Goal: Task Accomplishment & Management: Complete application form

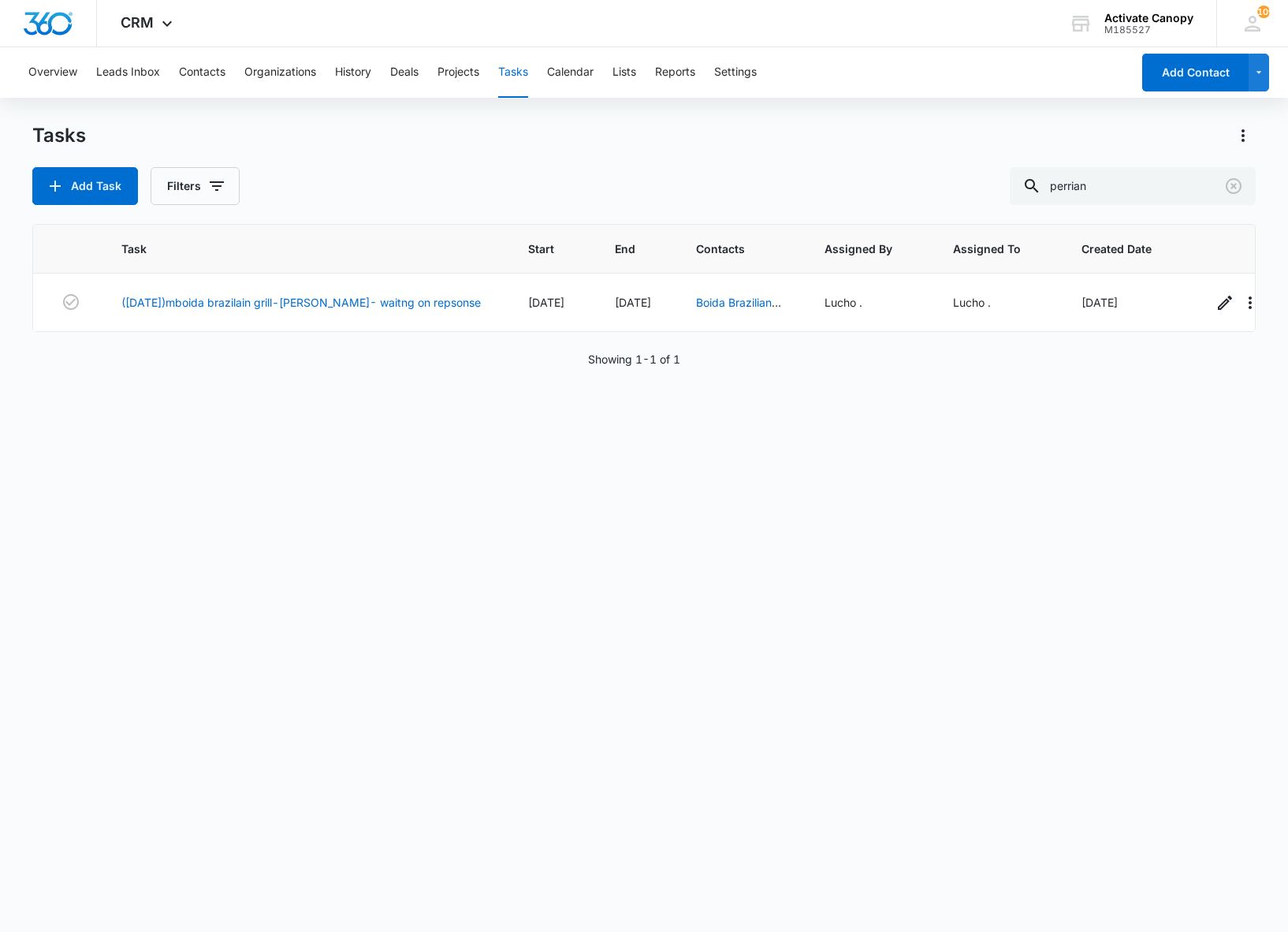
scroll to position [0, 44]
click at [889, 834] on div "Task Start End Contacts Assigned By Assigned To Created Date ([DATE])mboida bra…" at bounding box center [644, 567] width 1223 height 688
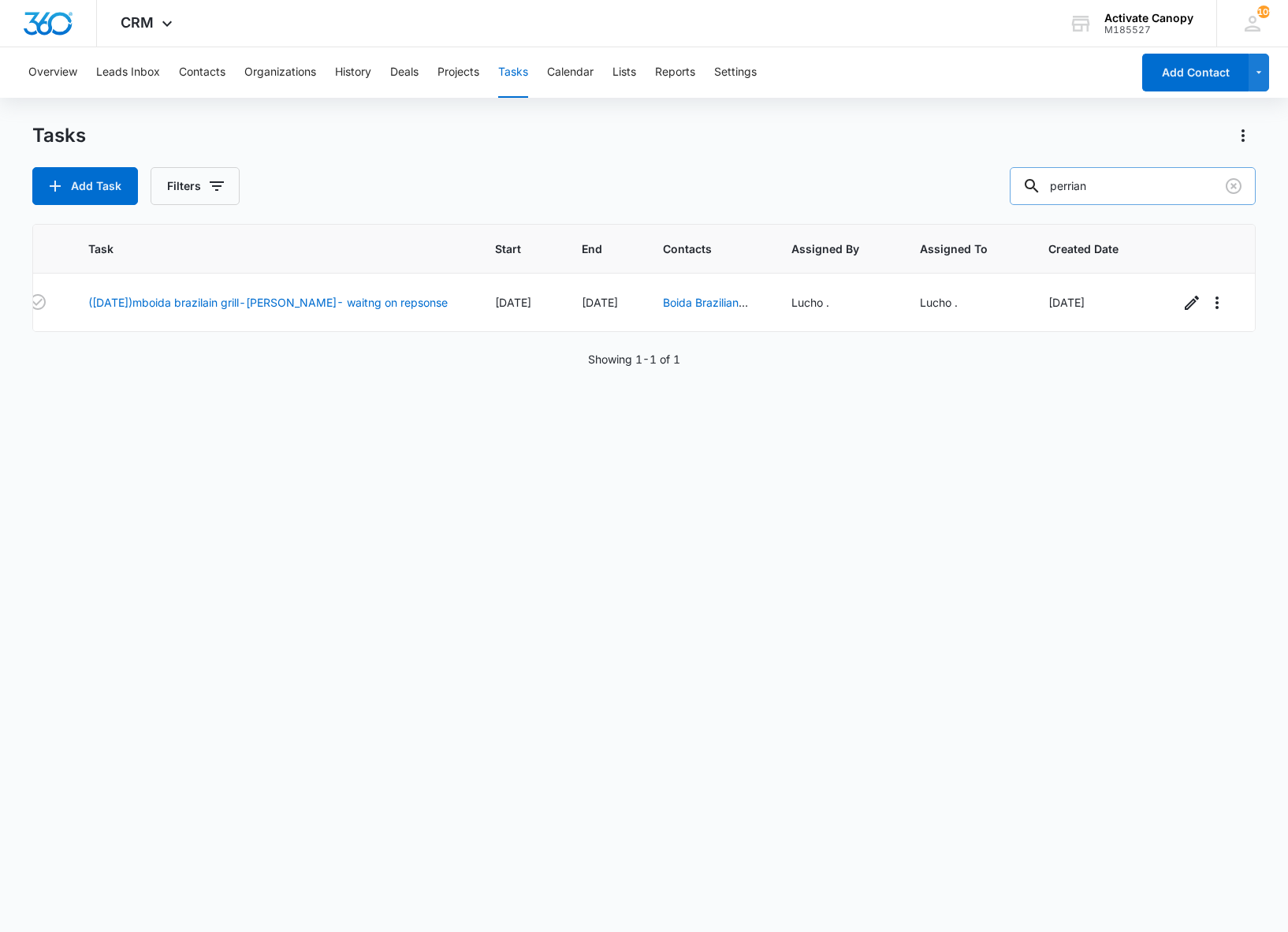
click at [1113, 188] on input "perrian" at bounding box center [1132, 186] width 246 height 38
type input "so cal"
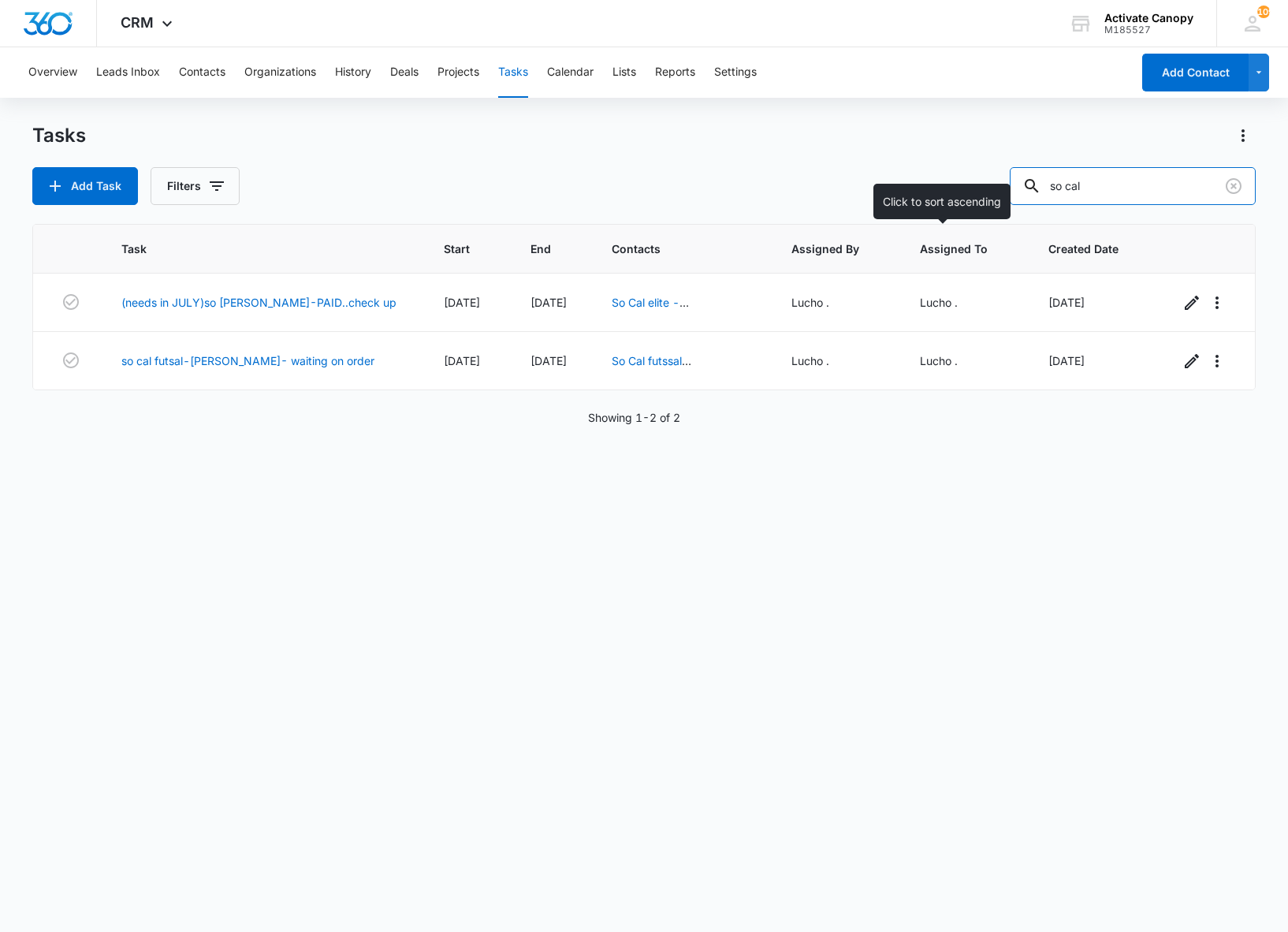
scroll to position [0, 0]
click at [1185, 365] on icon "button" at bounding box center [1192, 361] width 14 height 14
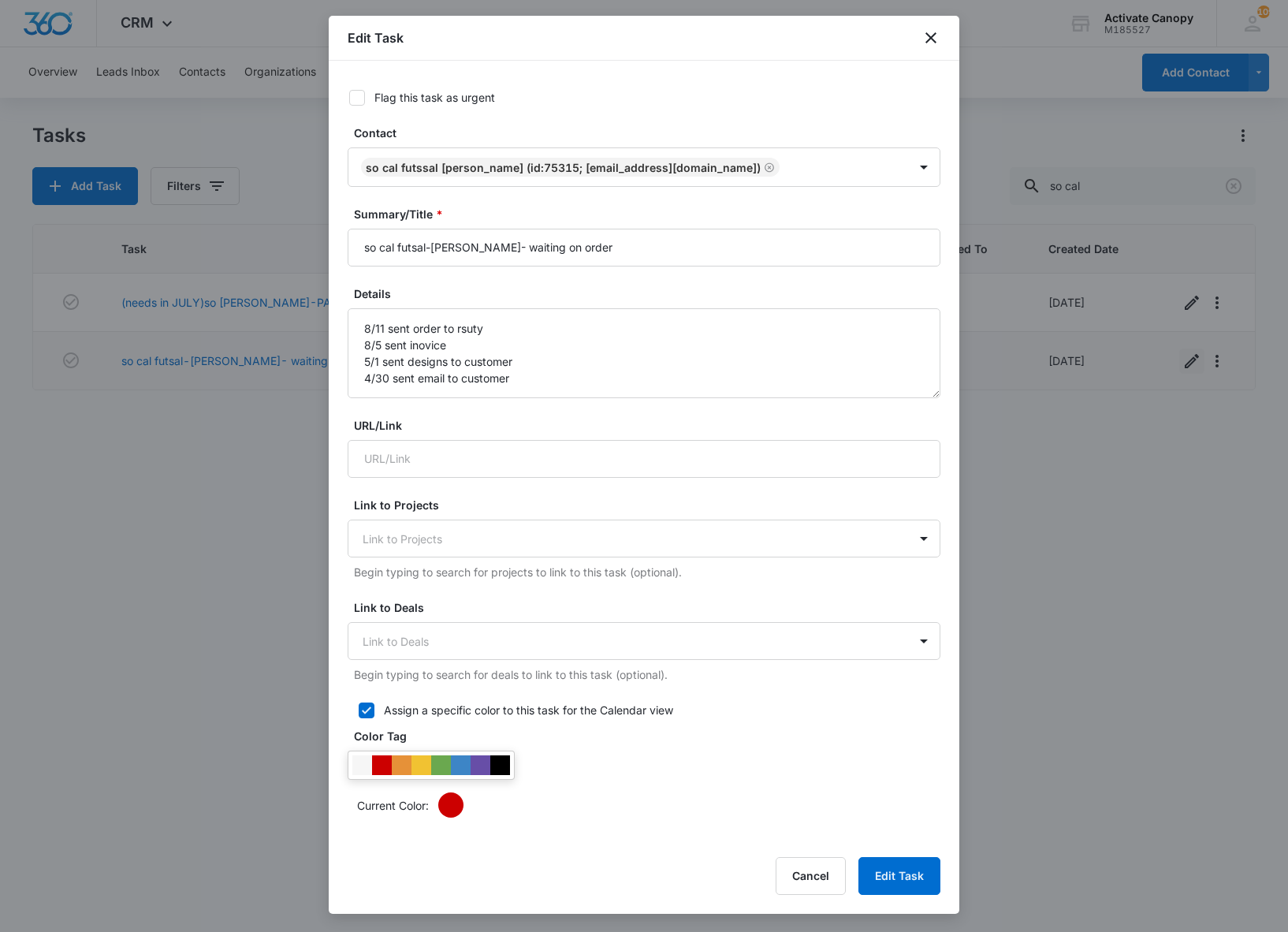
type input "[DATE]"
click at [580, 241] on input "so cal futsal-[PERSON_NAME]- waiting on order" at bounding box center [644, 248] width 593 height 38
type input "so cal futsal-[PERSON_NAME]- waiting on the other banner"
click at [360, 328] on textarea "8/11 sent order to rsuty 8/5 sent inovice 5/1 sent designs to customer 4/30 sen…" at bounding box center [644, 353] width 593 height 90
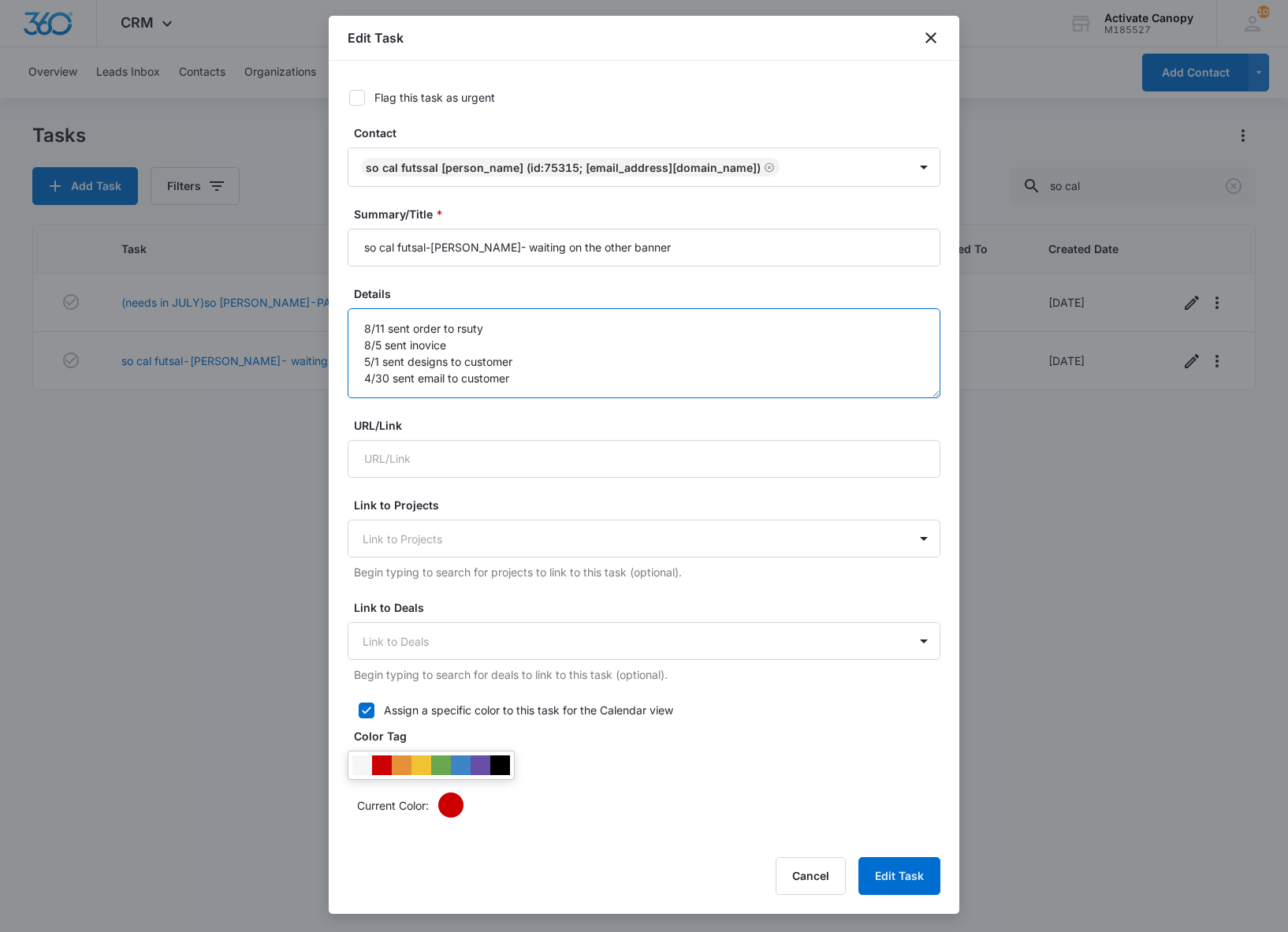
click at [397, 318] on textarea "8/11 sent order to rsuty 8/5 sent inovice 5/1 sent designs to customer 4/30 sen…" at bounding box center [644, 353] width 593 height 90
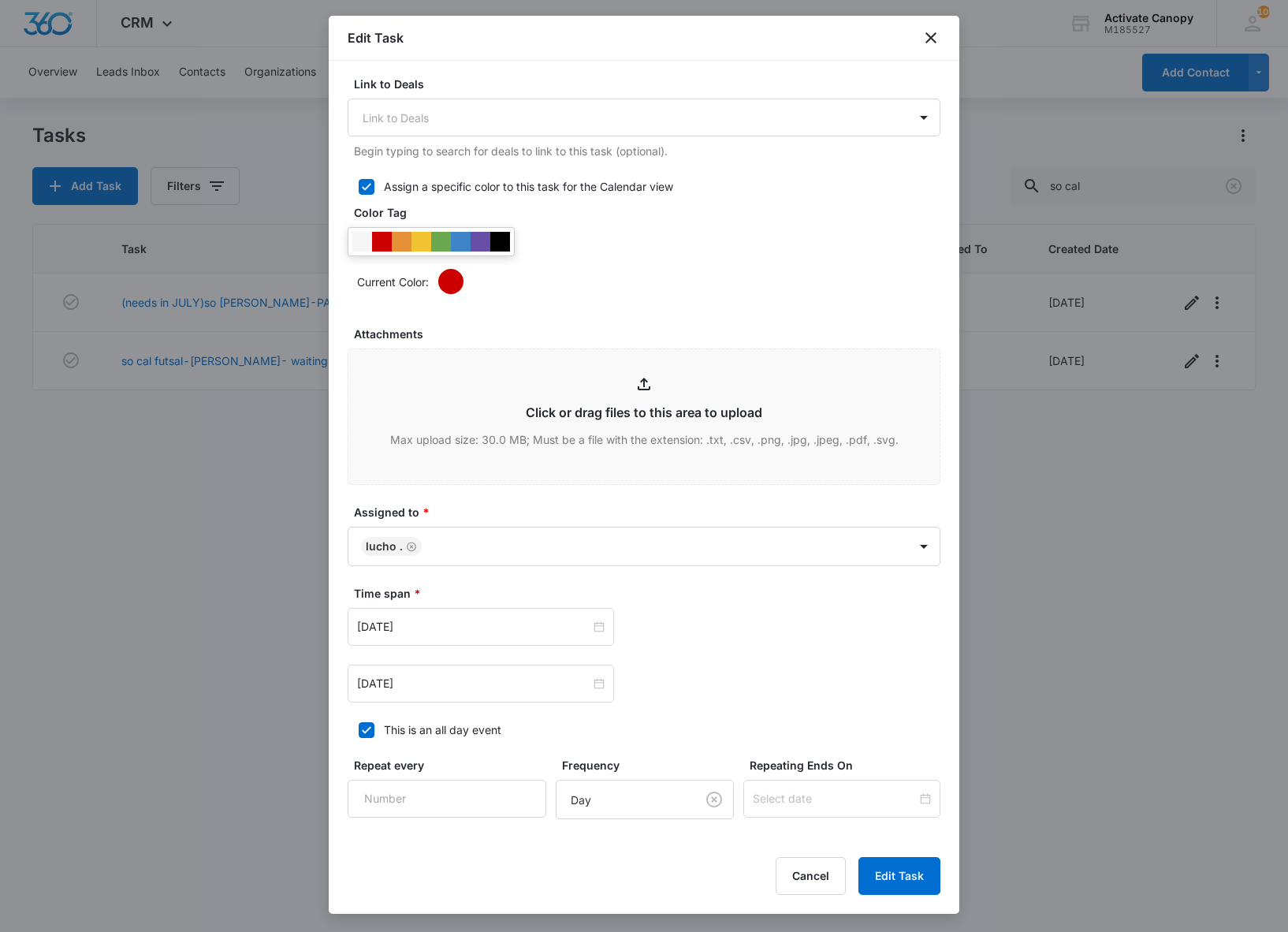
scroll to position [689, 0]
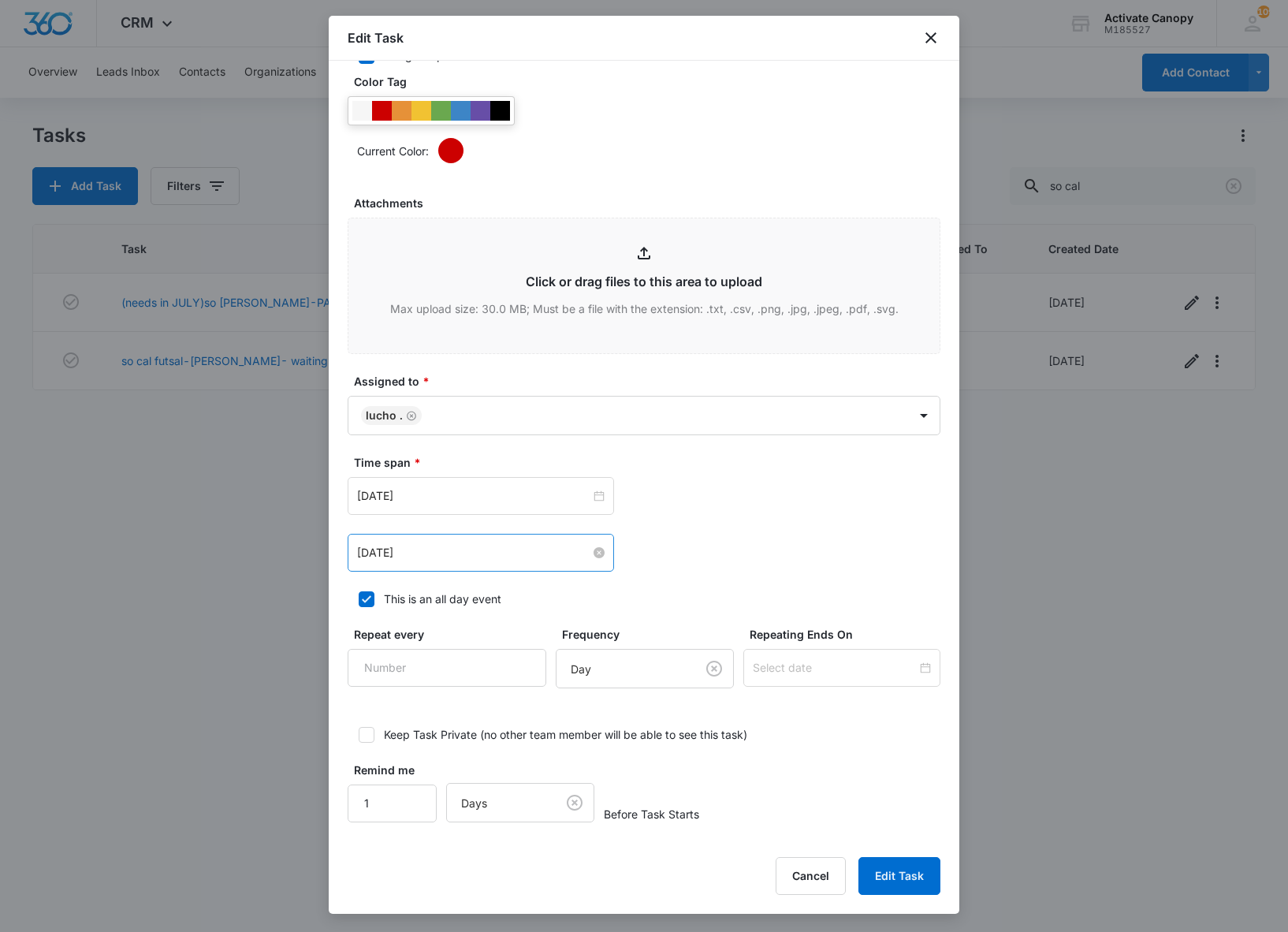
type textarea "8/14 sent email to customer 8/11 sent order to rsuty 8/5 sent inovice 5/1 sent …"
click at [468, 556] on input "[DATE]" at bounding box center [473, 552] width 233 height 18
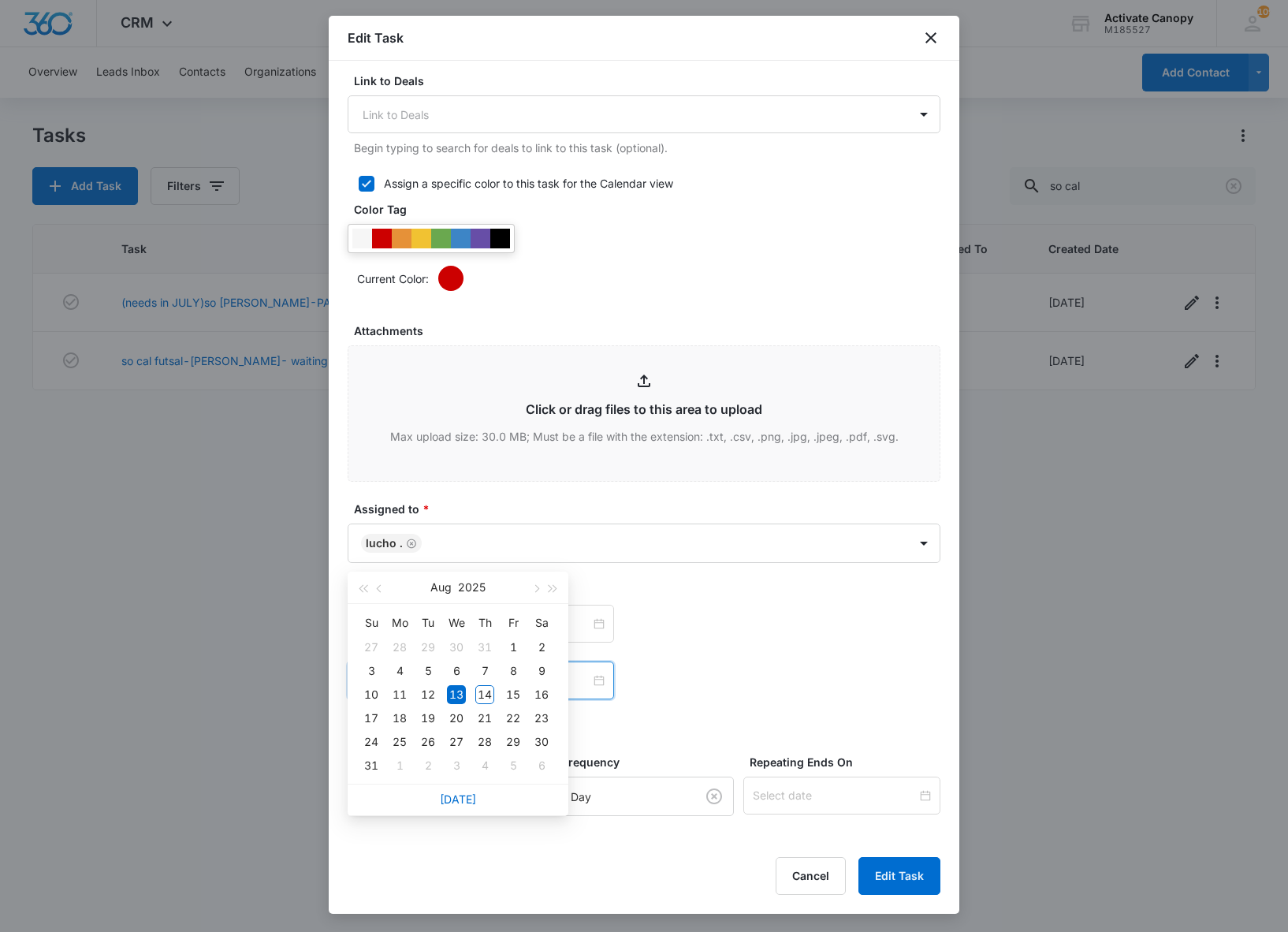
scroll to position [538, 0]
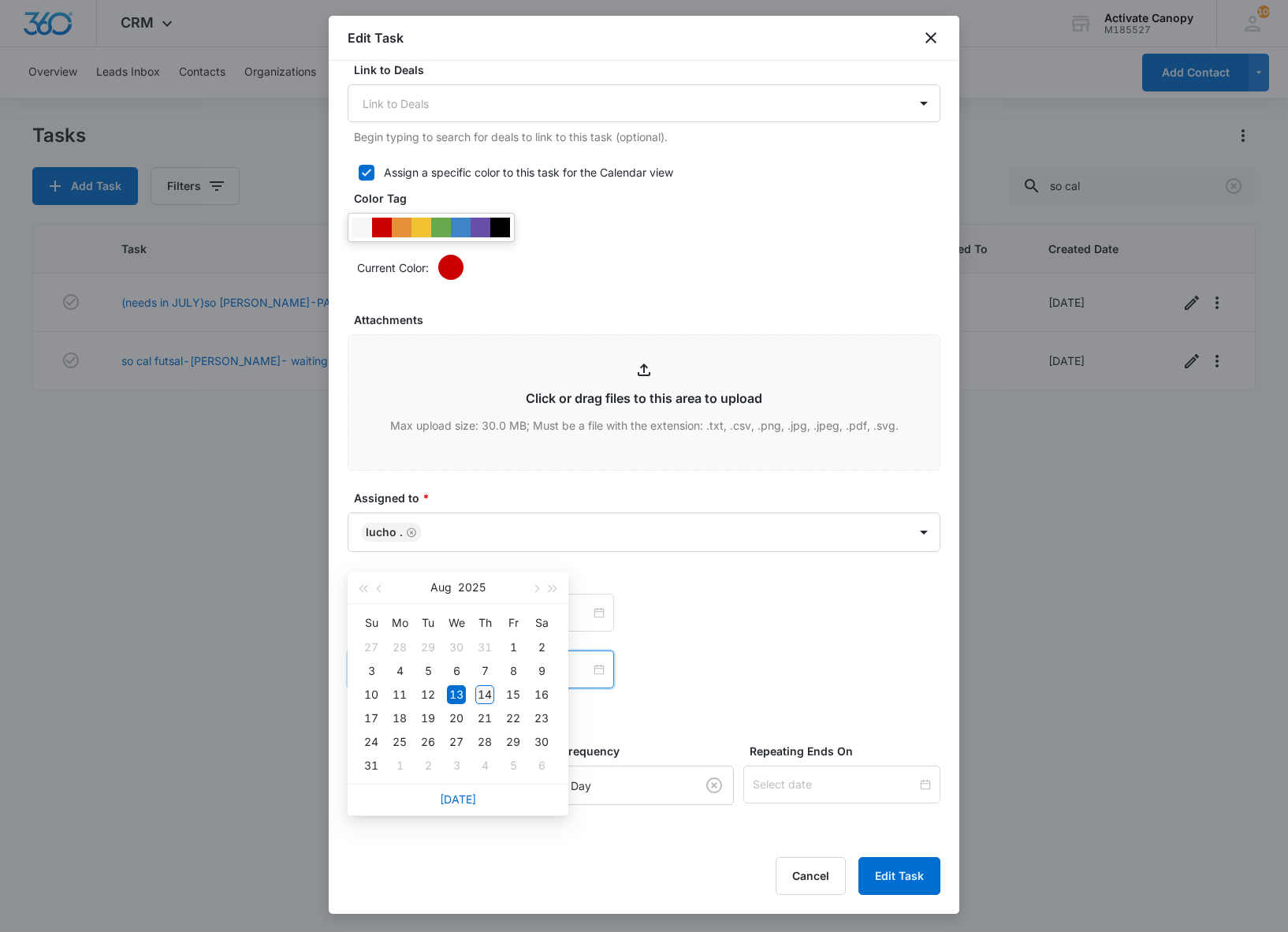
type input "[DATE]"
click at [484, 692] on div "14" at bounding box center [484, 695] width 19 height 19
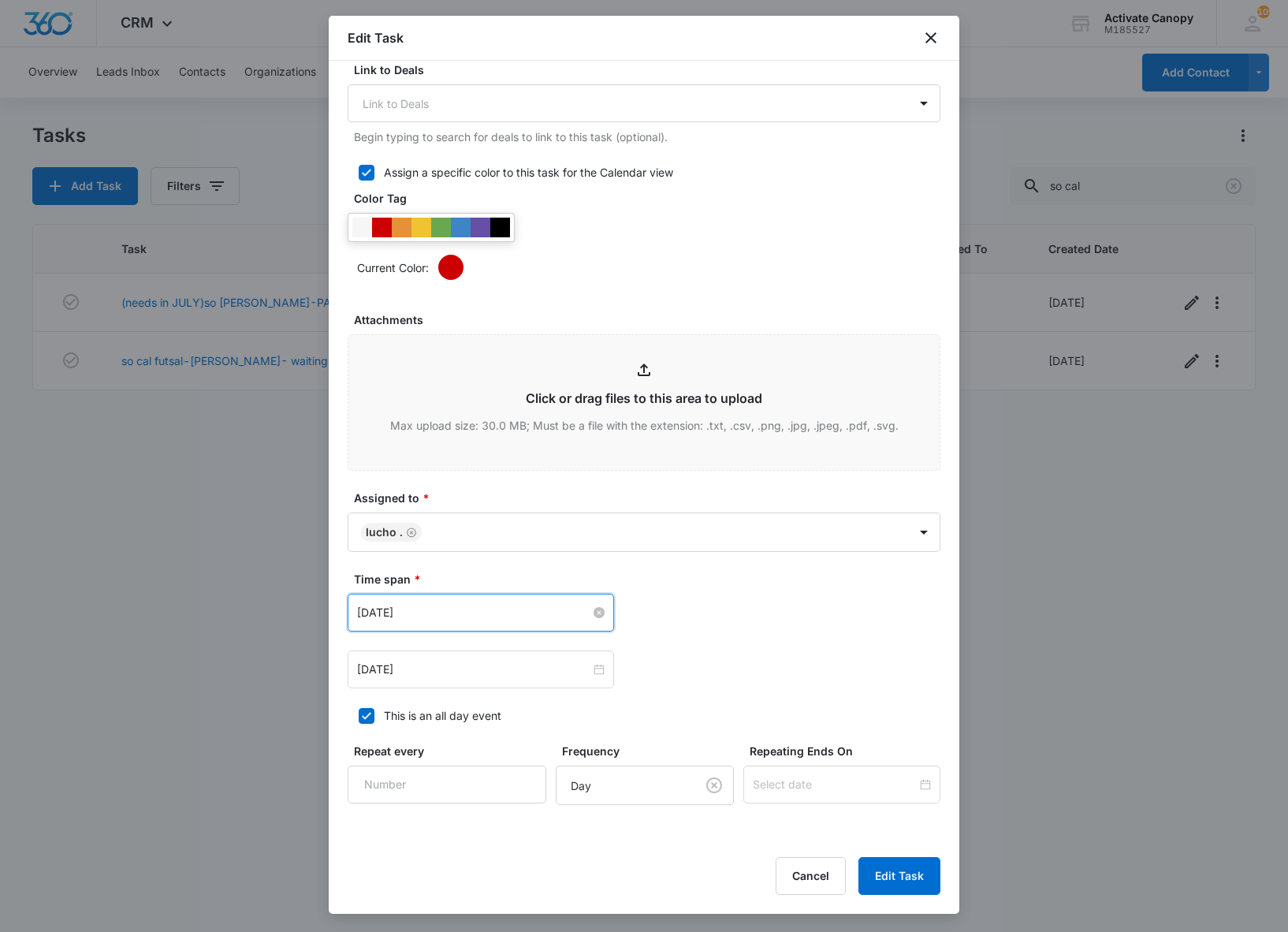
click at [495, 622] on input "[DATE]" at bounding box center [473, 613] width 233 height 18
type input "[DATE]"
click at [490, 797] on div "14" at bounding box center [484, 790] width 19 height 19
click at [879, 858] on button "Edit Task" at bounding box center [899, 876] width 82 height 38
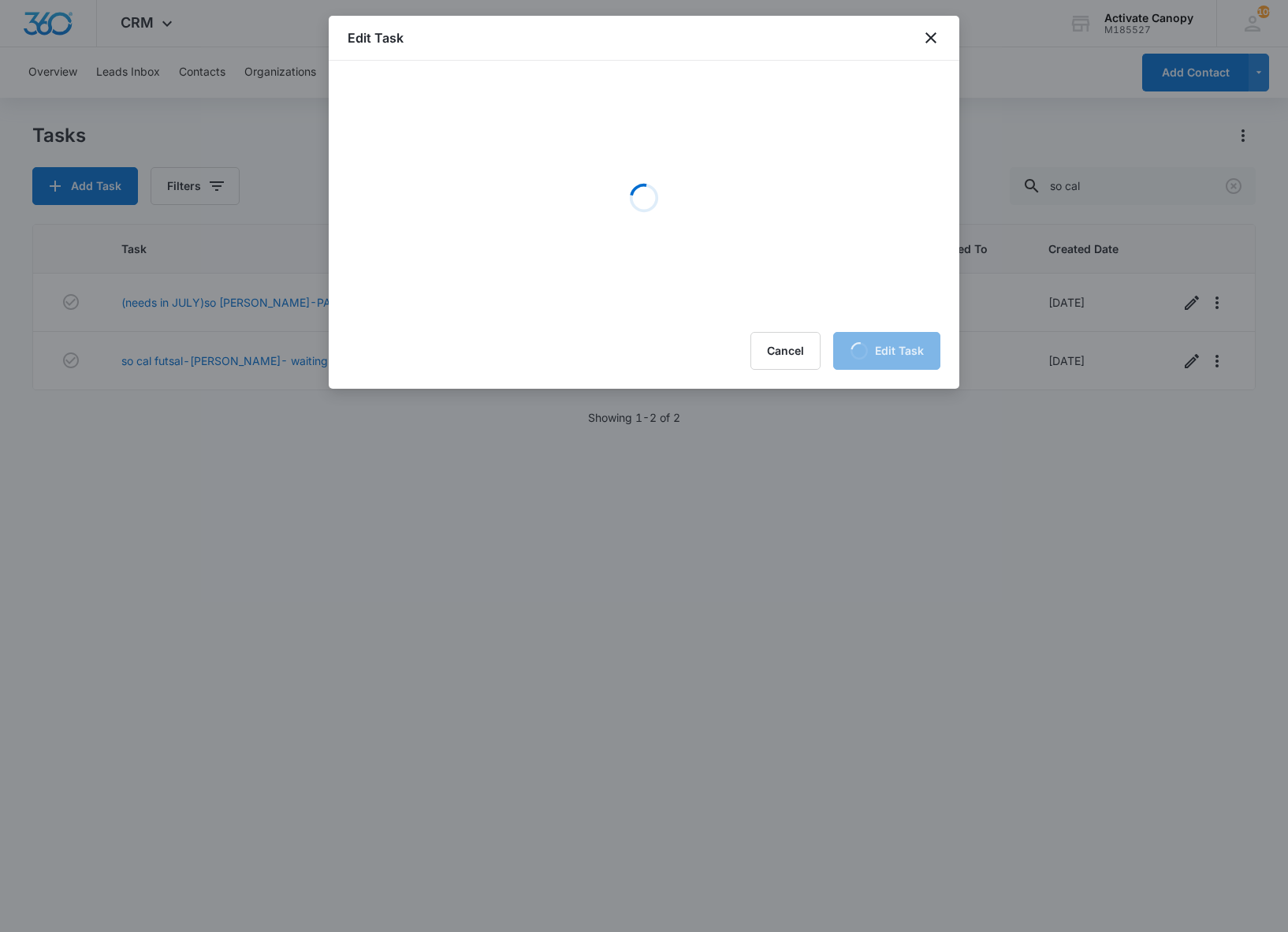
scroll to position [0, 0]
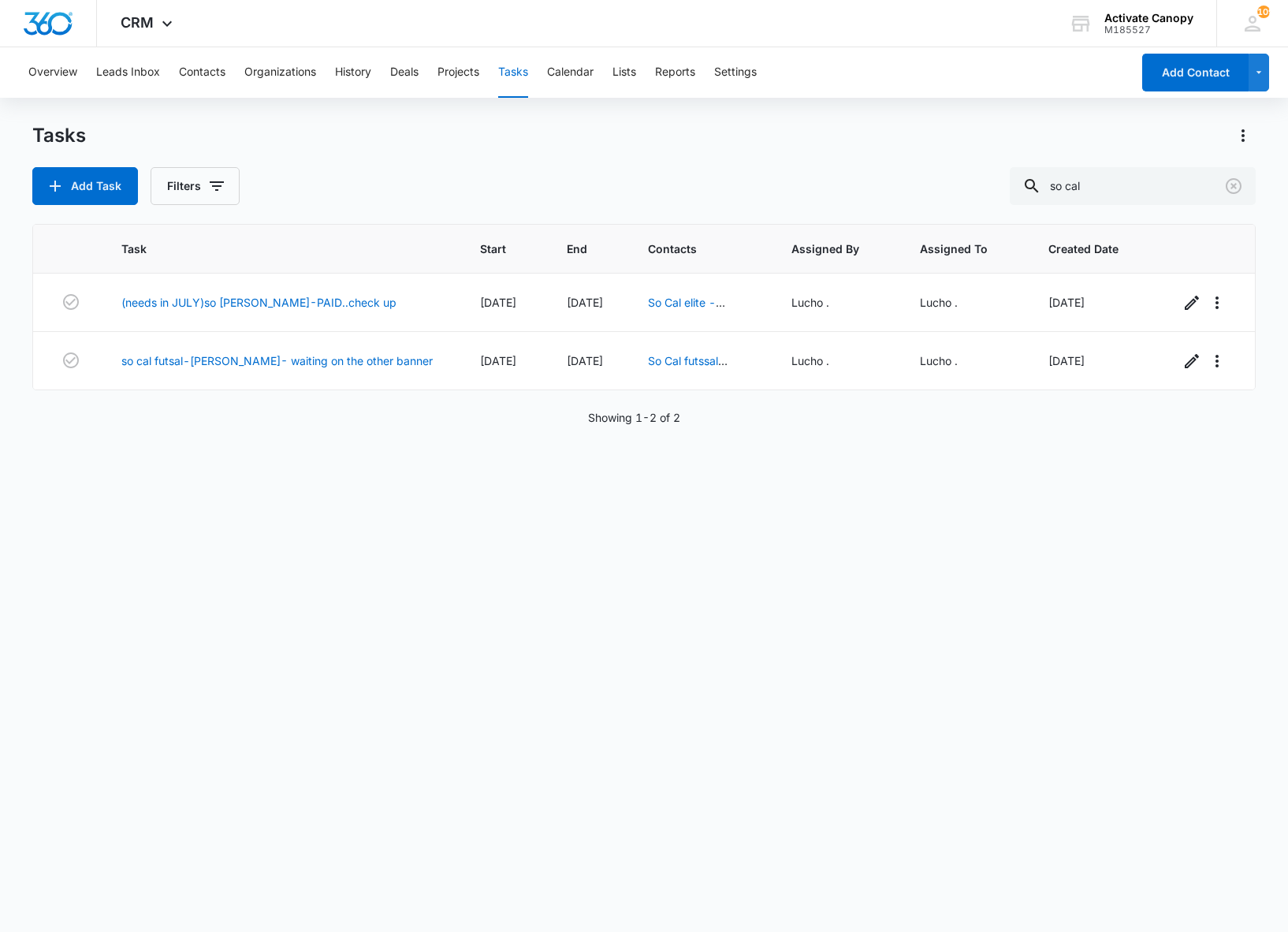
click at [366, 858] on div "Task Start End Contacts Assigned By Assigned To Created Date (needs in JULY)so …" at bounding box center [644, 567] width 1223 height 688
click at [1119, 177] on input "so cal" at bounding box center [1132, 186] width 246 height 38
type input "perrian"
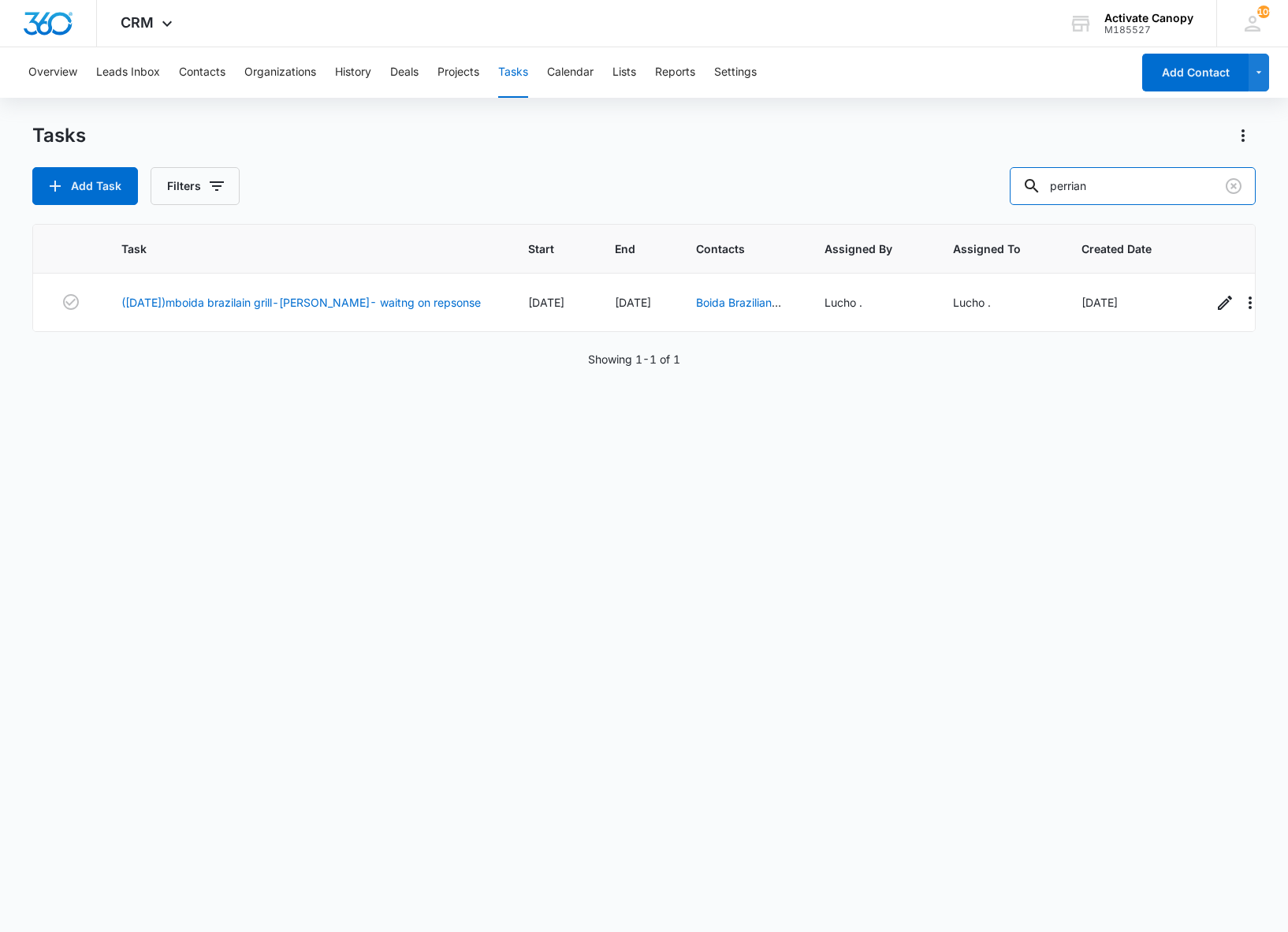
scroll to position [0, 42]
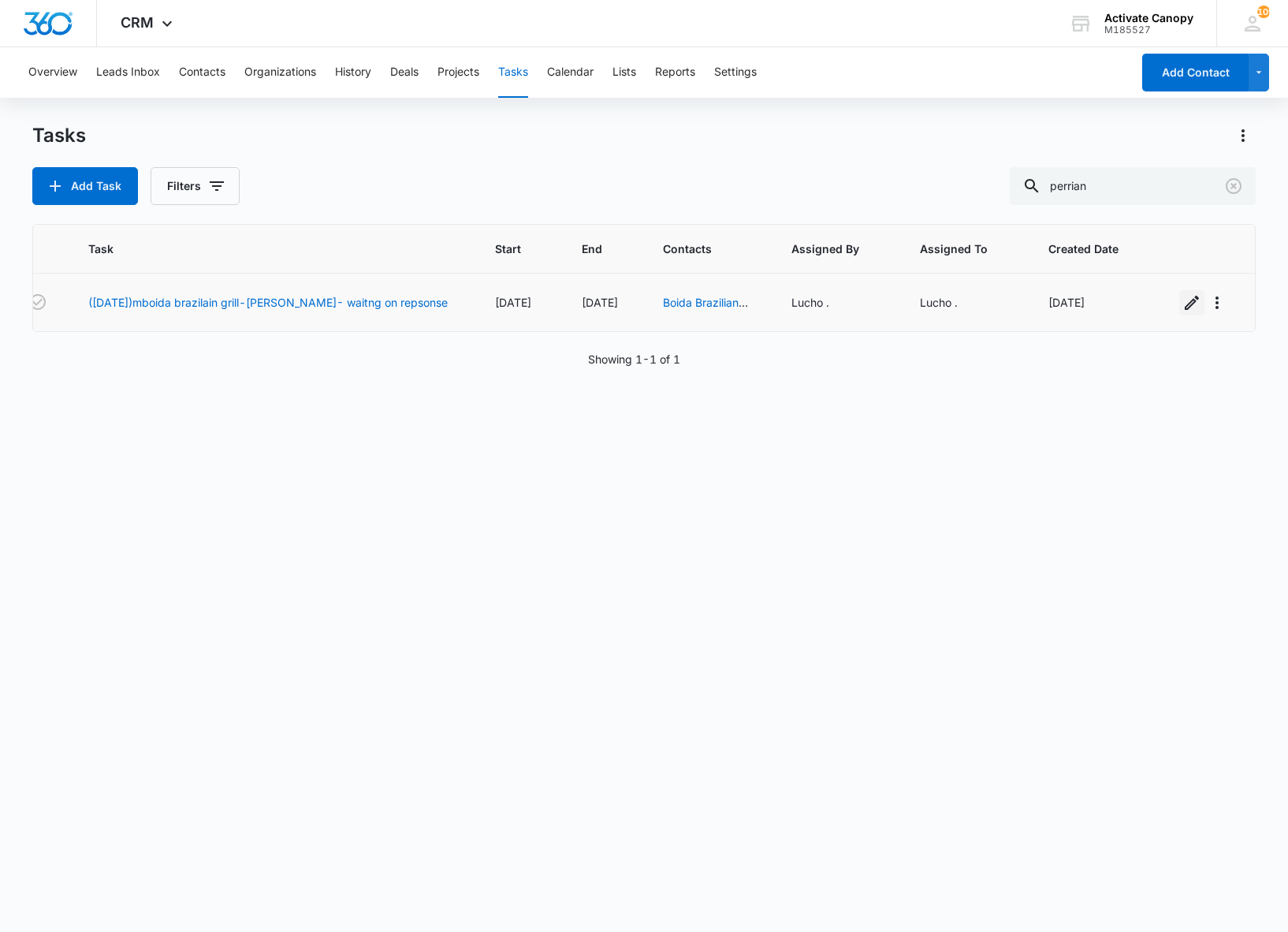
click at [1182, 298] on icon "button" at bounding box center [1192, 302] width 19 height 19
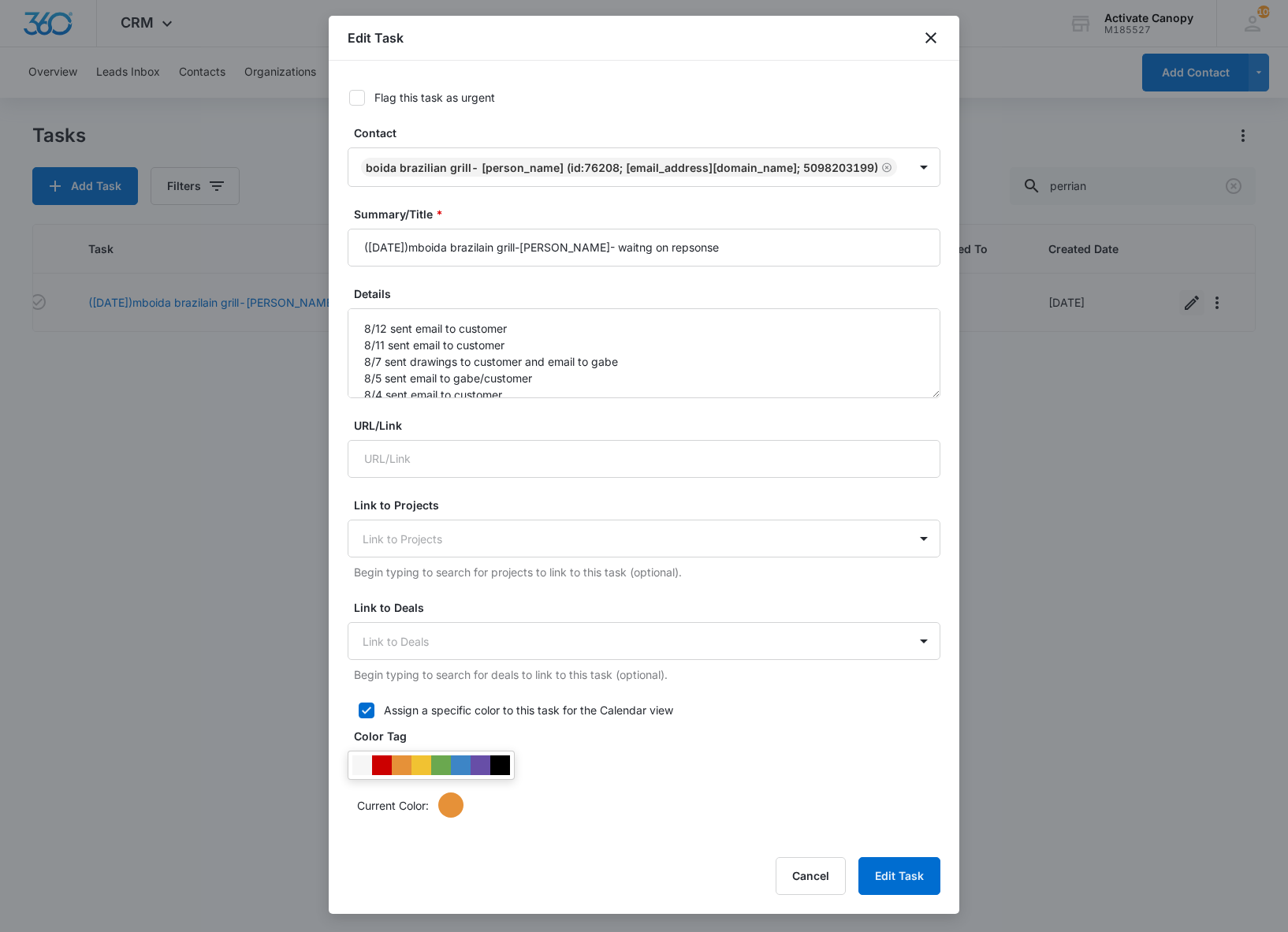
type input "[DATE]"
click at [744, 267] on input "([DATE])mboida brazilain grill-[PERSON_NAME]- waitng on repsonse" at bounding box center [644, 248] width 593 height 38
type input "([DATE])mboida brazilain grill-[PERSON_NAME]- waitng on repsonse/artwork from h…"
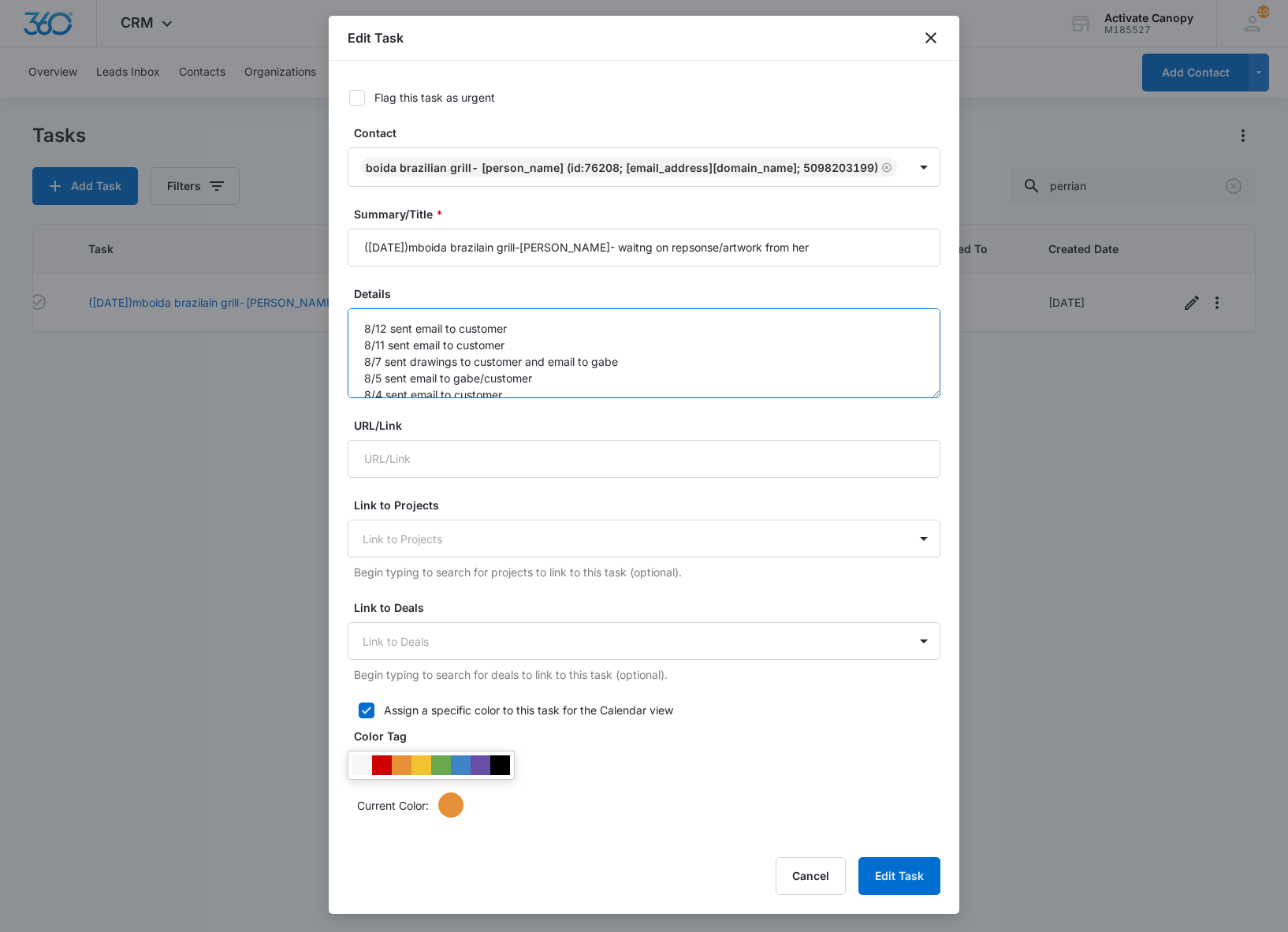
click at [369, 339] on textarea "8/12 sent email to customer 8/11 sent email to customer 8/7 sent drawings to cu…" at bounding box center [644, 353] width 593 height 90
click at [363, 350] on textarea "8/12 sent email to customer 8/11 sent email to customer 8/7 sent drawings to cu…" at bounding box center [644, 353] width 593 height 90
click at [372, 353] on textarea "8/12 sent email to customer 8/11 sent email to customer 8/7 sent drawings to cu…" at bounding box center [644, 353] width 593 height 90
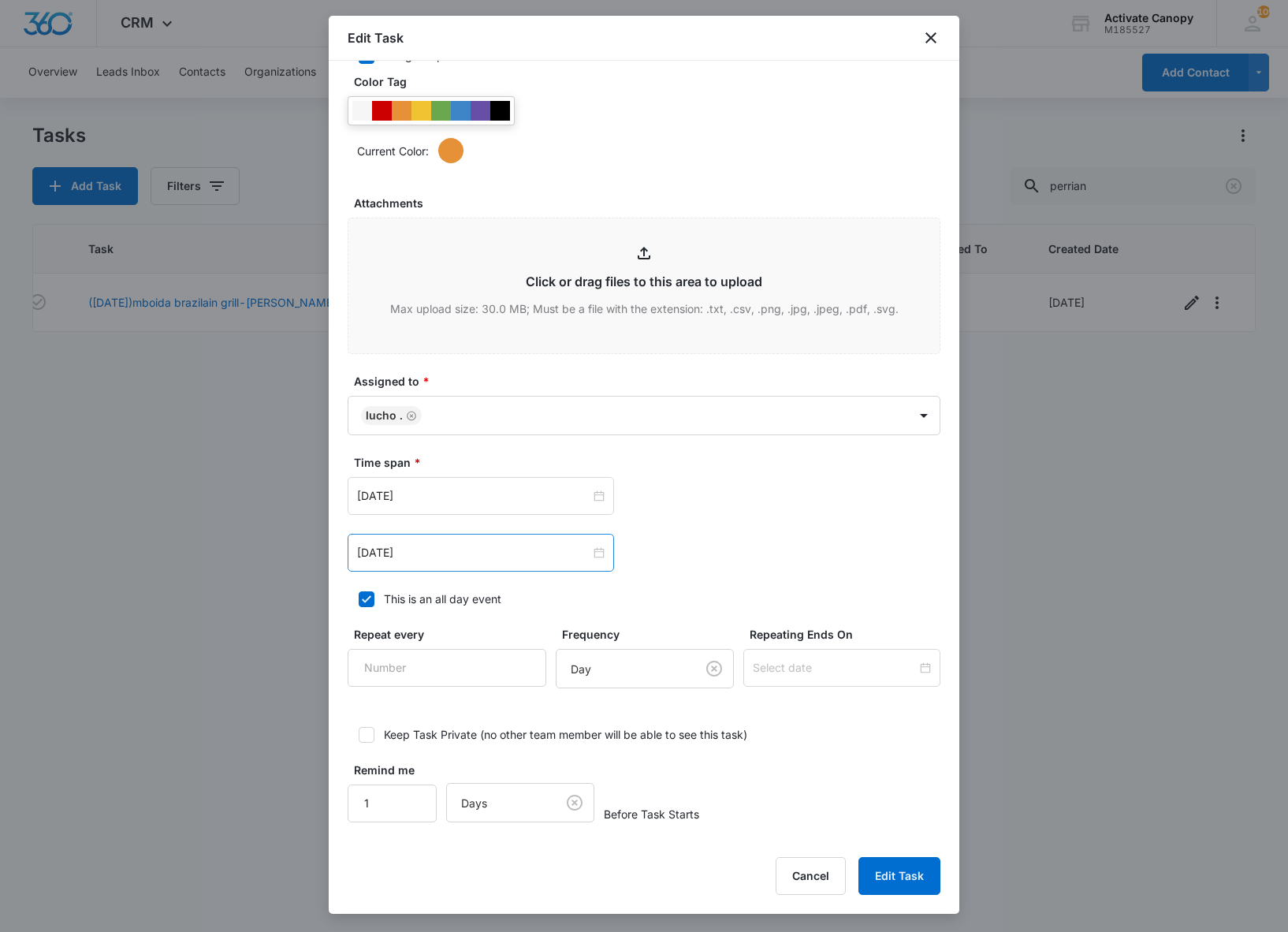
type textarea "8/14 sent email to customer 8/12 sent email to customer 8/11 sent email to cust…"
click at [443, 538] on div "[DATE]" at bounding box center [481, 553] width 267 height 38
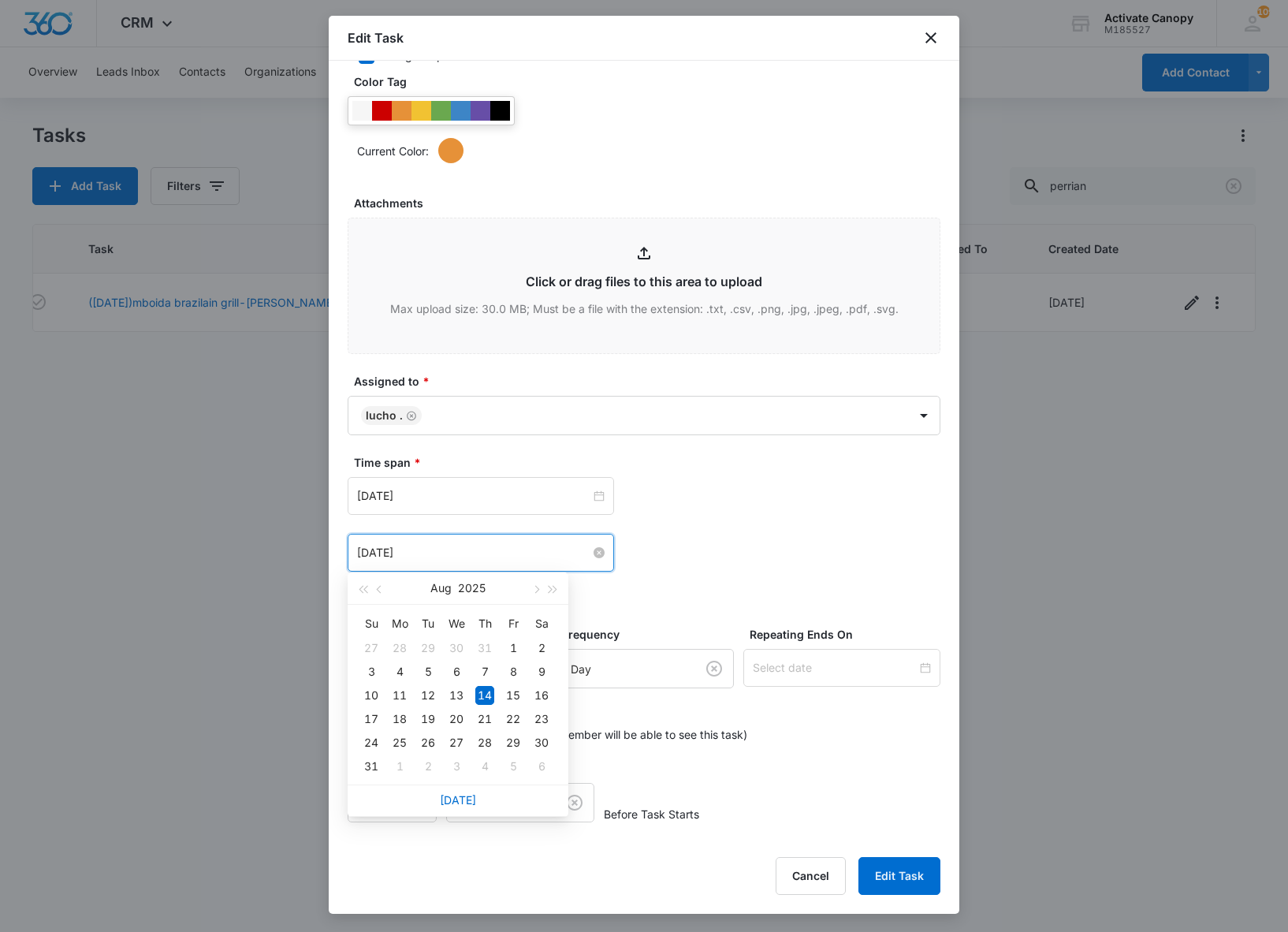
click at [451, 545] on input "[DATE]" at bounding box center [473, 552] width 233 height 18
type input "[DATE]"
click at [512, 689] on div "15" at bounding box center [513, 696] width 19 height 19
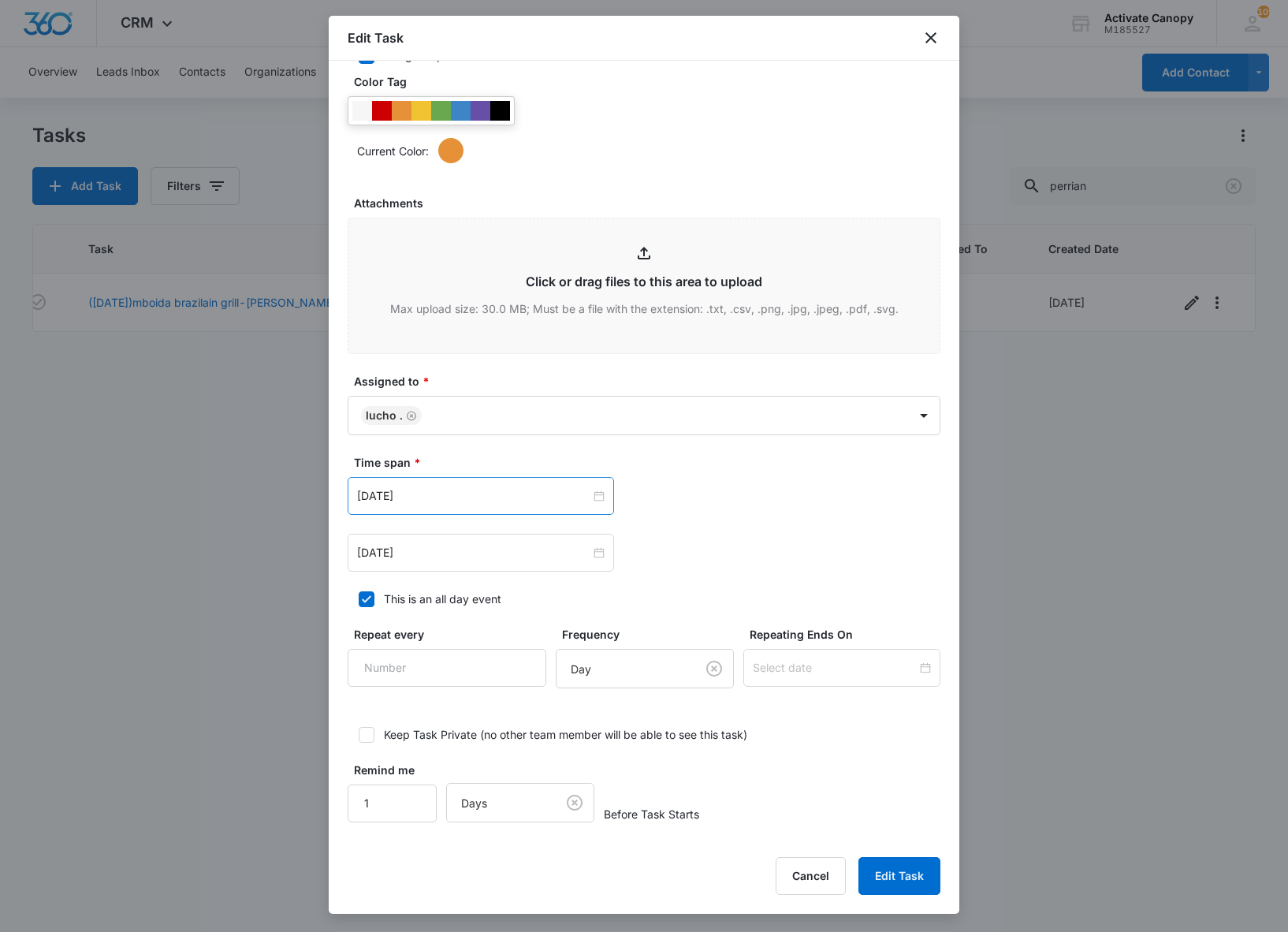
click at [495, 503] on div "[DATE]" at bounding box center [481, 496] width 267 height 38
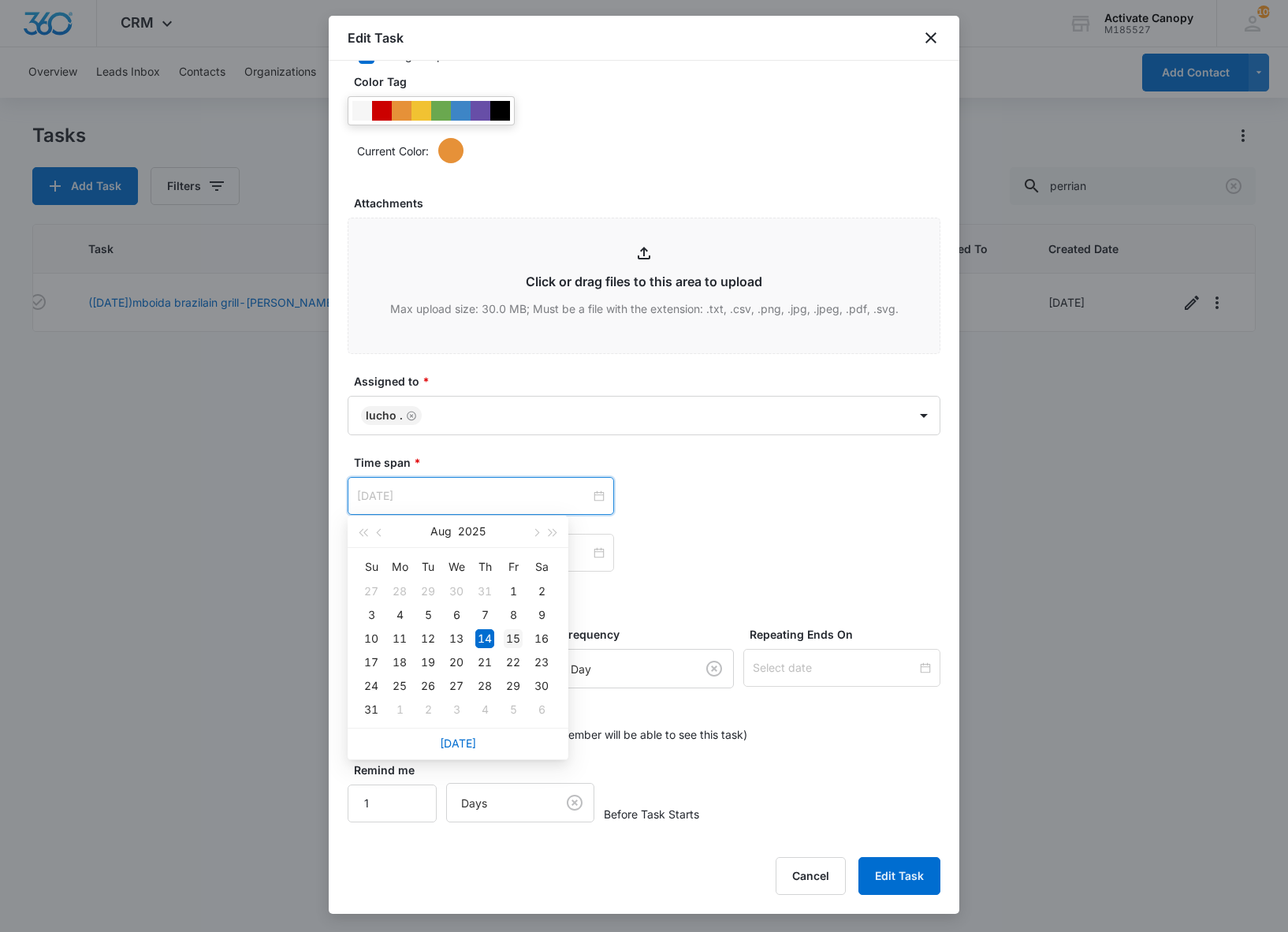
type input "[DATE]"
click at [517, 637] on div "15" at bounding box center [513, 638] width 19 height 19
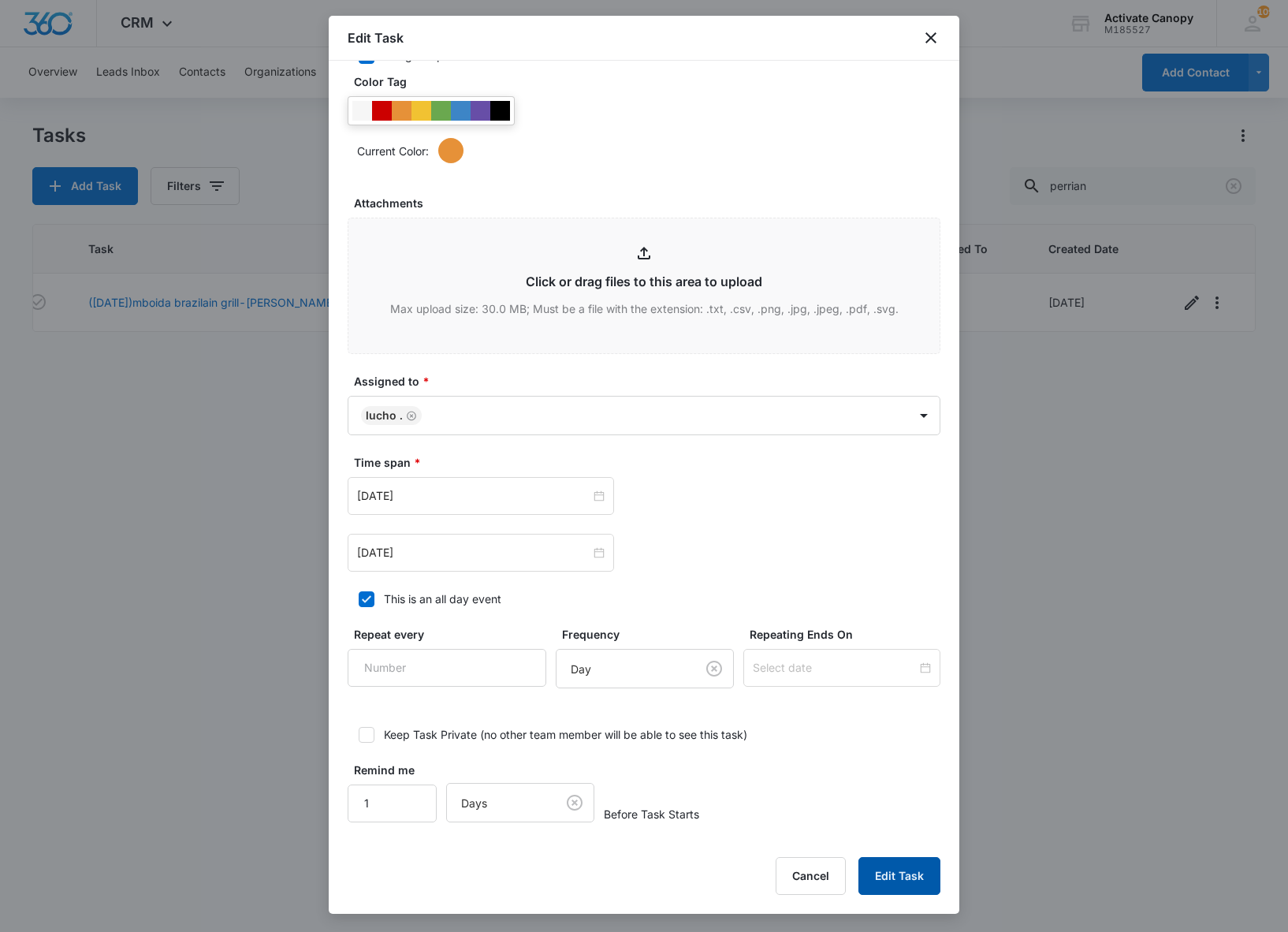
click at [885, 876] on button "Edit Task" at bounding box center [899, 876] width 82 height 38
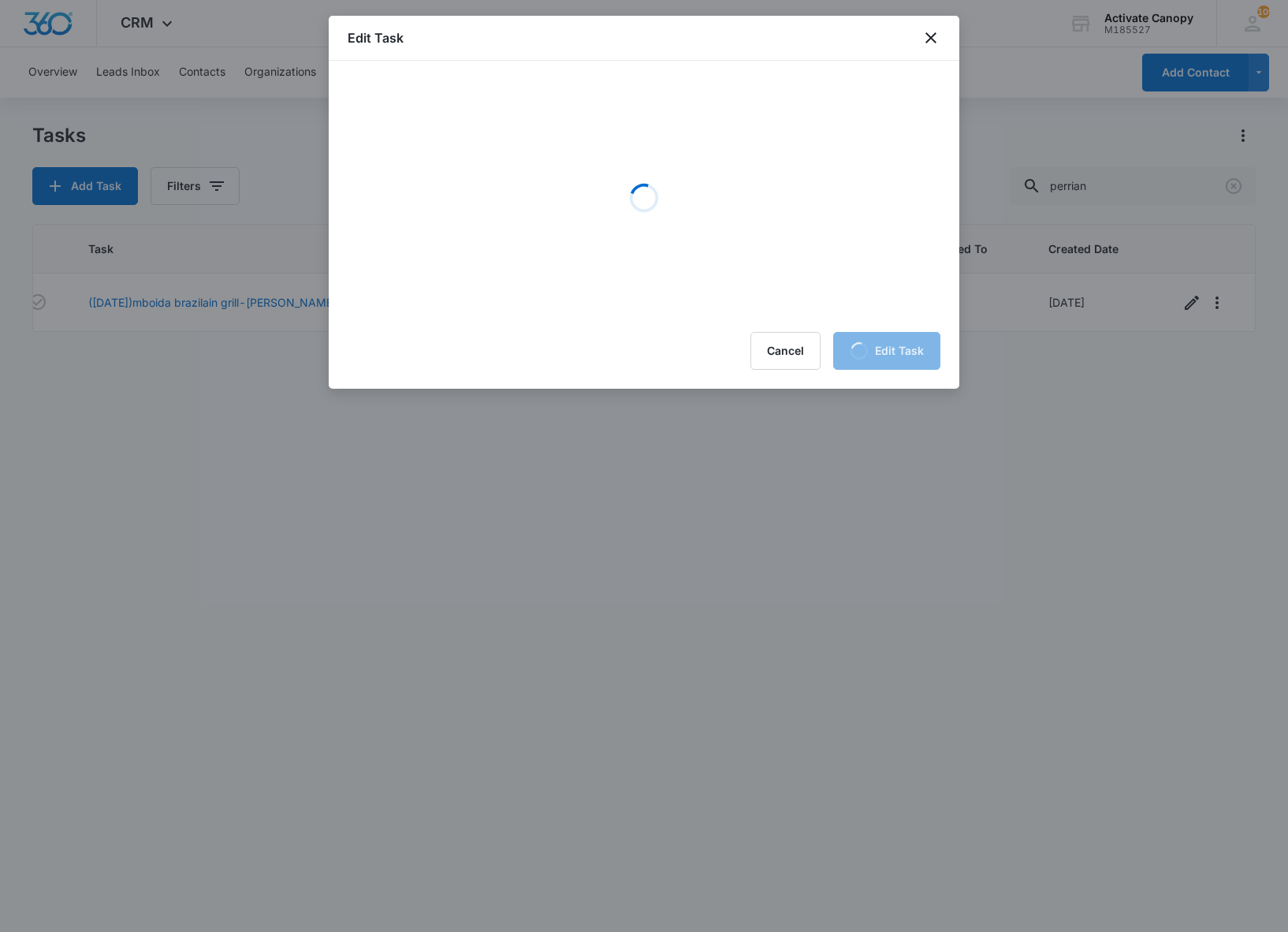
scroll to position [0, 0]
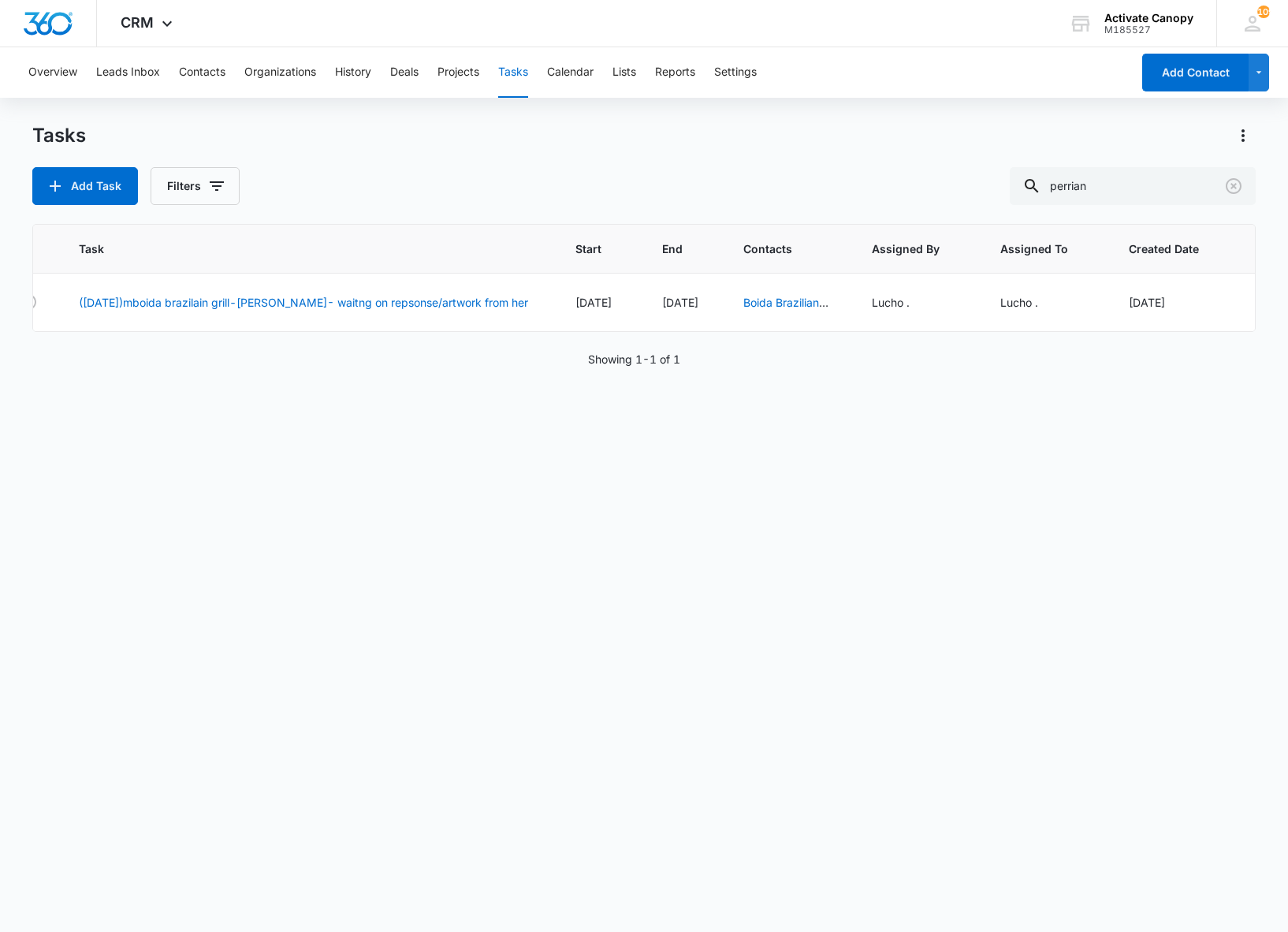
click at [400, 863] on div "Task Start End Contacts Assigned By Assigned To Created Date ([DATE])mboida bra…" at bounding box center [644, 567] width 1223 height 688
click at [1154, 174] on input "perrian" at bounding box center [1132, 186] width 246 height 38
type input "hps"
click at [723, 848] on div "Task Start End Contacts Assigned By Assigned To Created Date sport and medical …" at bounding box center [644, 567] width 1223 height 688
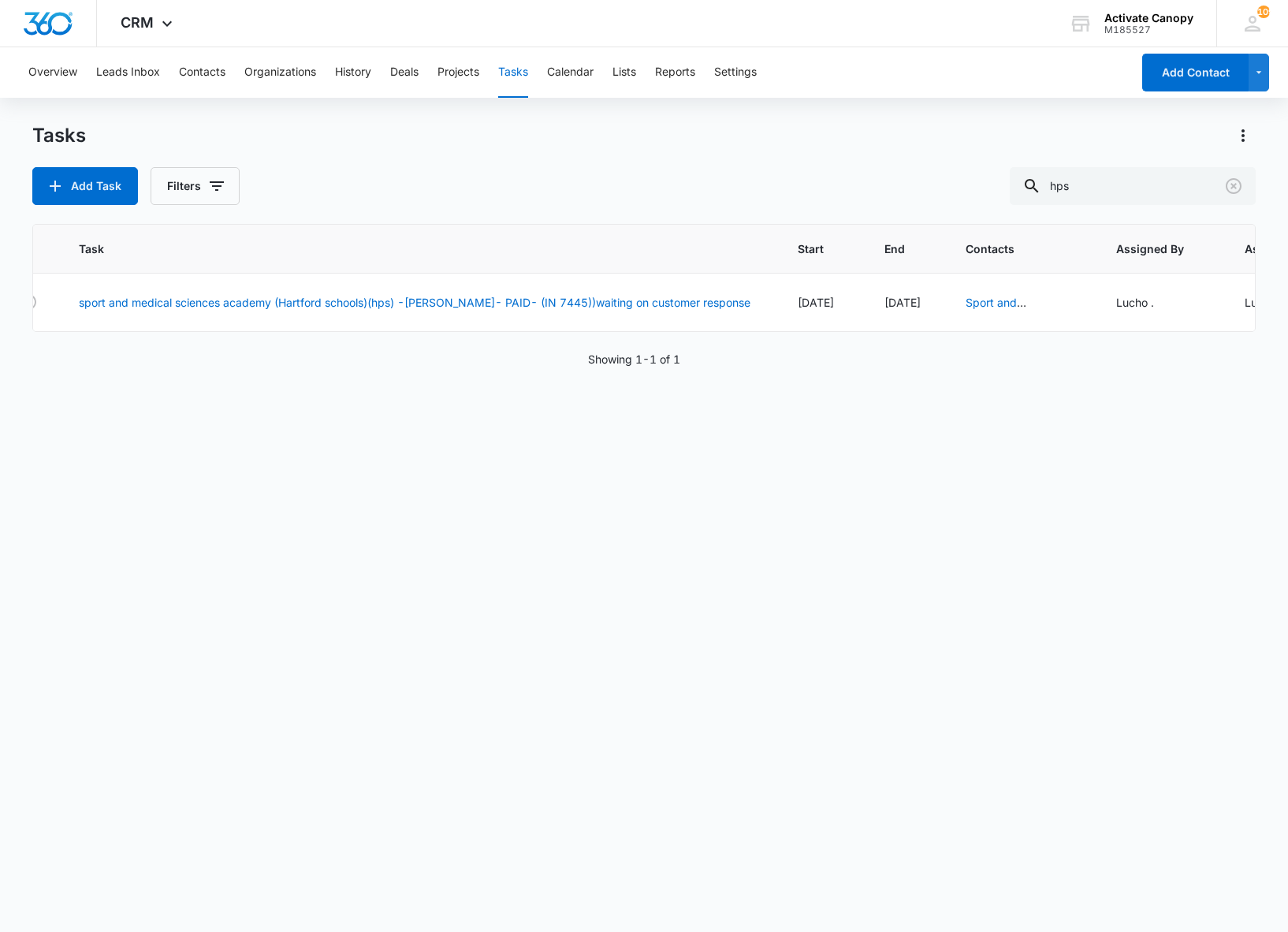
scroll to position [0, 298]
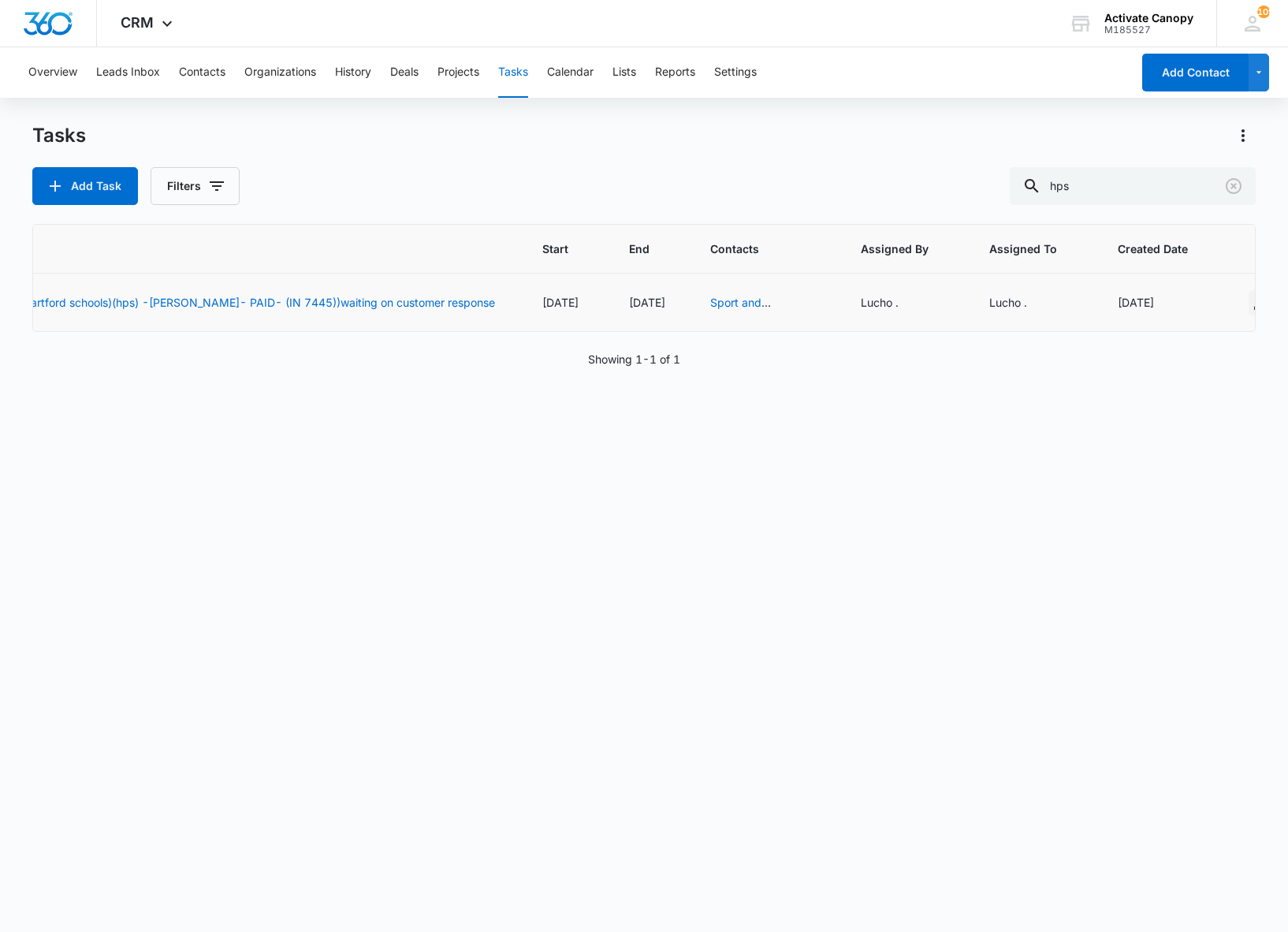
click at [1251, 299] on icon "button" at bounding box center [1261, 302] width 19 height 19
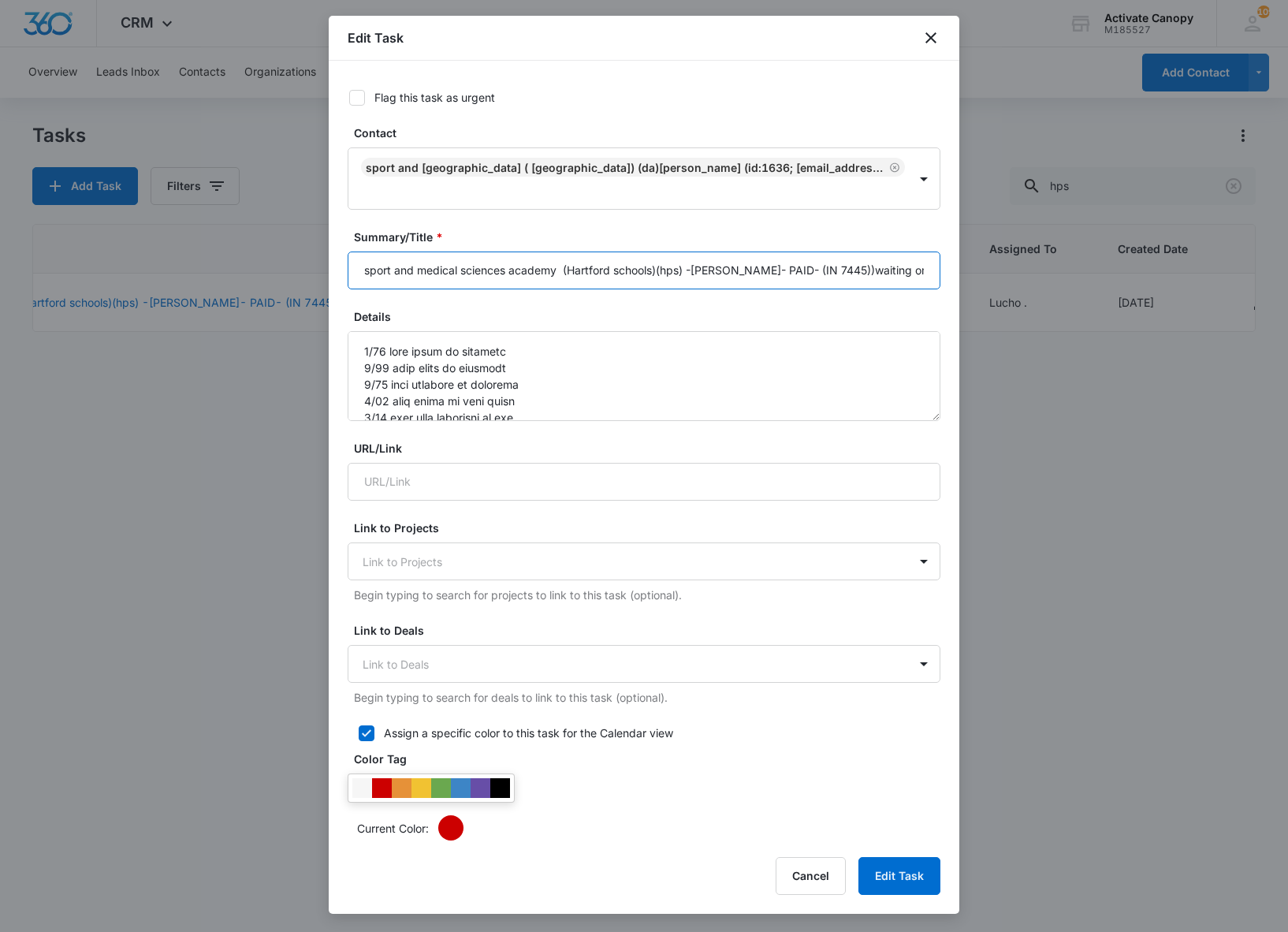
click at [691, 273] on input "sport and medical sciences academy (Hartford schools)(hps) -[PERSON_NAME]- PAID…" at bounding box center [644, 271] width 593 height 38
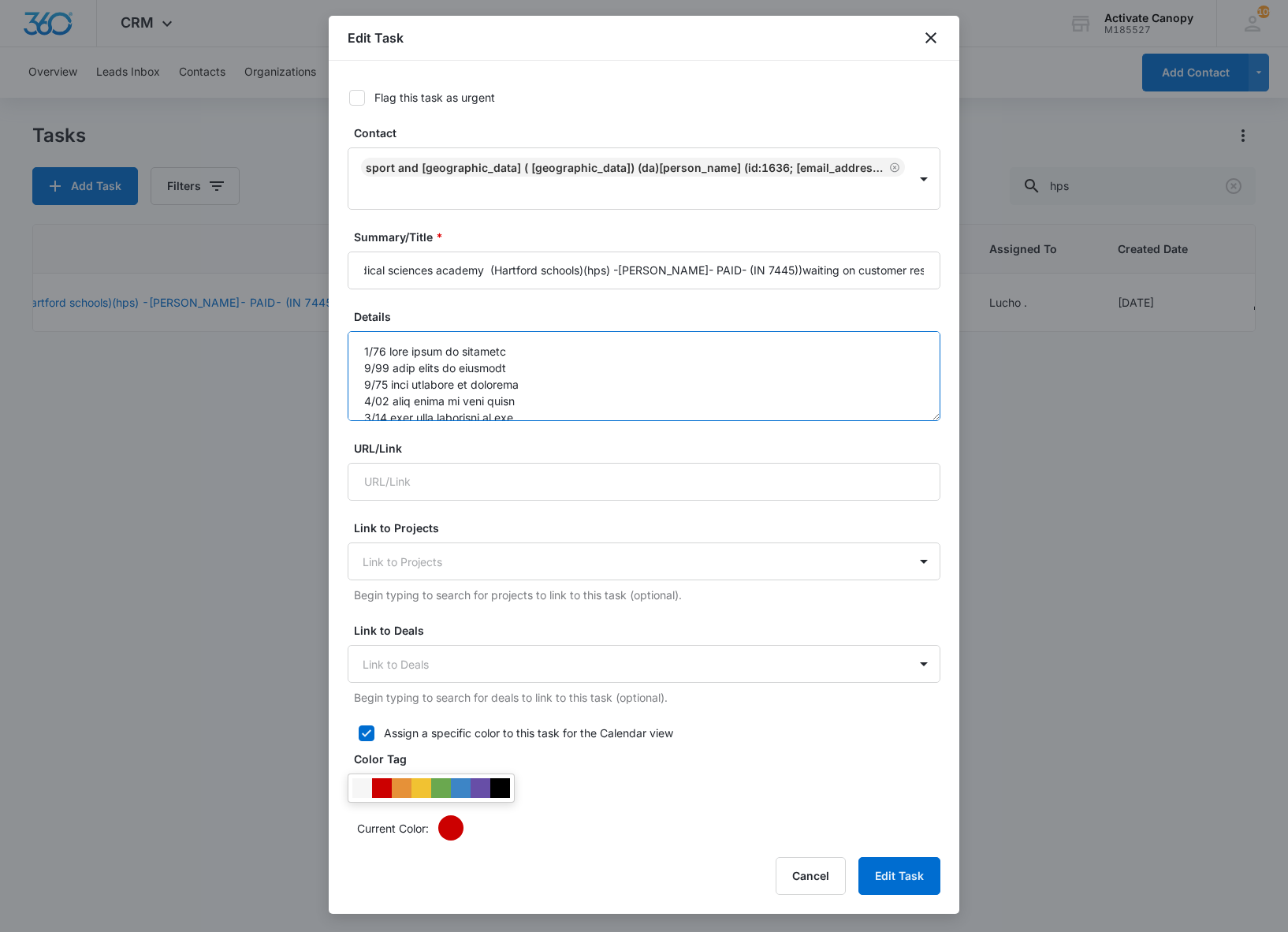
scroll to position [0, 0]
click at [360, 355] on textarea "Details" at bounding box center [644, 376] width 593 height 90
click at [386, 349] on textarea "Details" at bounding box center [644, 376] width 593 height 90
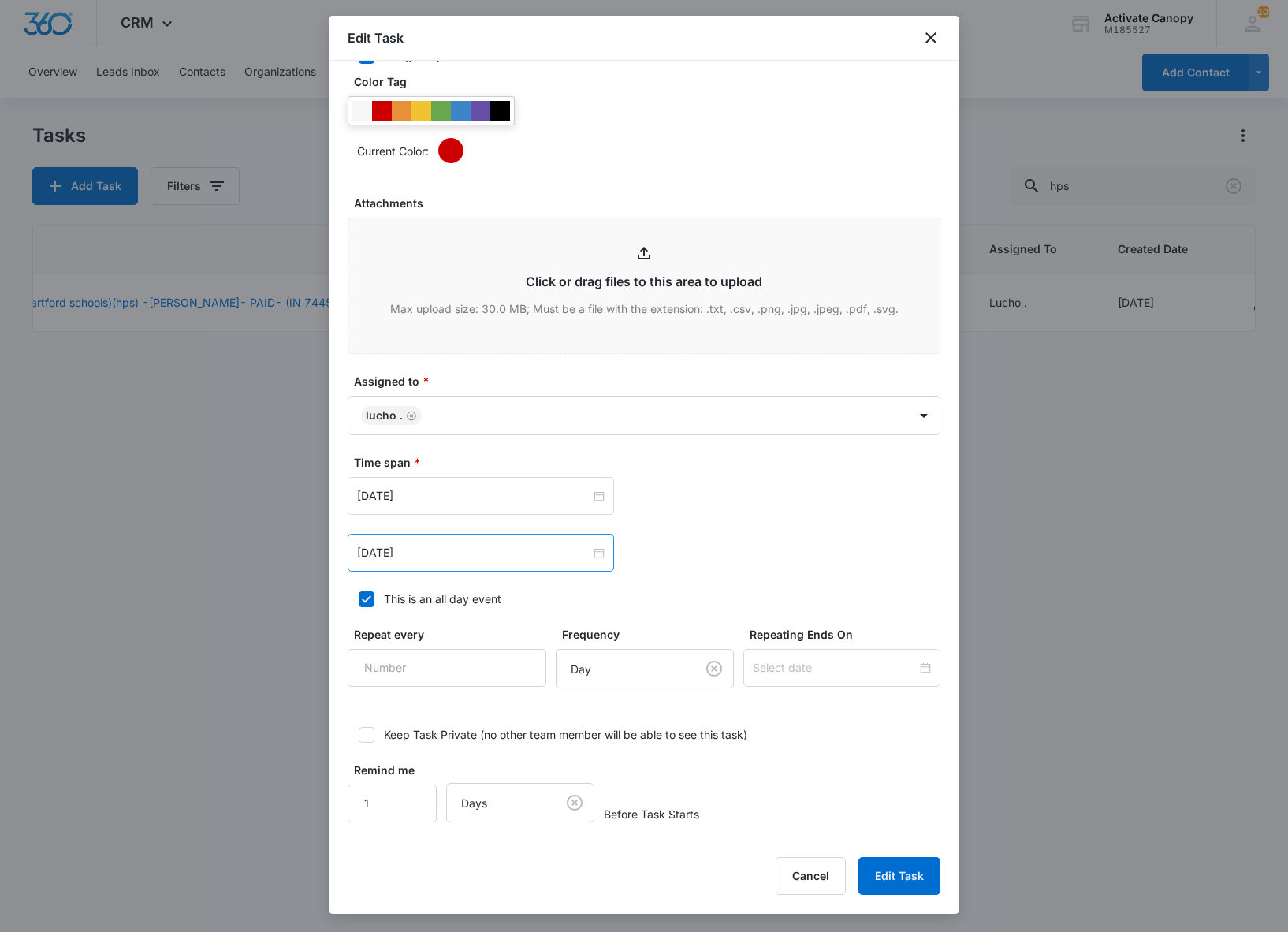
type textarea "8/12 sent email to customer 7/25 sent email to customer 7/22 sent email to cust…"
click at [458, 566] on div "[DATE]" at bounding box center [481, 553] width 267 height 38
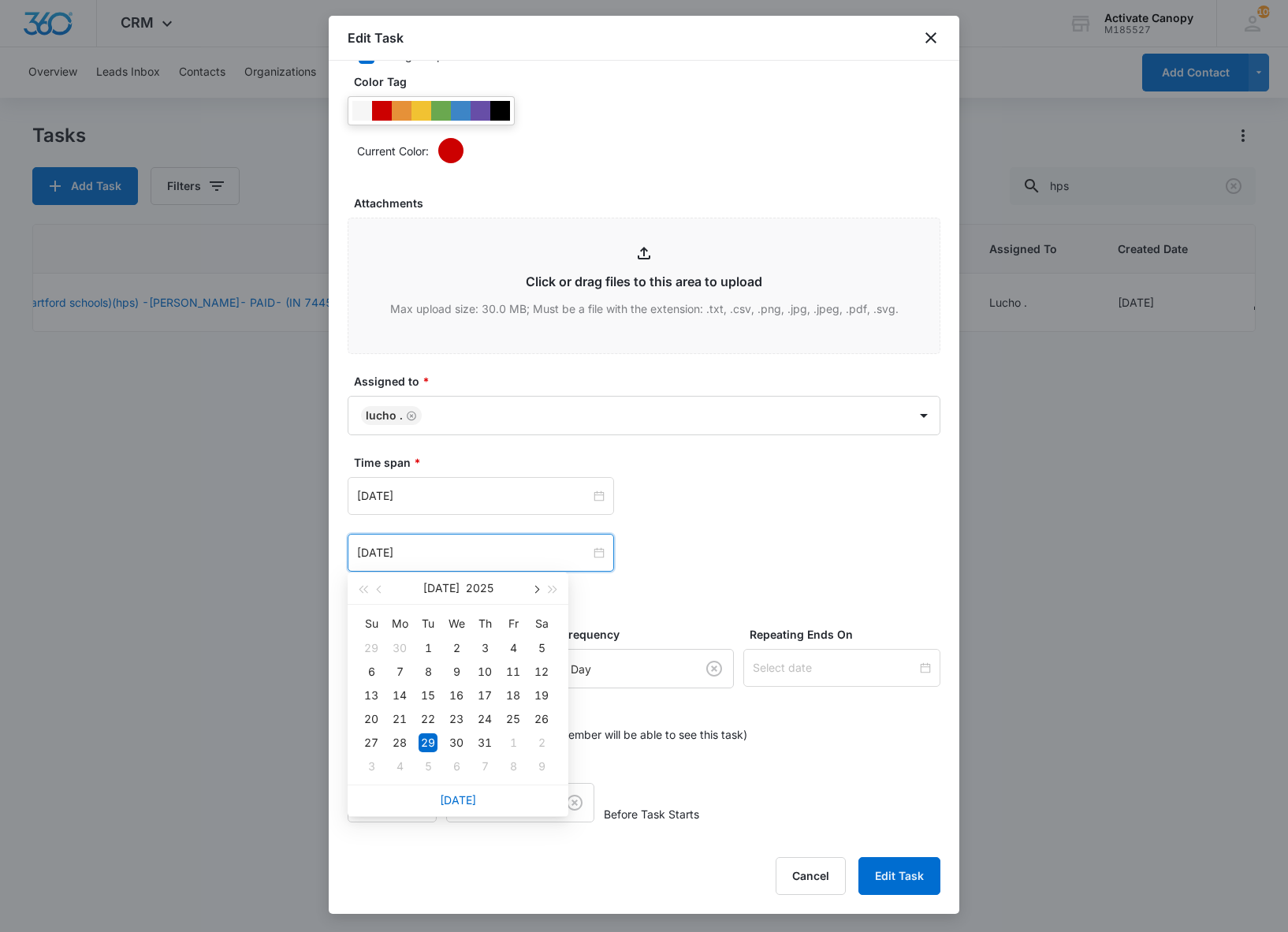
click at [530, 591] on button "button" at bounding box center [535, 588] width 18 height 32
type input "[DATE]"
click at [403, 719] on div "18" at bounding box center [399, 719] width 19 height 19
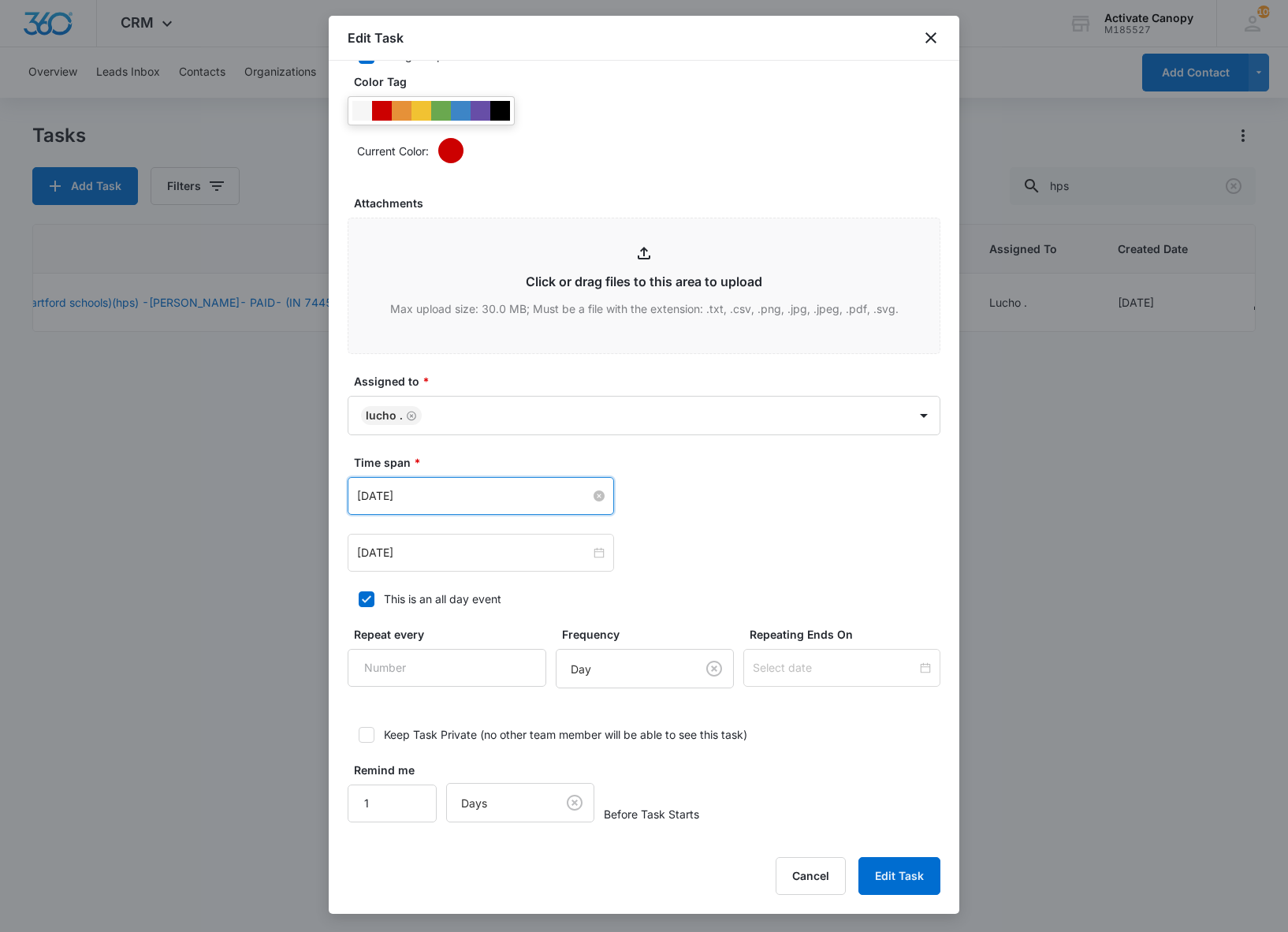
click at [454, 492] on input "[DATE]" at bounding box center [473, 496] width 233 height 18
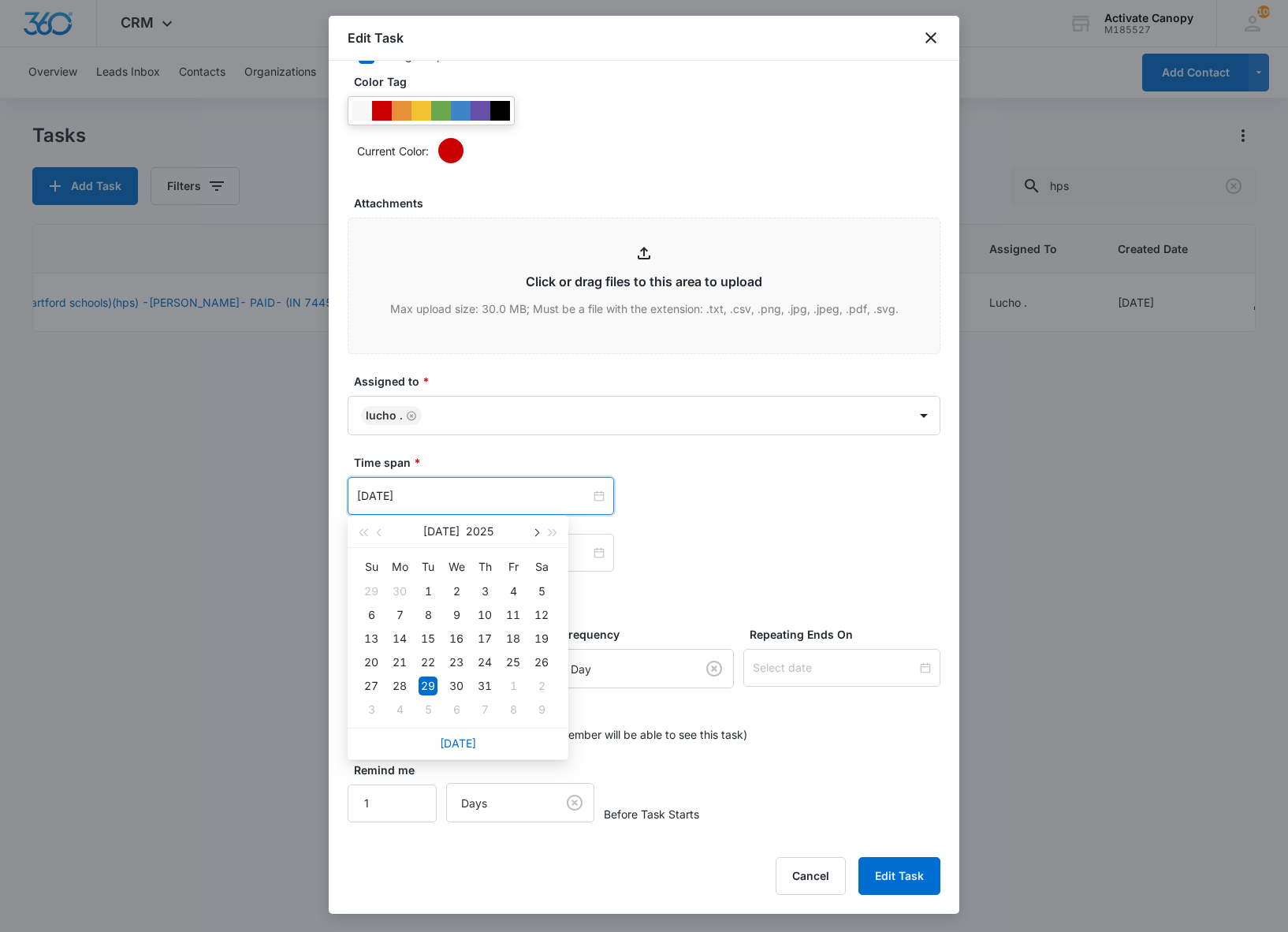
click at [535, 532] on span "button" at bounding box center [535, 533] width 8 height 8
type input "[DATE]"
click at [402, 662] on div "18" at bounding box center [399, 662] width 19 height 19
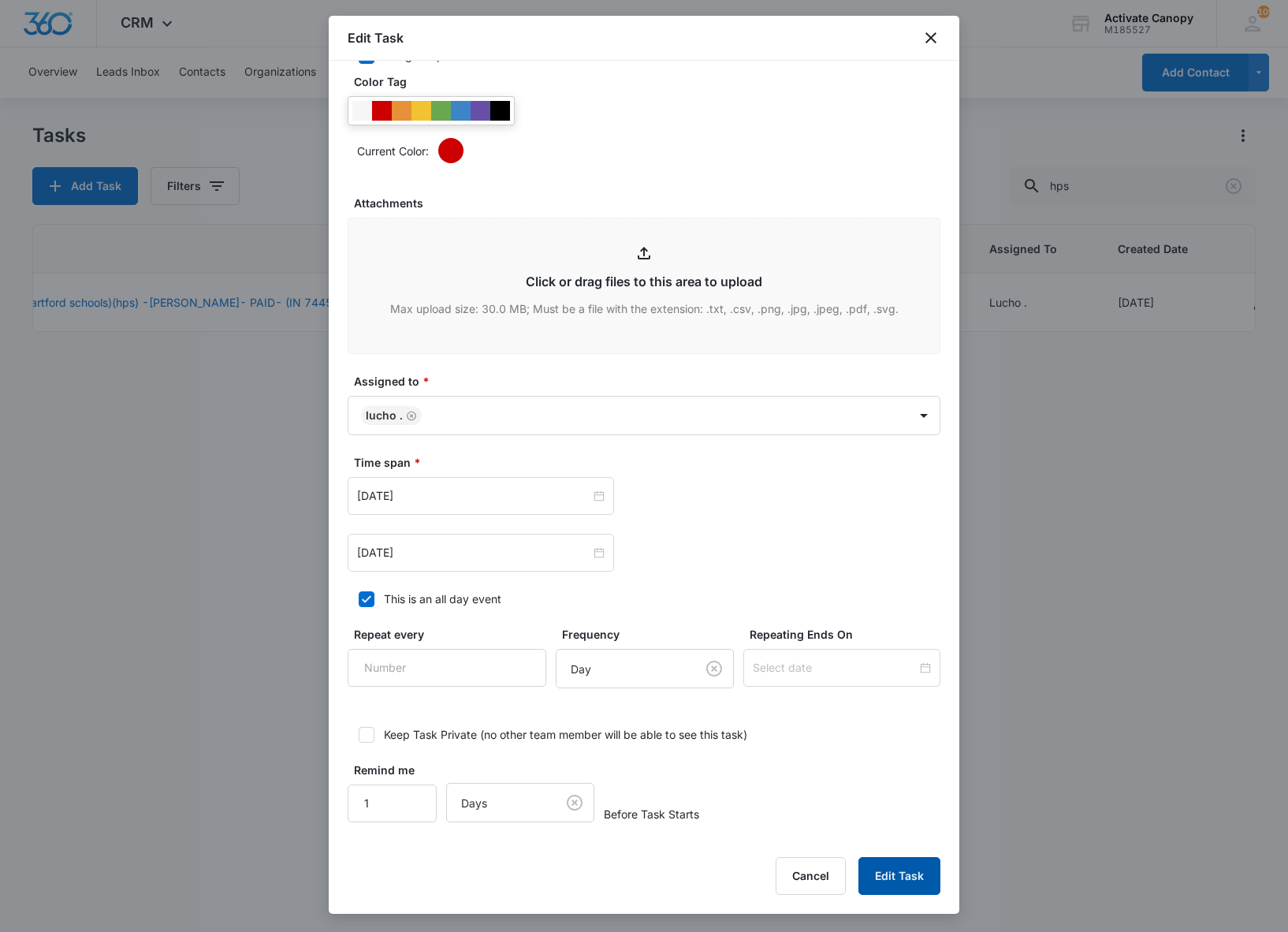
click at [881, 864] on button "Edit Task" at bounding box center [899, 876] width 82 height 38
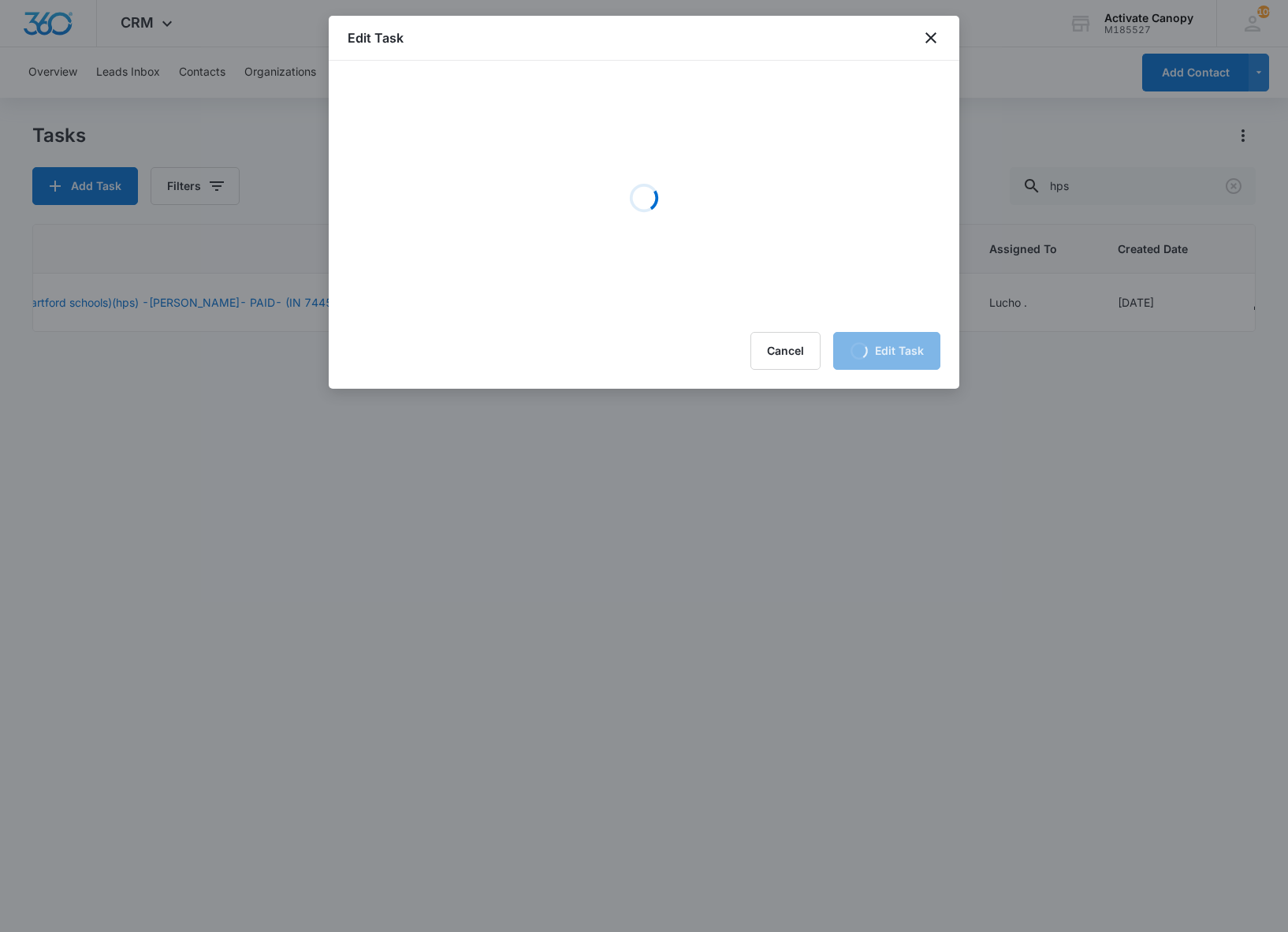
scroll to position [0, 0]
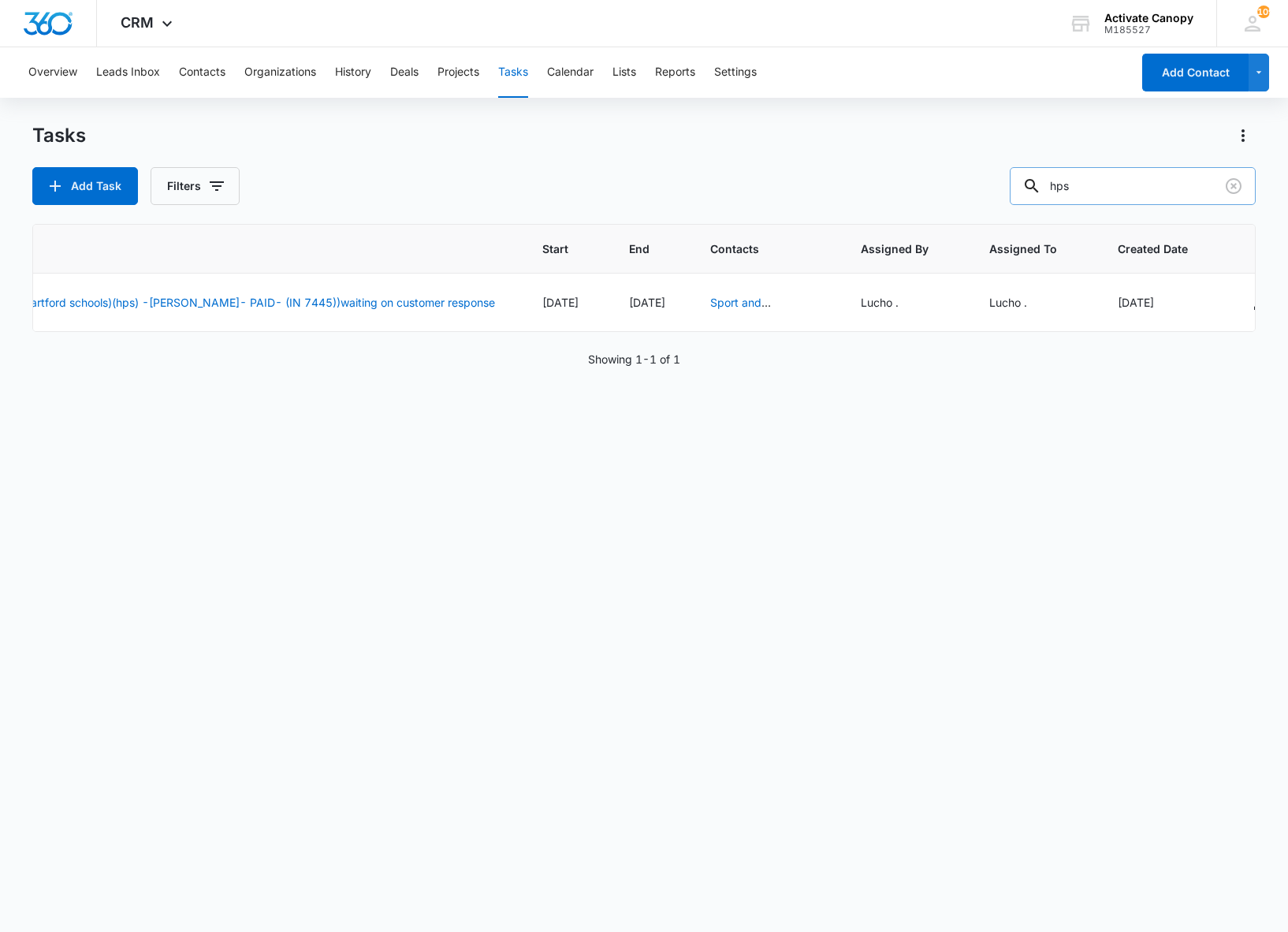
click at [1119, 186] on input "hps" at bounding box center [1132, 186] width 246 height 38
type input "h"
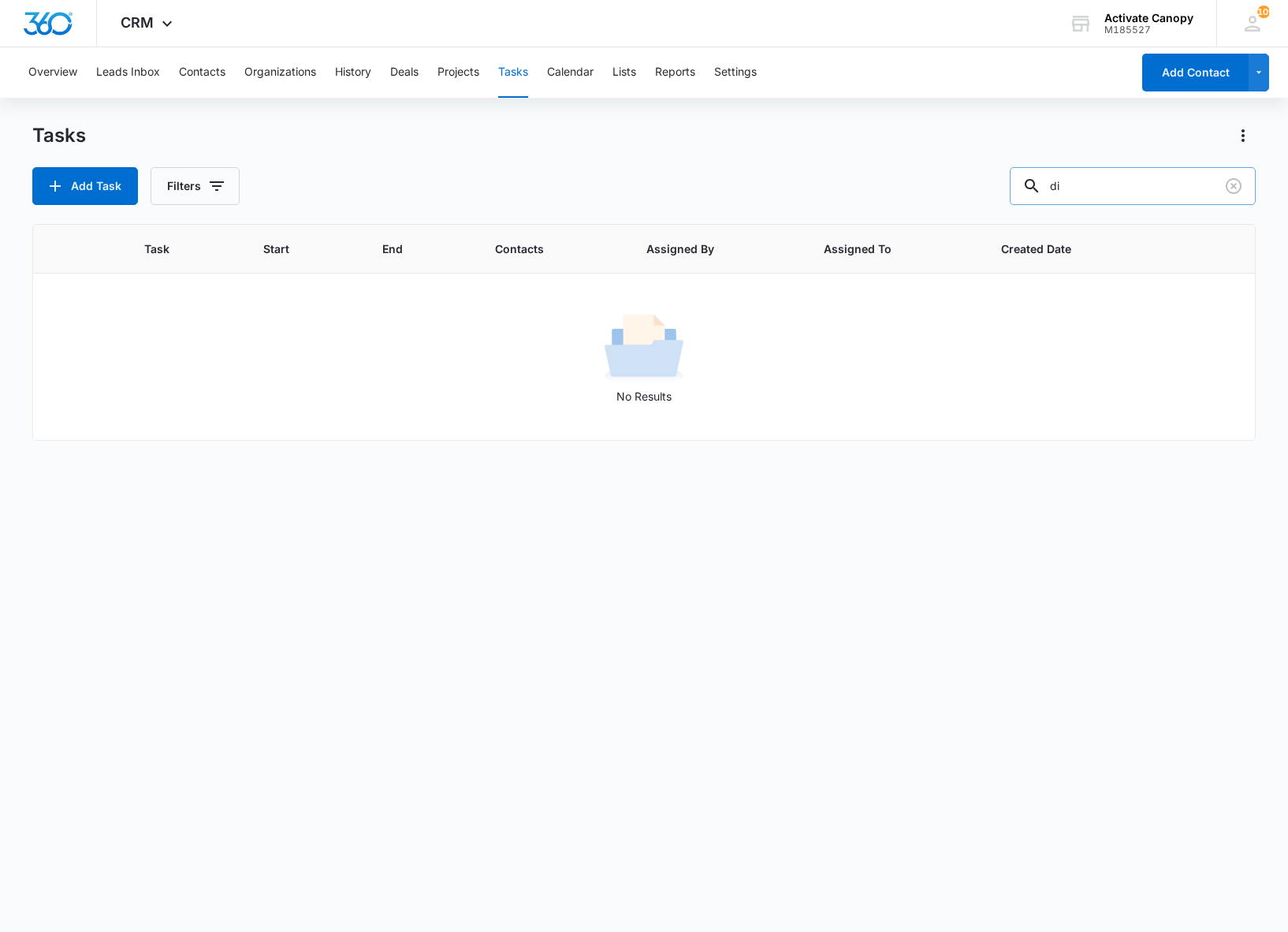
type input "d"
click at [197, 69] on button "Contacts" at bounding box center [202, 72] width 46 height 50
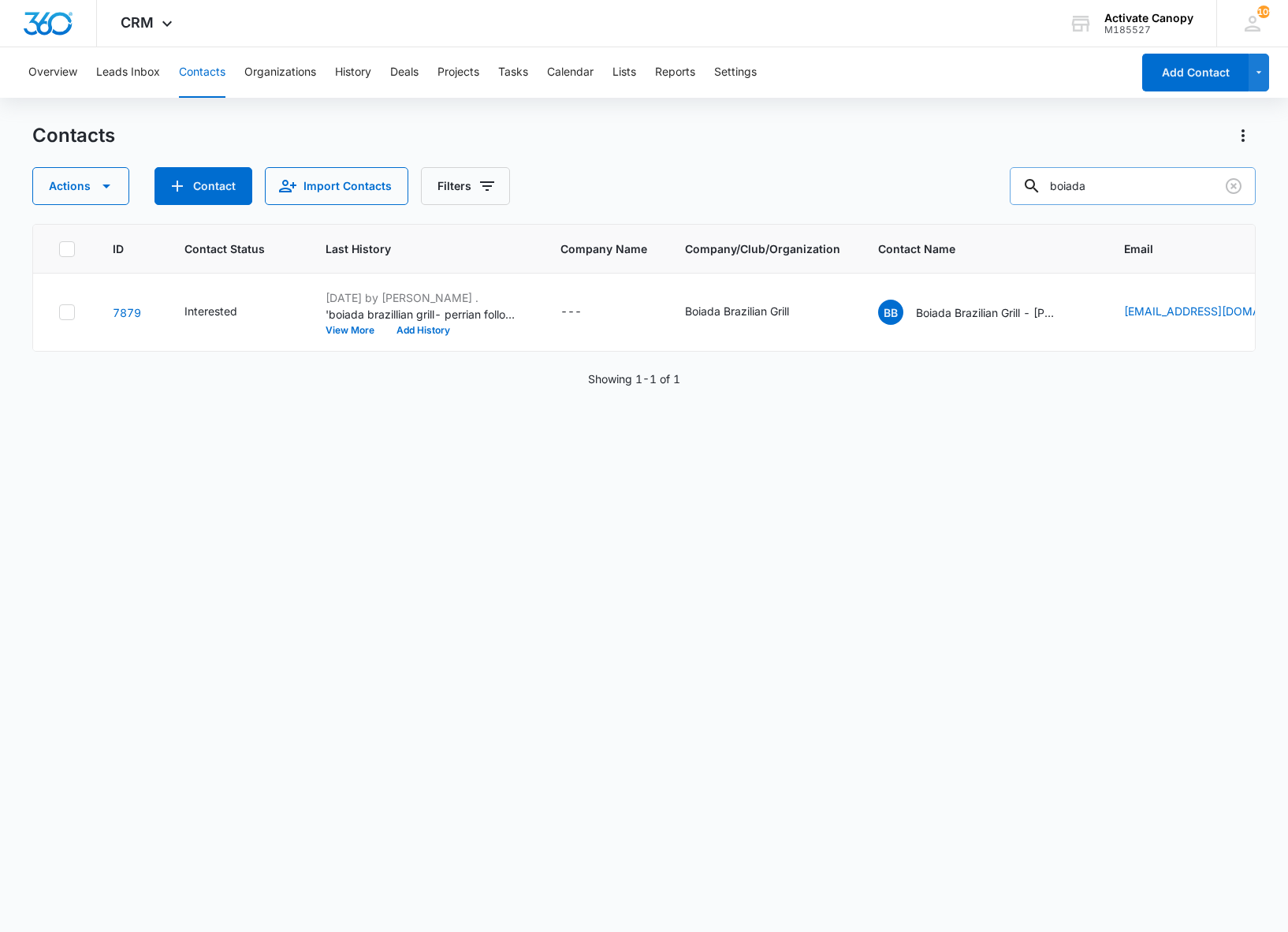
click at [1102, 178] on input "boiada" at bounding box center [1132, 186] width 246 height 38
type input "direct traffic"
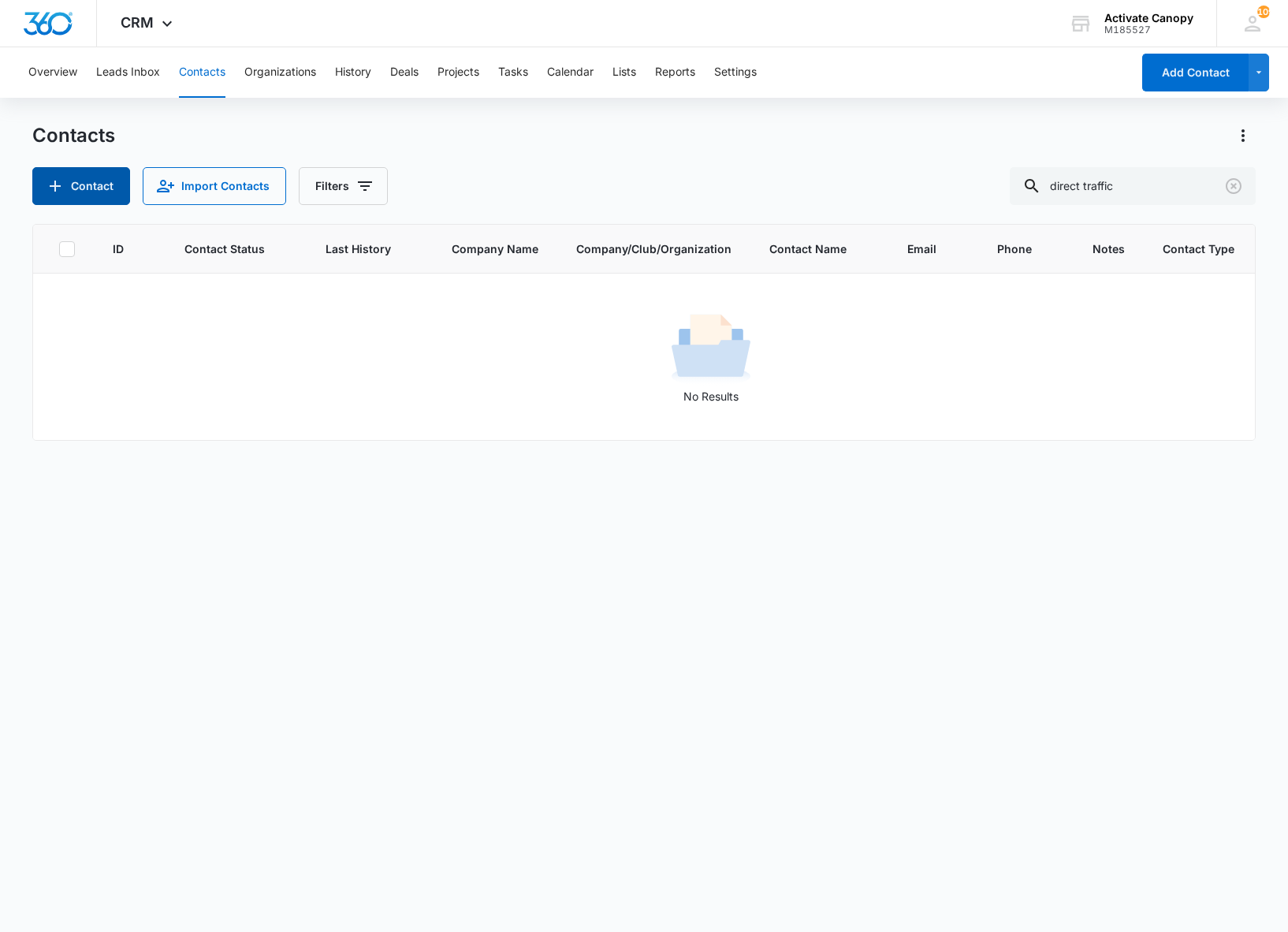
click at [85, 175] on button "Contact" at bounding box center [81, 186] width 98 height 38
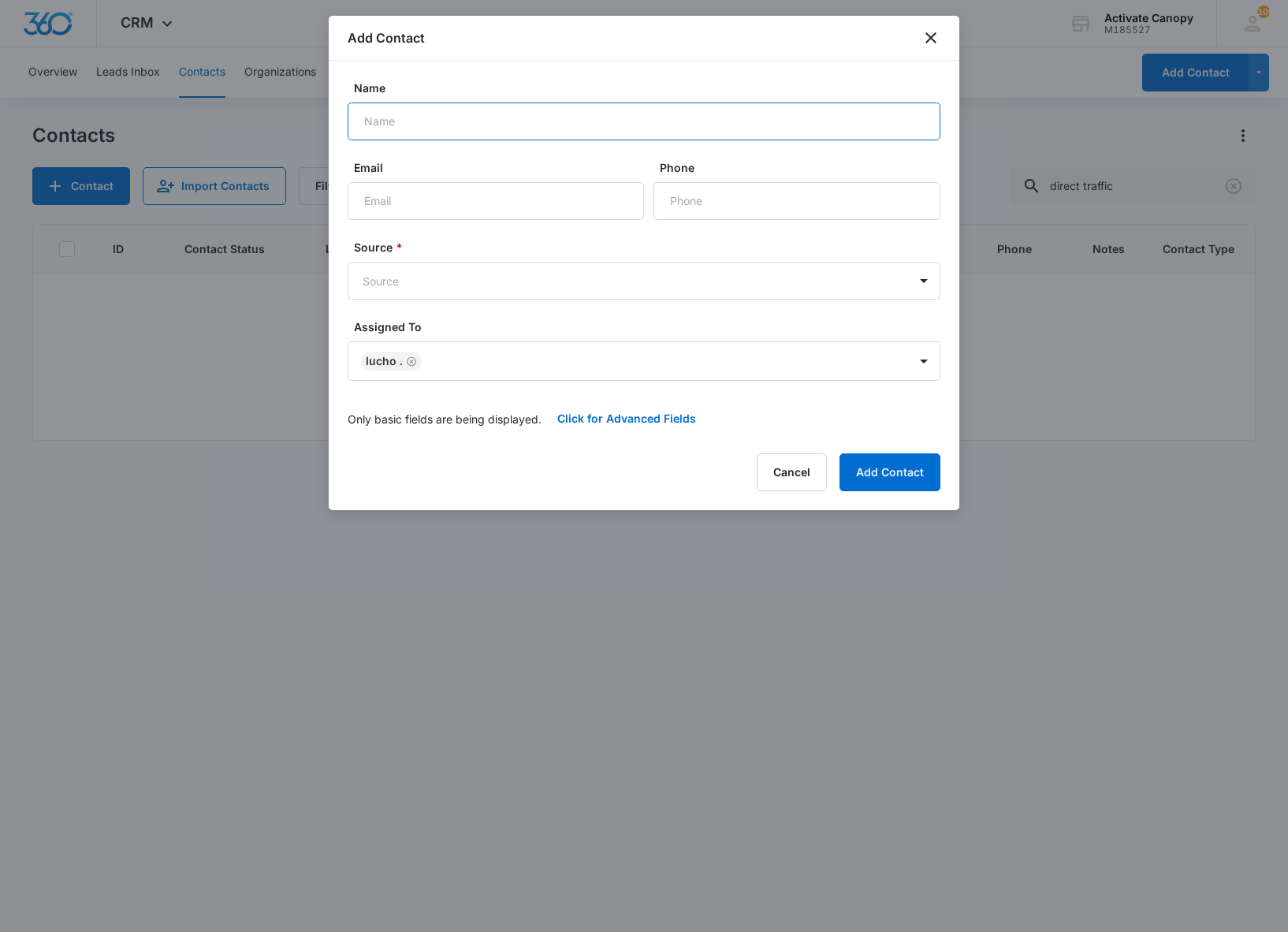
click at [496, 109] on input "Name" at bounding box center [644, 122] width 593 height 38
type input "direct traffic control- [PERSON_NAME]"
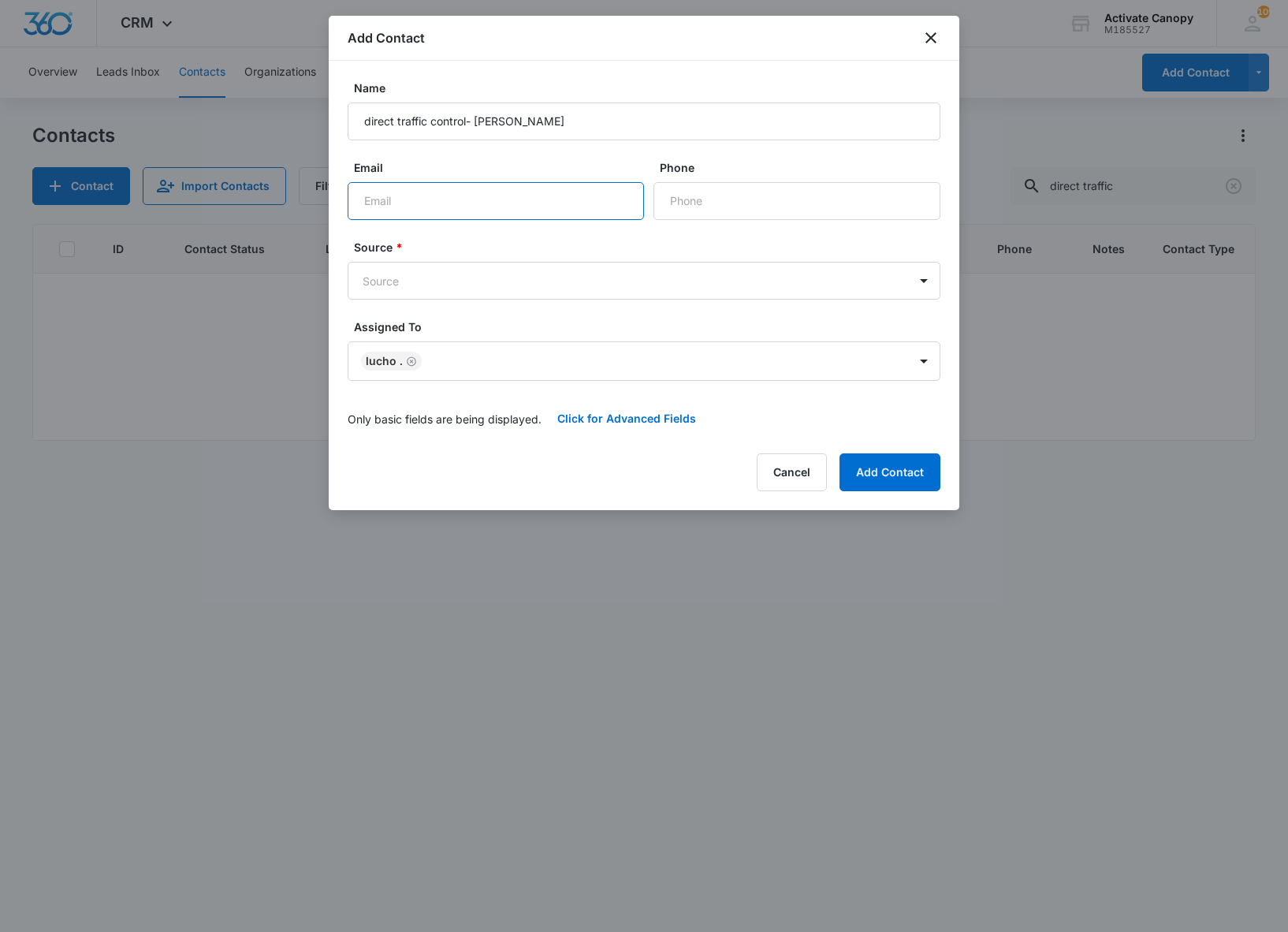
drag, startPoint x: 438, startPoint y: 209, endPoint x: 68, endPoint y: 458, distance: 446.0
click at [438, 209] on input "Email" at bounding box center [496, 201] width 296 height 38
click at [509, 196] on input "Email" at bounding box center [496, 201] width 296 height 38
paste input "[EMAIL_ADDRESS][DOMAIN_NAME]"
type input "[EMAIL_ADDRESS][DOMAIN_NAME]"
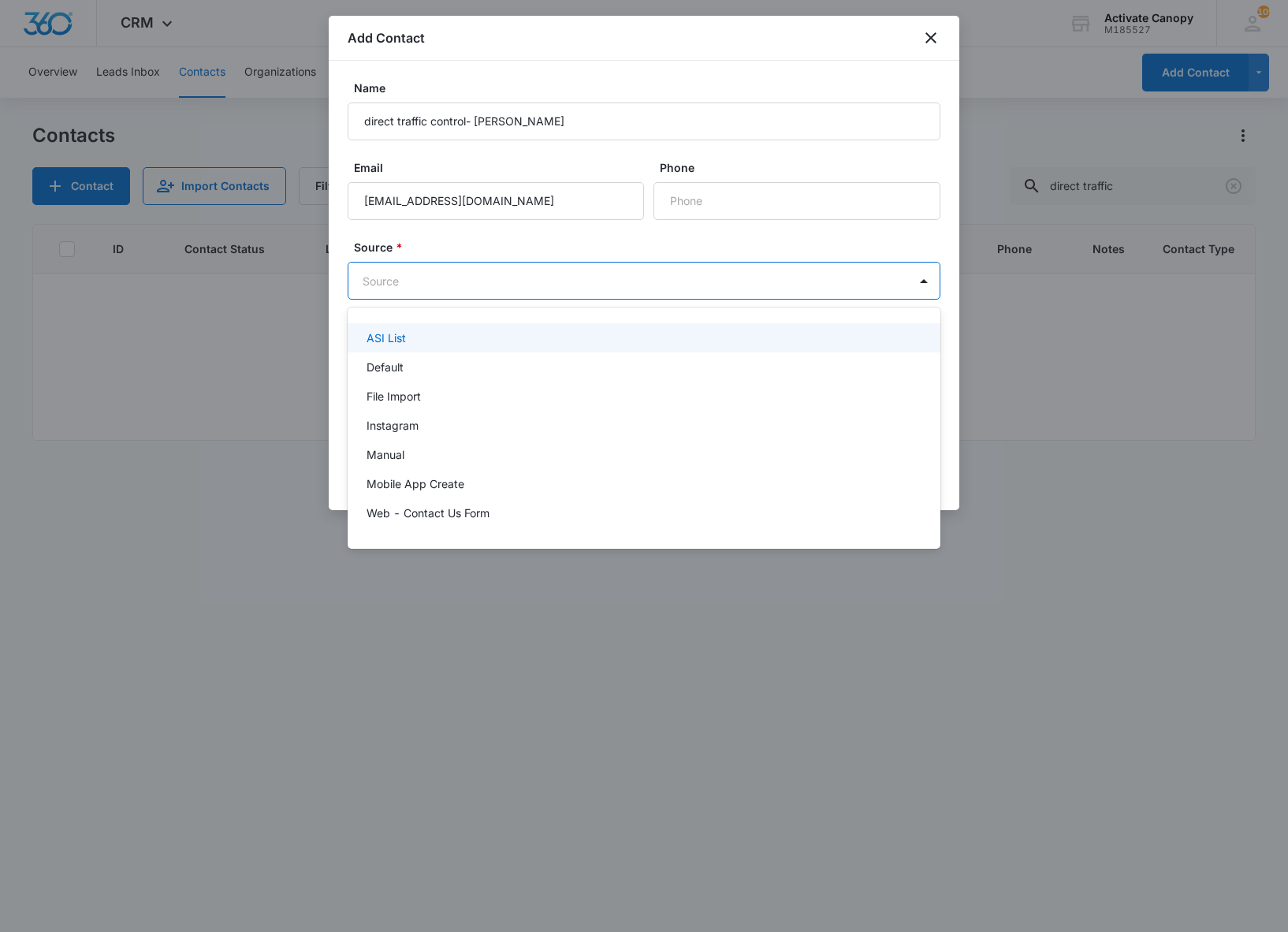
click at [466, 268] on body "CRM Apps Reputation Websites Forms CRM Email Social Content Ads Intelligence Fi…" at bounding box center [644, 466] width 1288 height 932
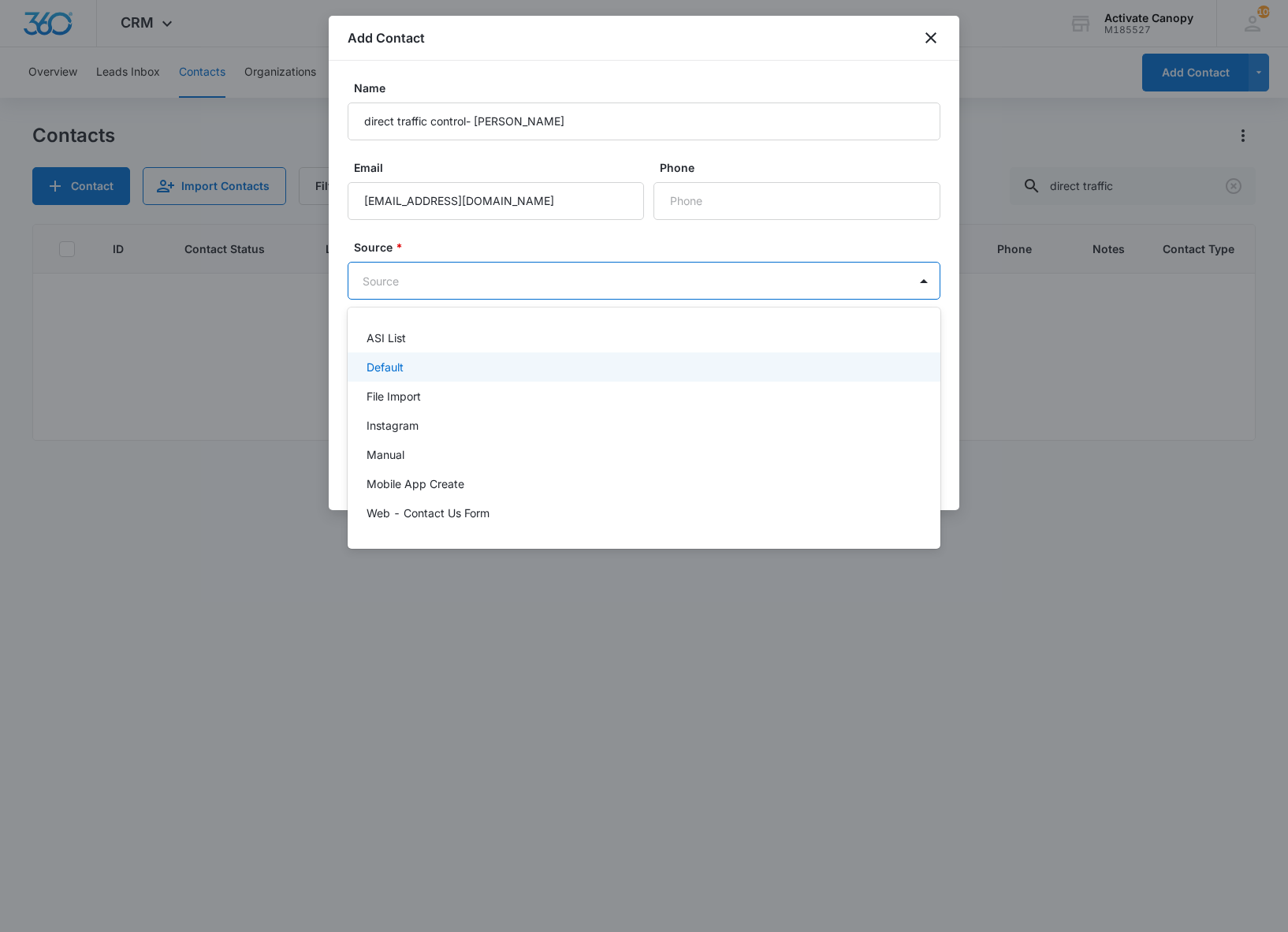
click at [389, 371] on p "Default" at bounding box center [385, 367] width 37 height 17
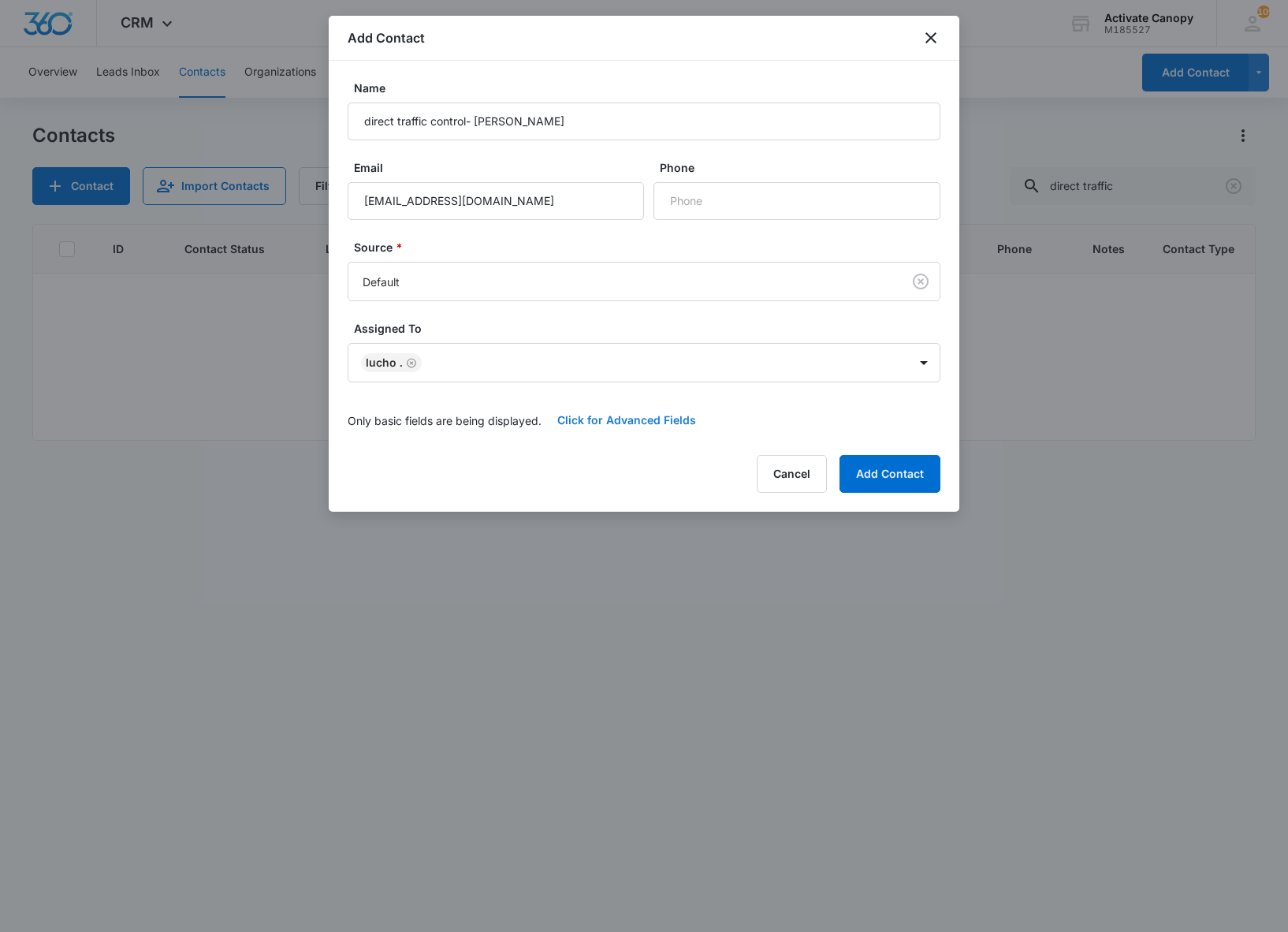
click at [624, 419] on button "Click for Advanced Fields" at bounding box center [626, 420] width 170 height 38
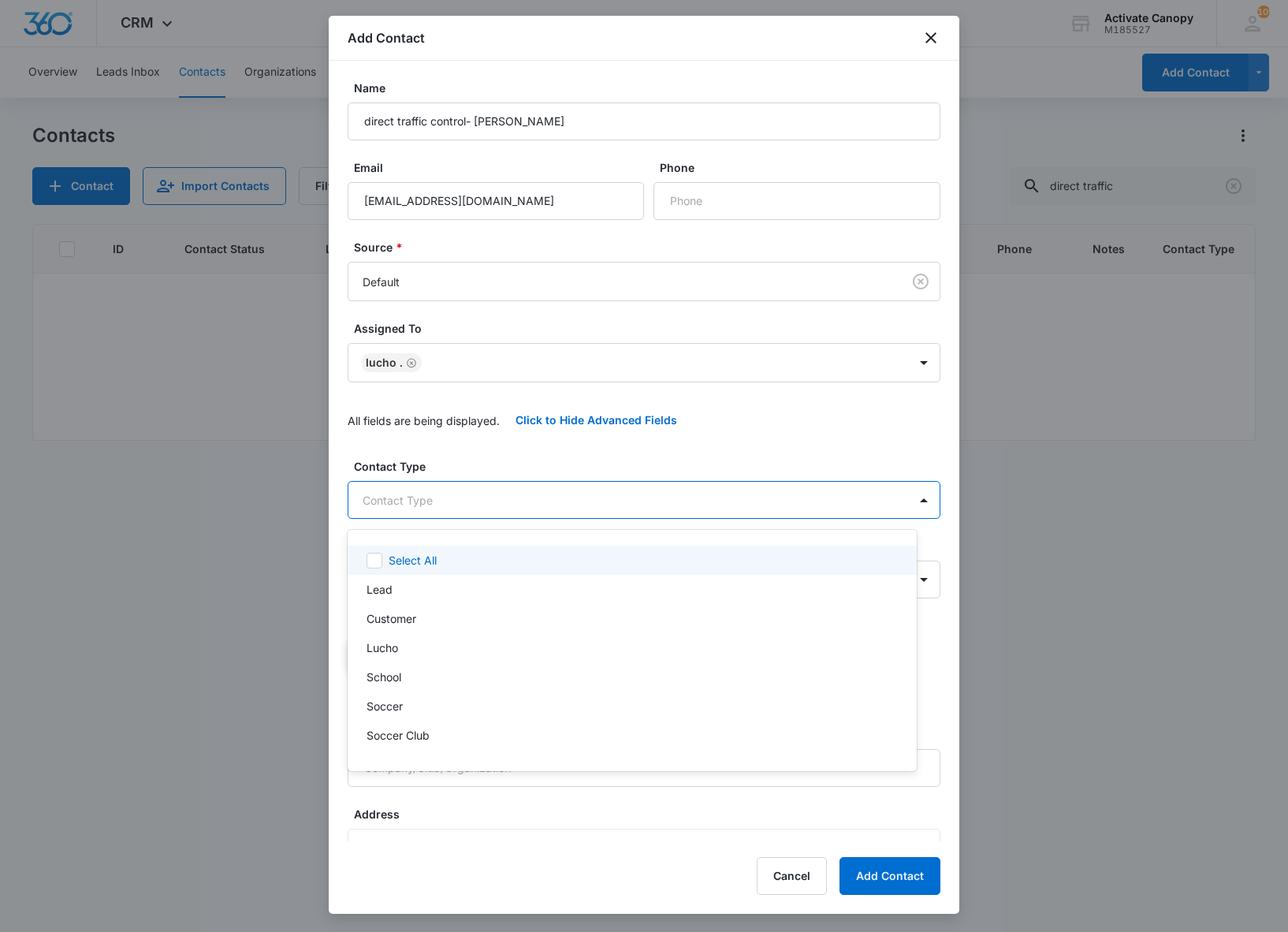
click at [429, 509] on body "CRM Apps Reputation Websites Forms CRM Email Social Content Ads Intelligence Fi…" at bounding box center [644, 466] width 1288 height 932
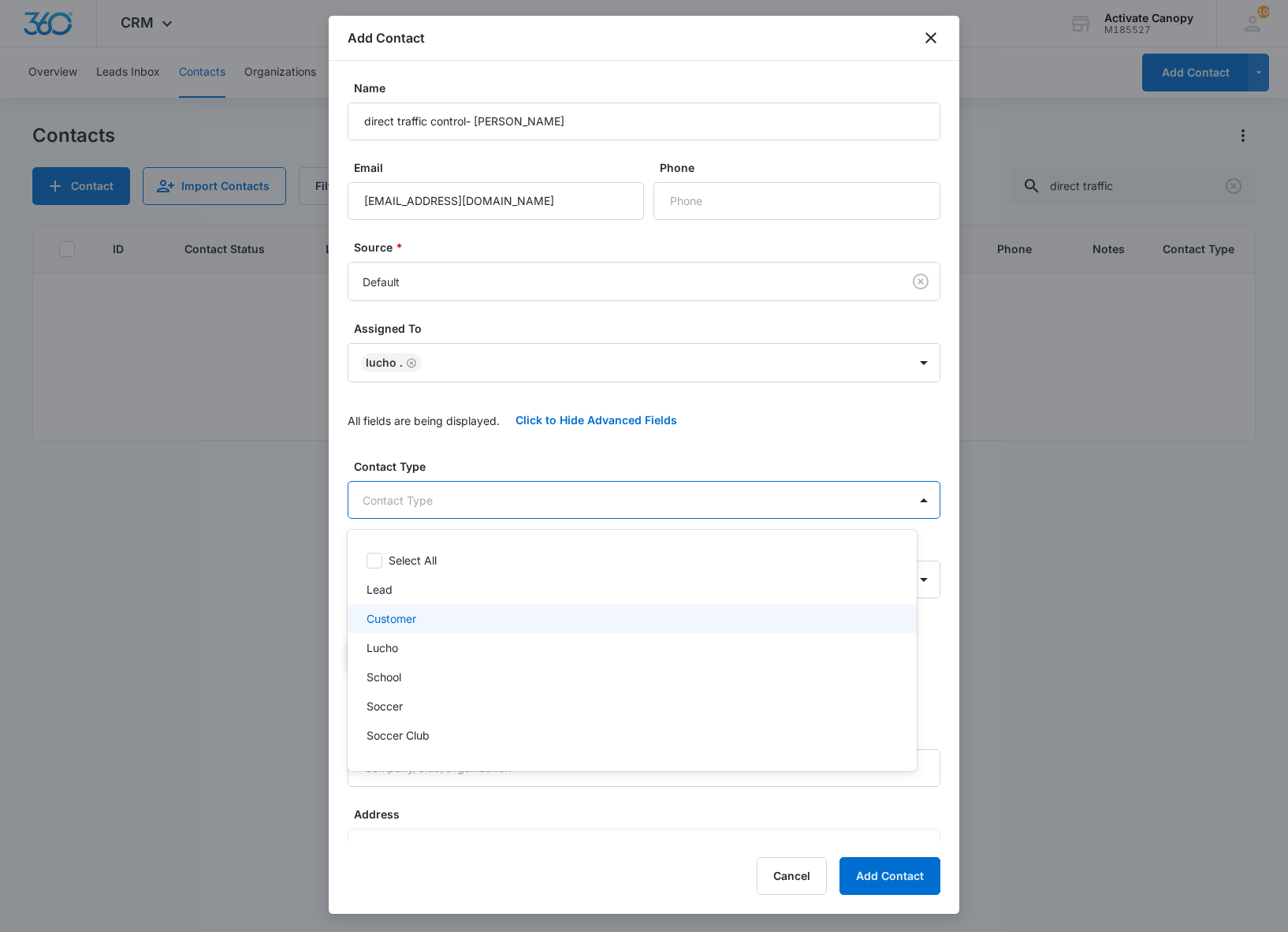
click at [402, 610] on p "Customer" at bounding box center [391, 618] width 49 height 17
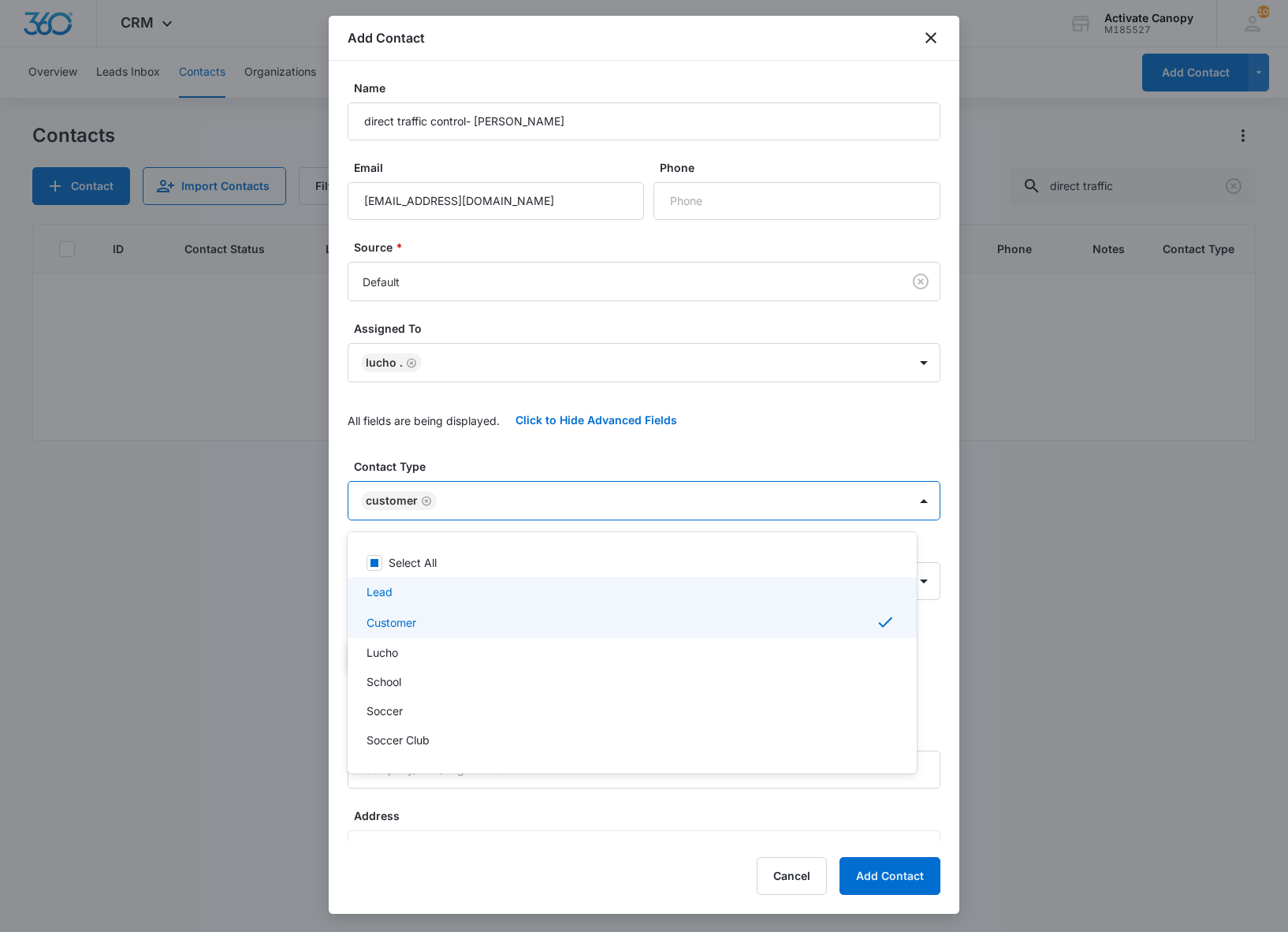
click at [890, 505] on div at bounding box center [644, 466] width 1288 height 932
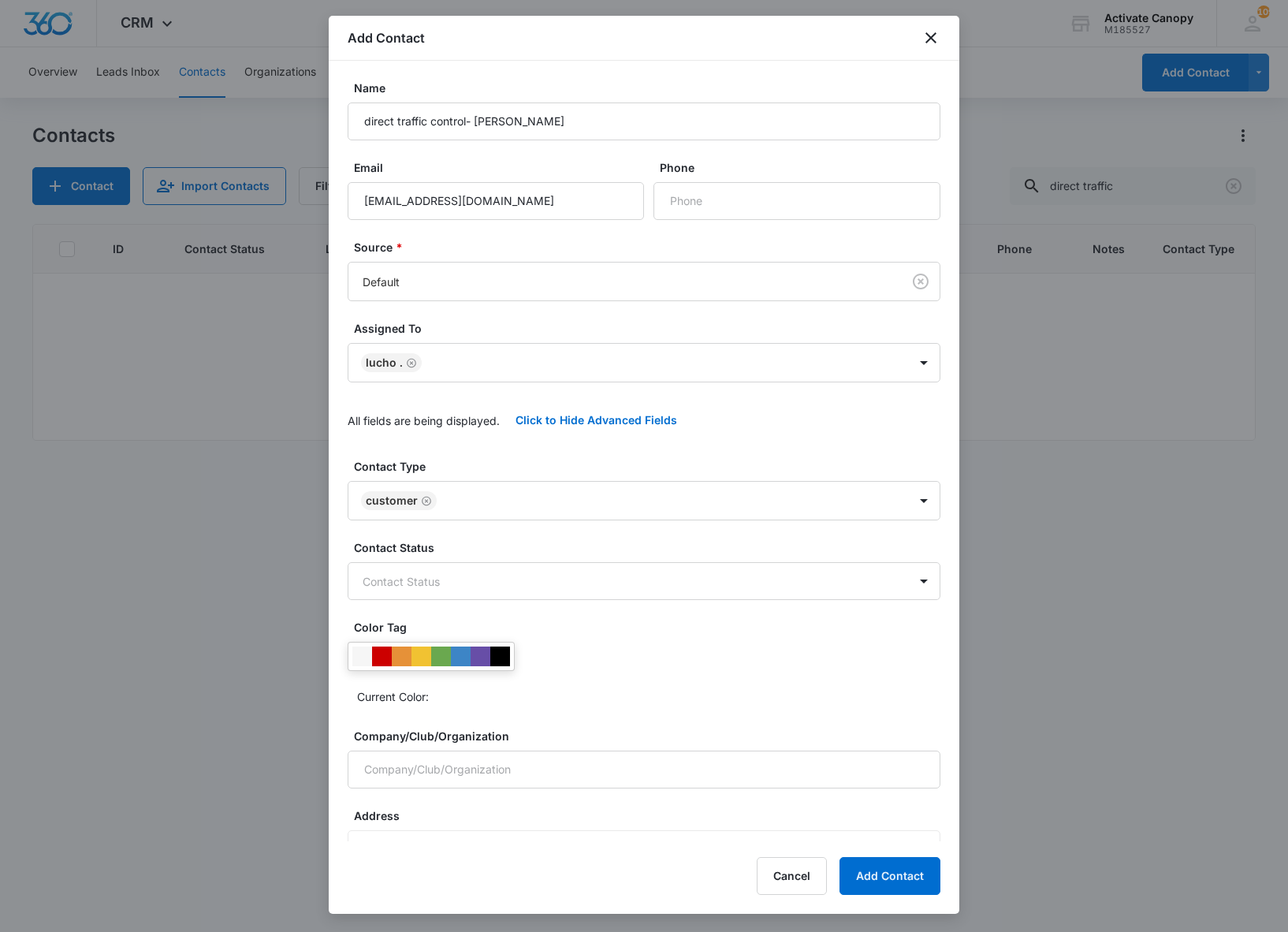
scroll to position [189, 0]
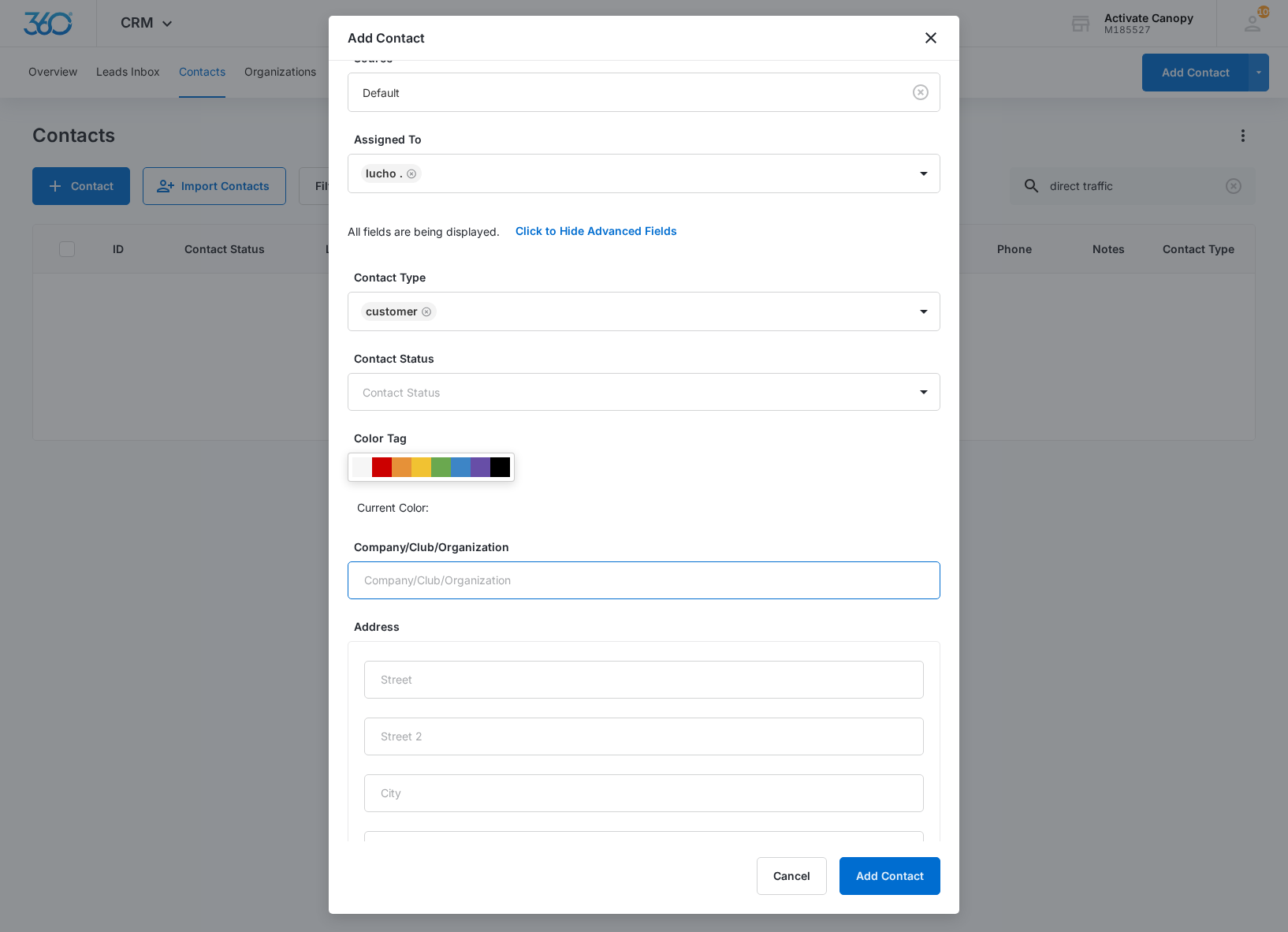
click at [451, 599] on input "Company/Club/Organization" at bounding box center [644, 580] width 593 height 38
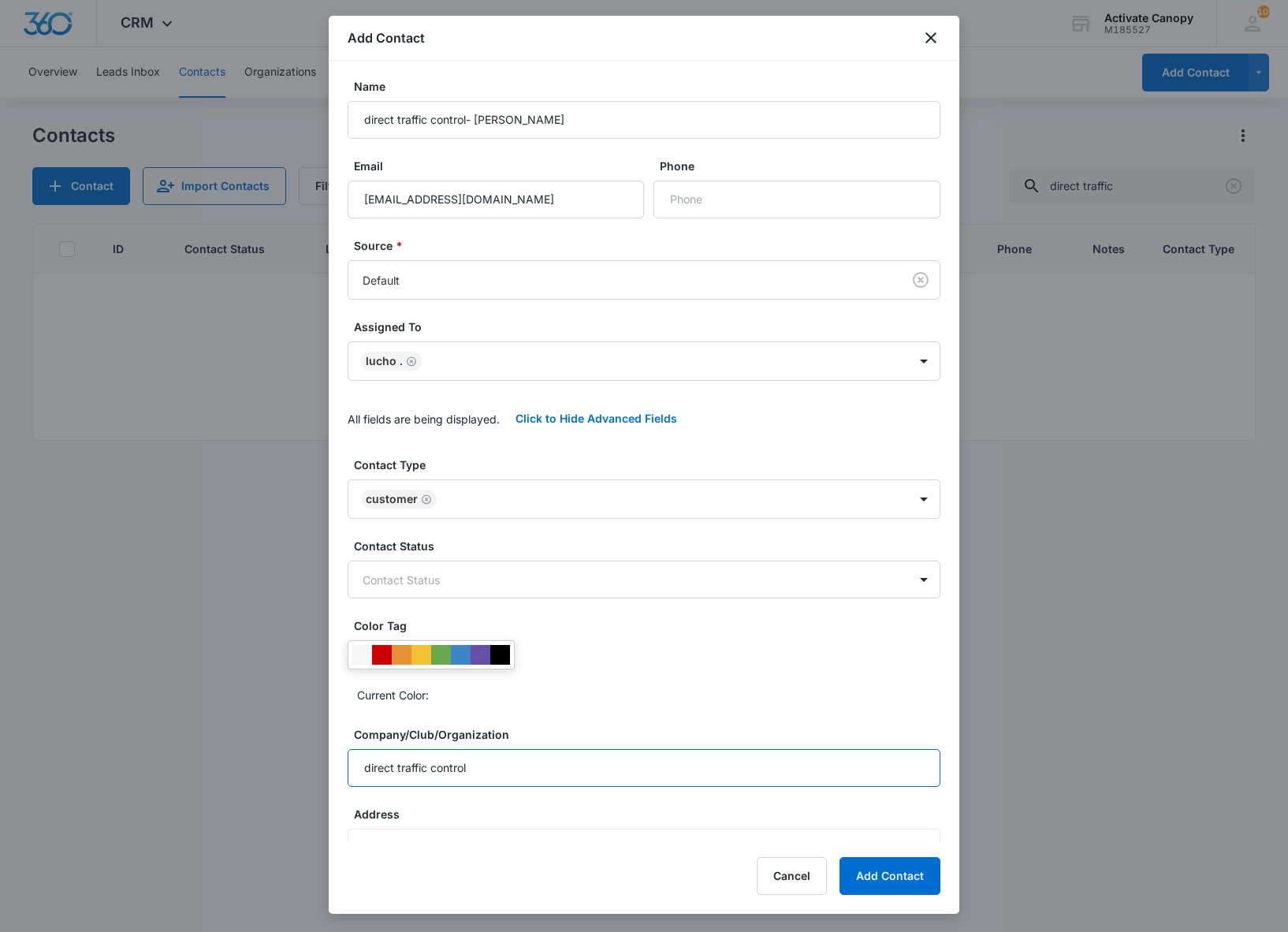
scroll to position [0, 0]
type input "direct traffic control"
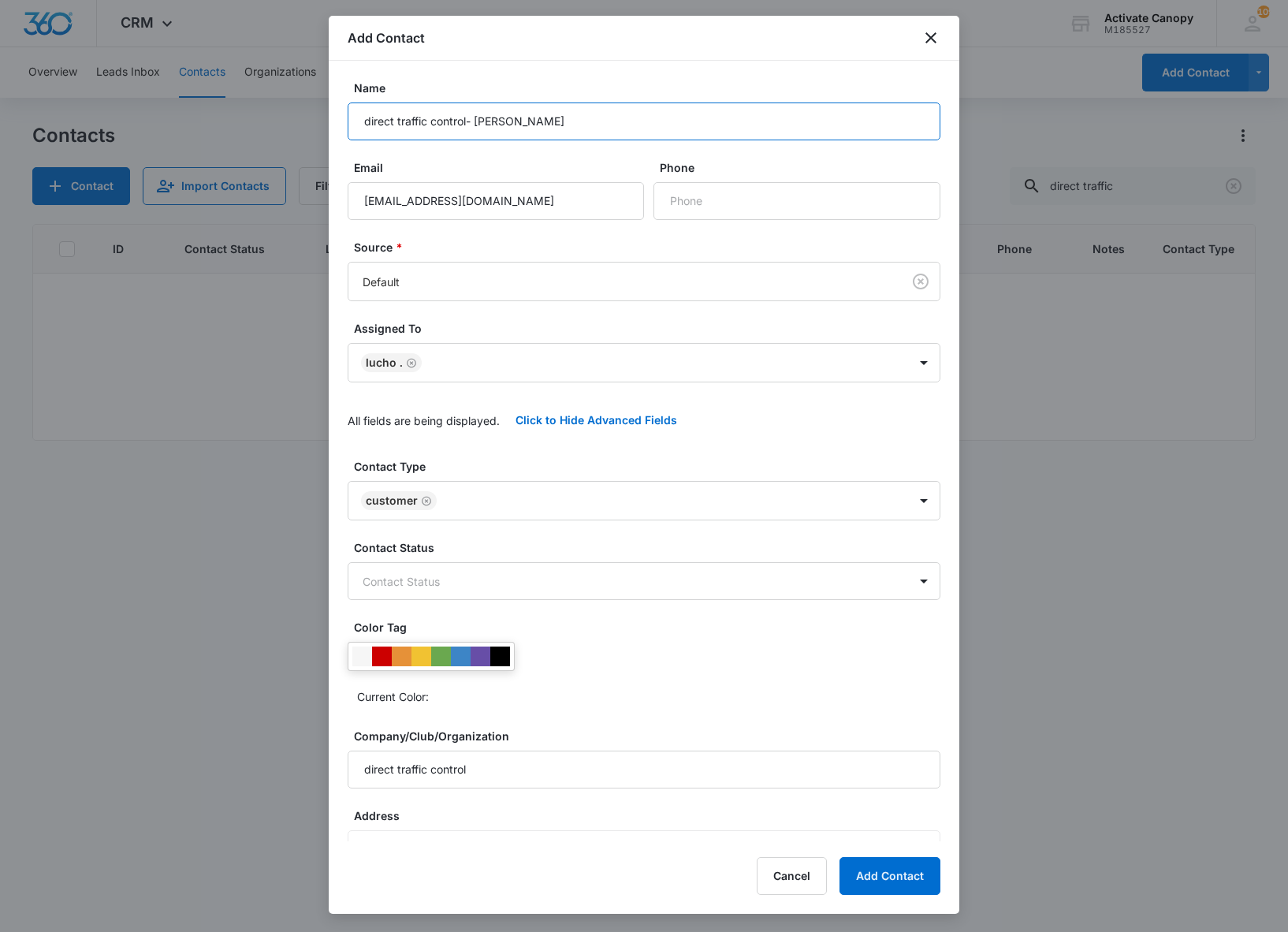
click at [556, 126] on input "direct traffic control- [PERSON_NAME]" at bounding box center [644, 122] width 593 height 38
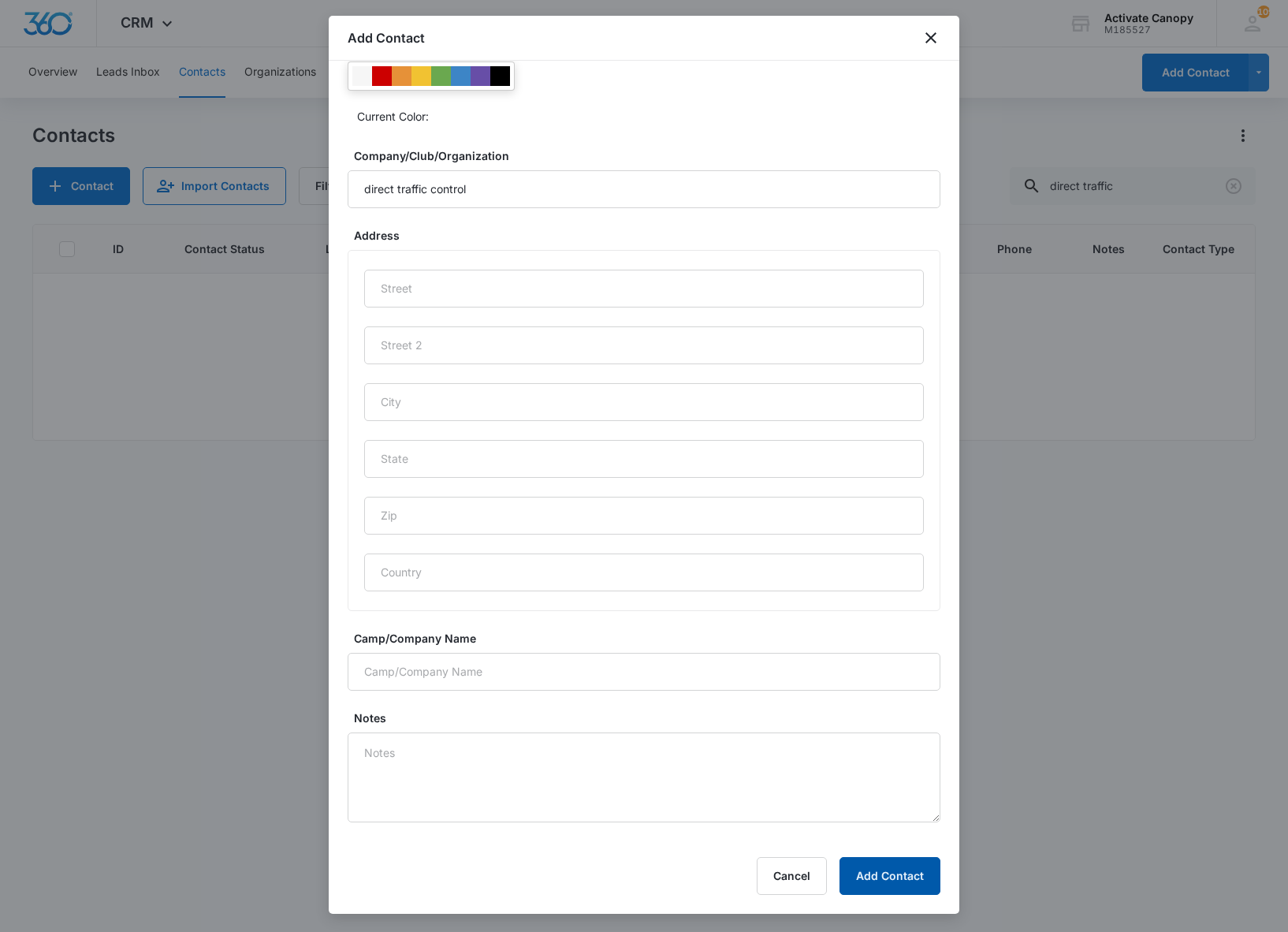
click at [922, 866] on button "Add Contact" at bounding box center [889, 876] width 101 height 38
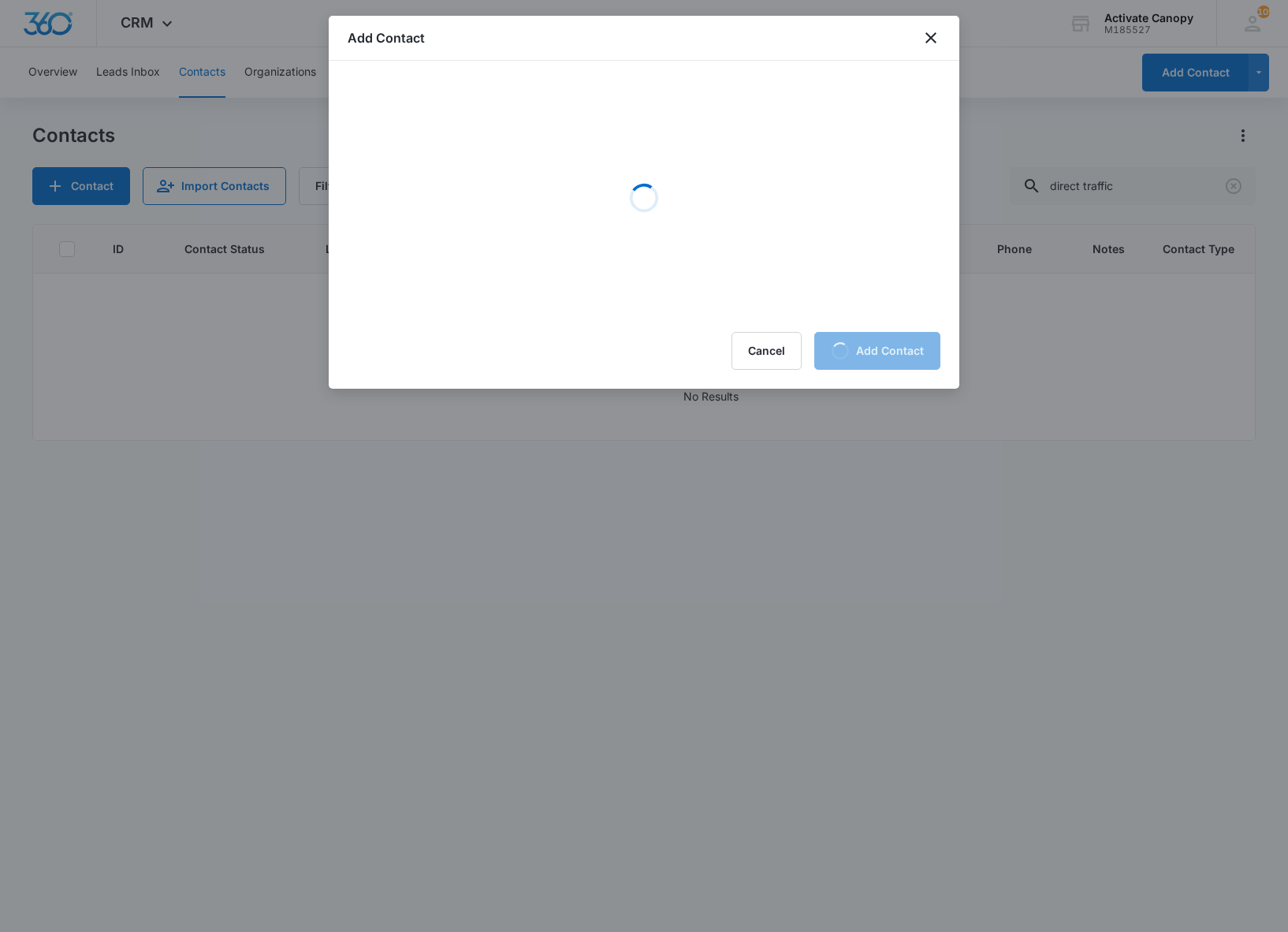
scroll to position [0, 0]
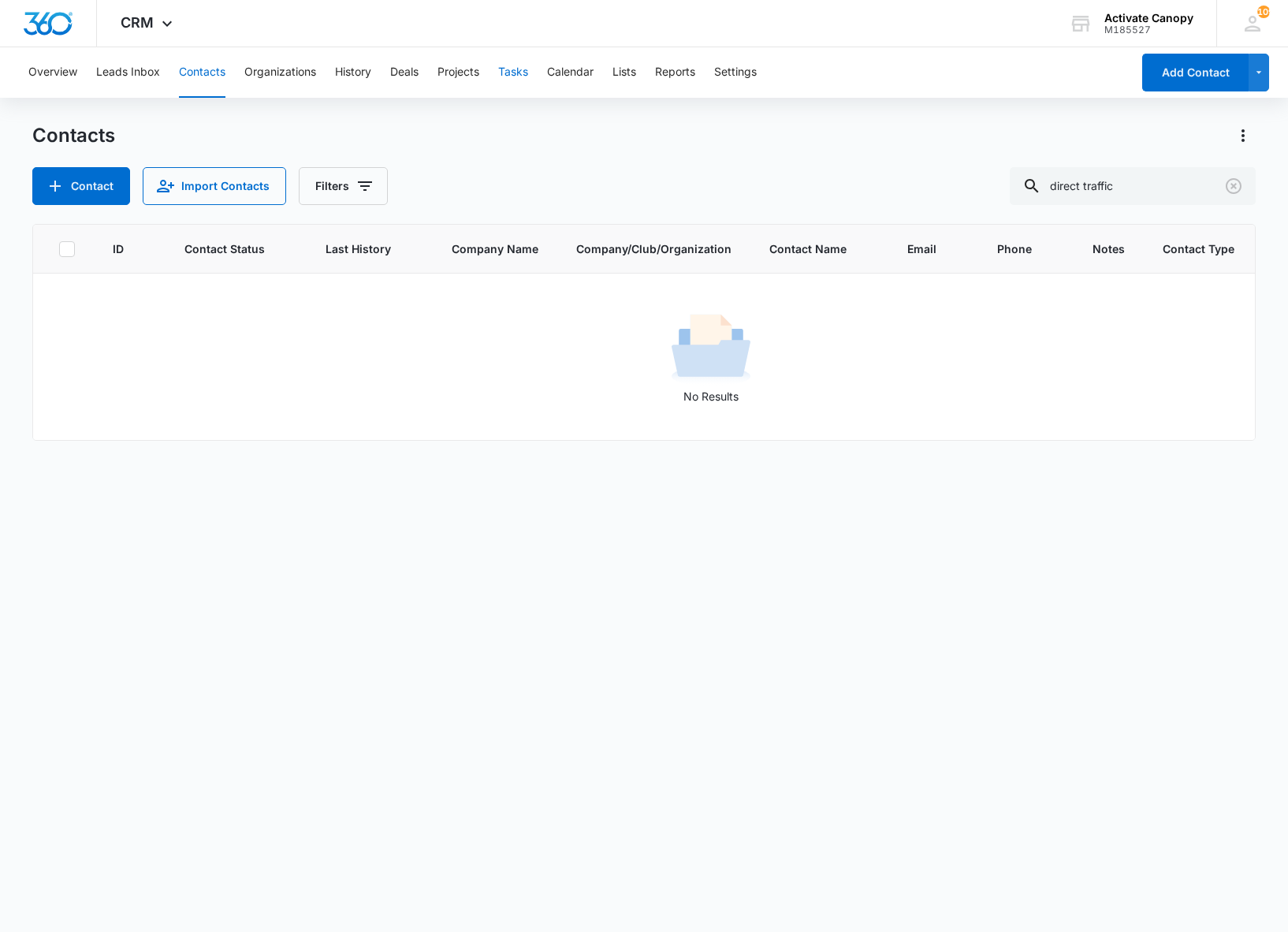
click at [519, 87] on button "Tasks" at bounding box center [513, 72] width 30 height 50
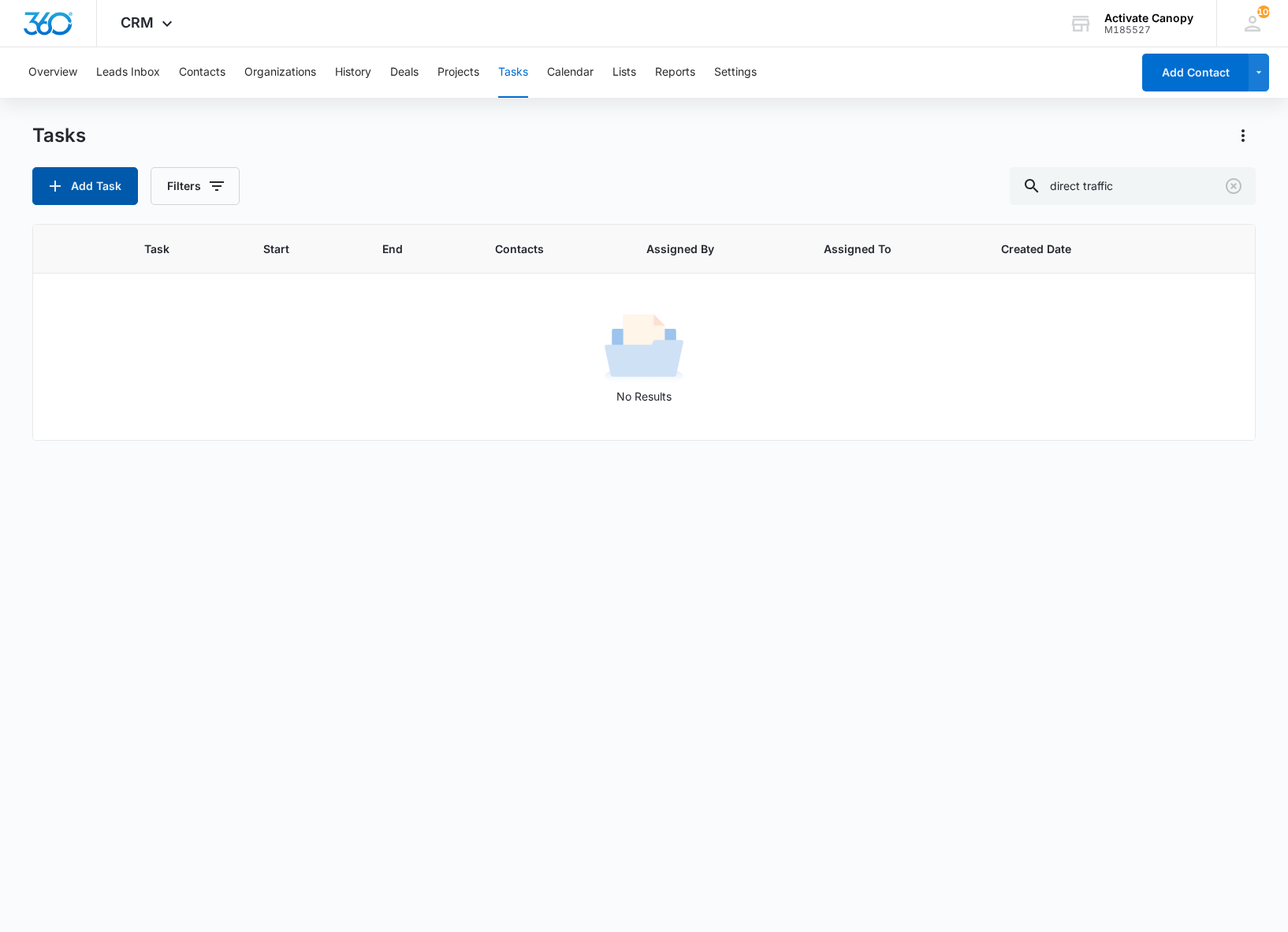
click at [104, 191] on button "Add Task" at bounding box center [85, 186] width 106 height 38
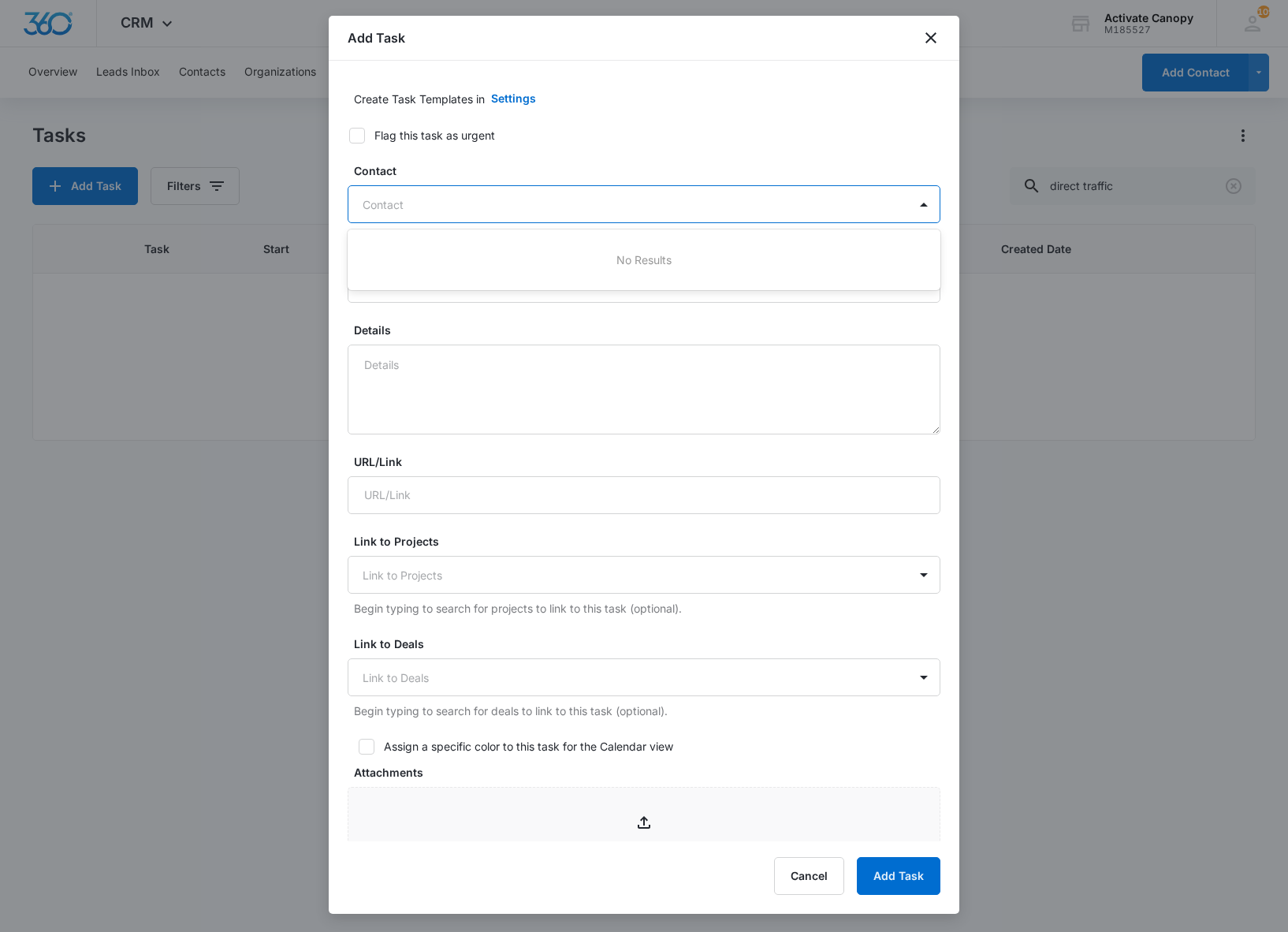
click at [548, 202] on div at bounding box center [634, 205] width 543 height 20
paste input "direct traffic control- [PERSON_NAME]"
type input "direct traffic control- [PERSON_NAME]"
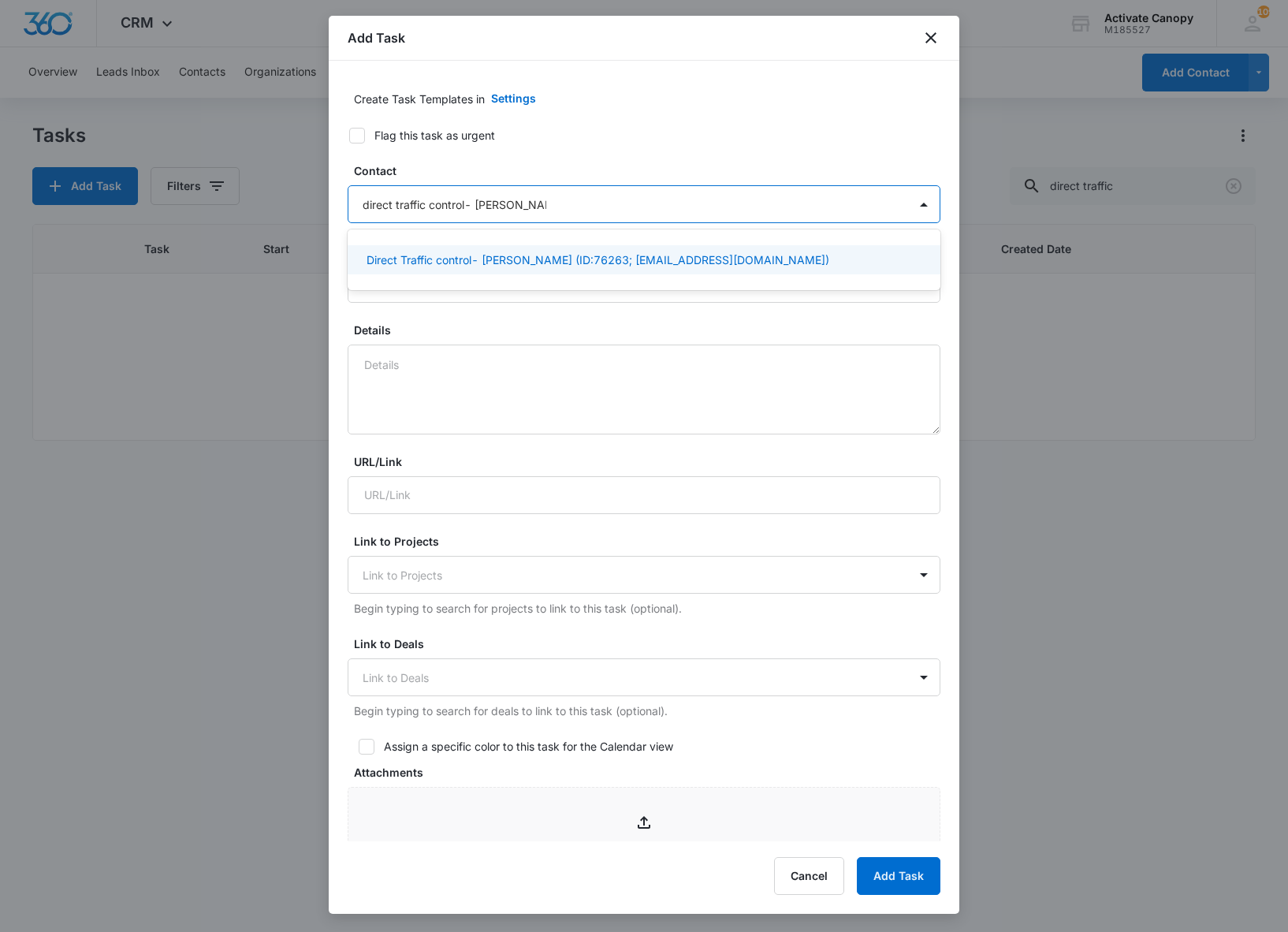
click at [575, 254] on p "Direct Traffic control- [PERSON_NAME] (ID:76263; [EMAIL_ADDRESS][DOMAIN_NAME])" at bounding box center [597, 259] width 462 height 17
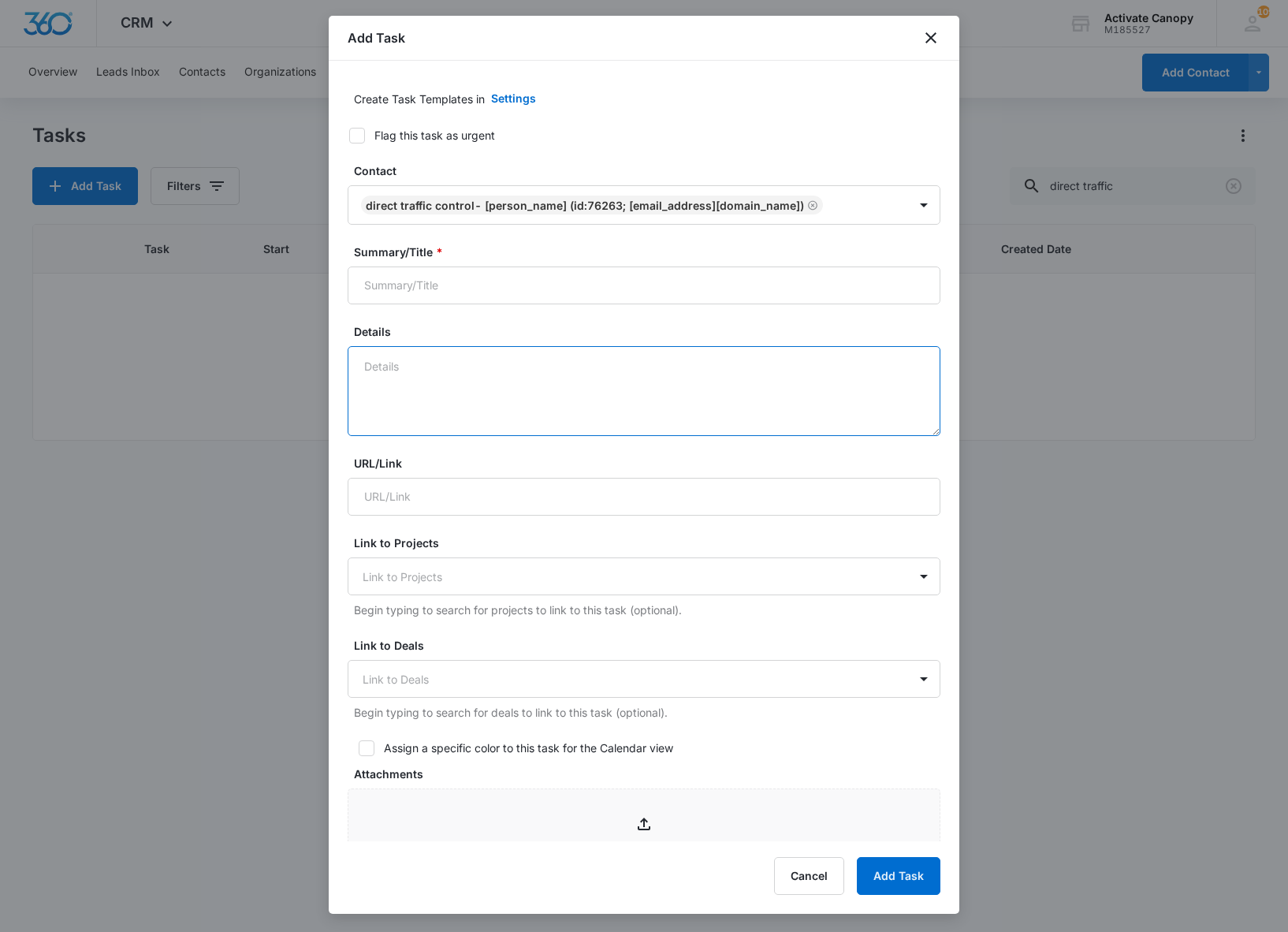
click at [432, 376] on textarea "Details" at bounding box center [644, 391] width 593 height 90
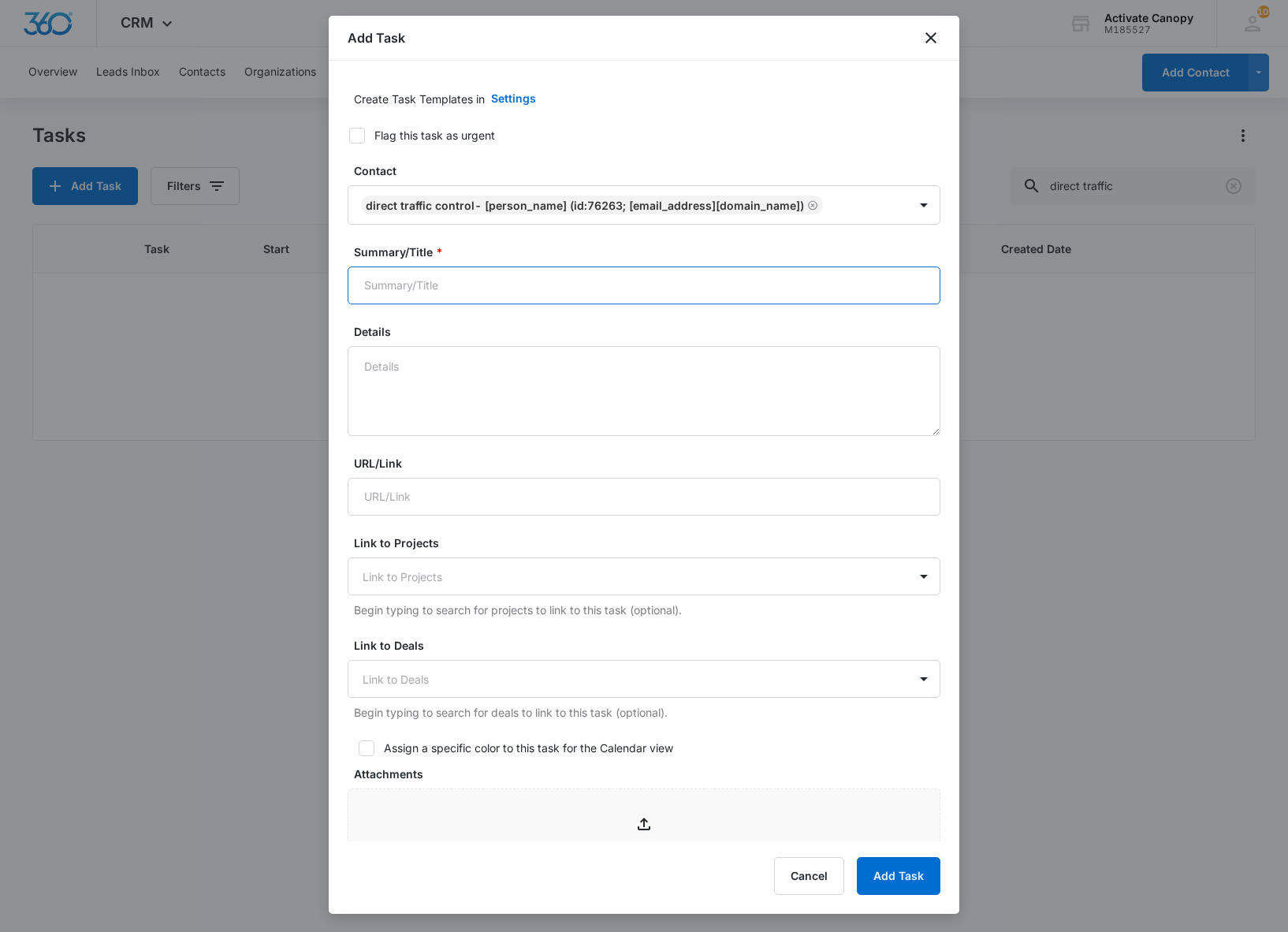
click at [434, 291] on input "Summary/Title *" at bounding box center [644, 286] width 593 height 38
paste input "direct traffic control- [PERSON_NAME]"
type input "direct traffic control- [PERSON_NAME]- waiting on response"
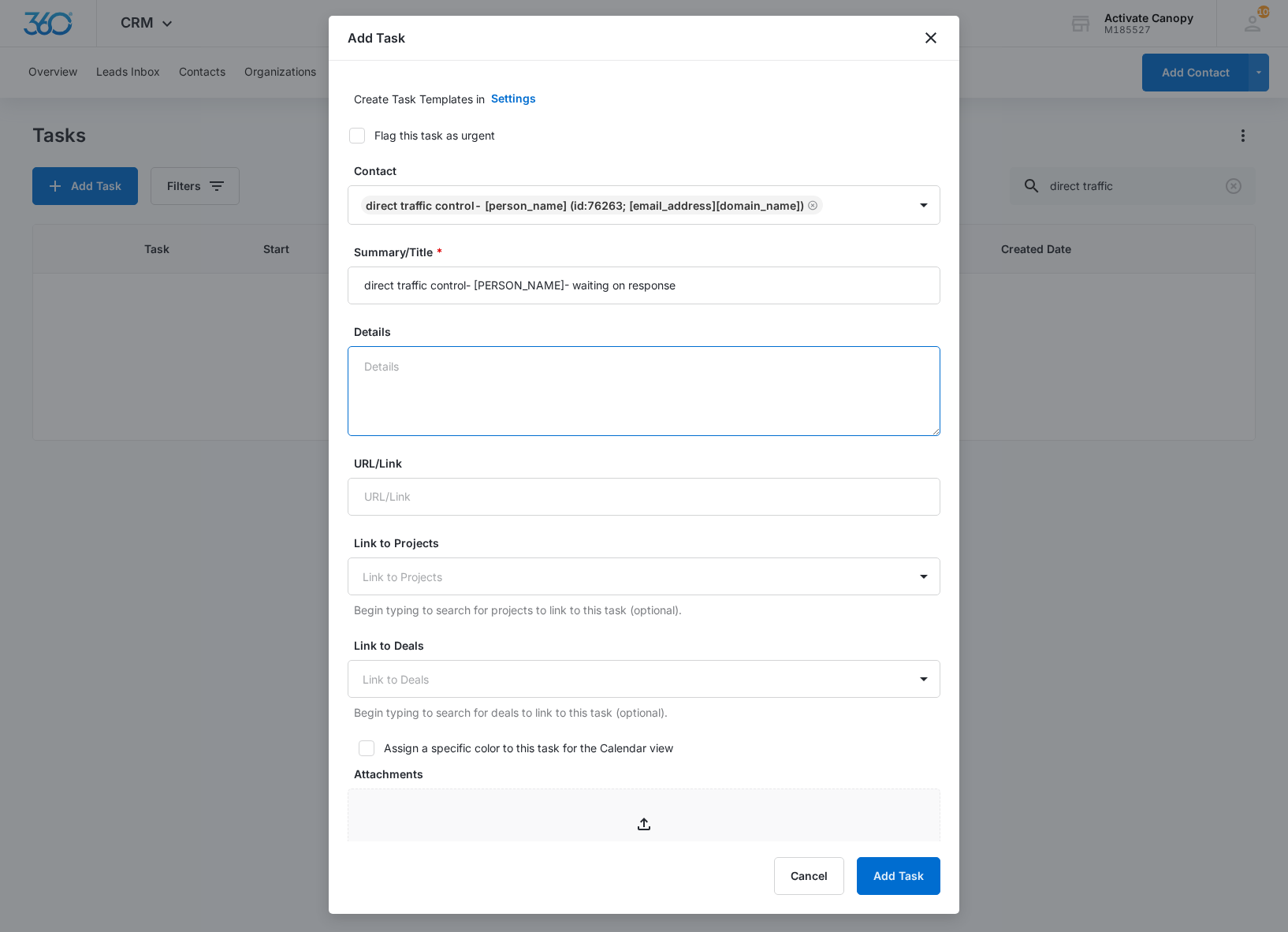
click at [457, 375] on textarea "Details" at bounding box center [644, 391] width 593 height 90
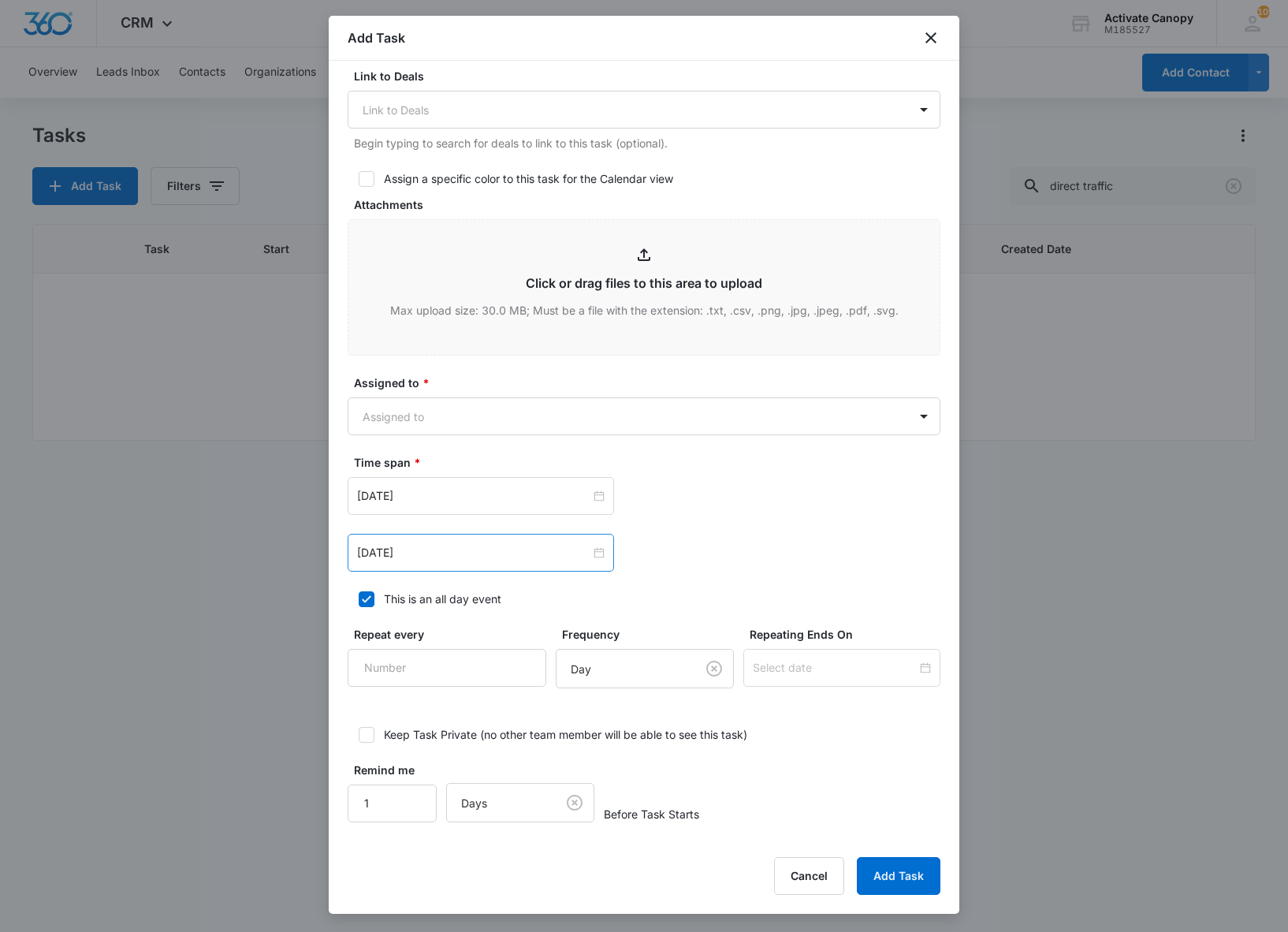
type textarea "8/14 sent email waiting on response"
click at [445, 560] on div "[DATE]" at bounding box center [481, 553] width 267 height 38
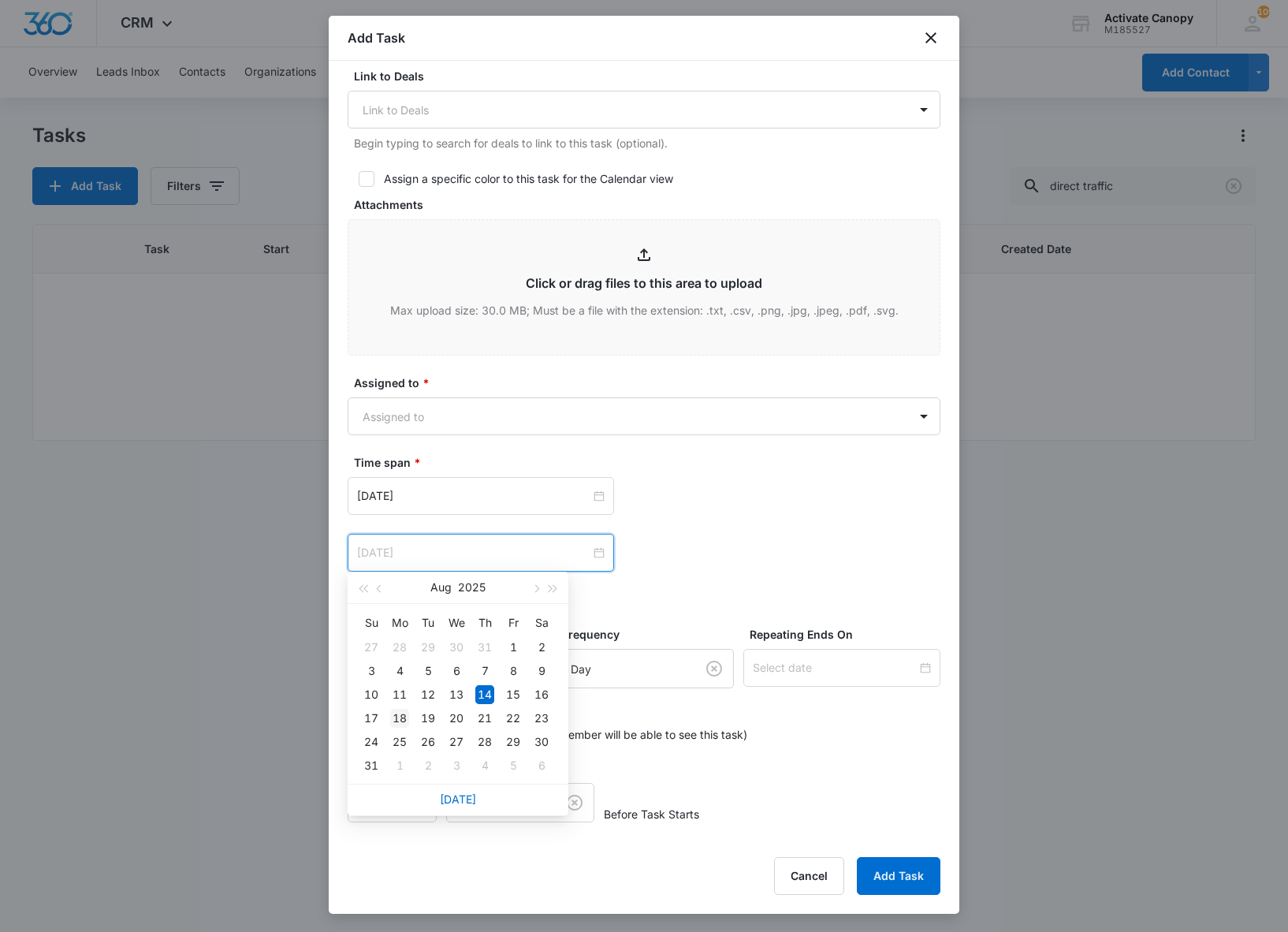
type input "[DATE]"
click at [397, 719] on div "18" at bounding box center [399, 718] width 19 height 19
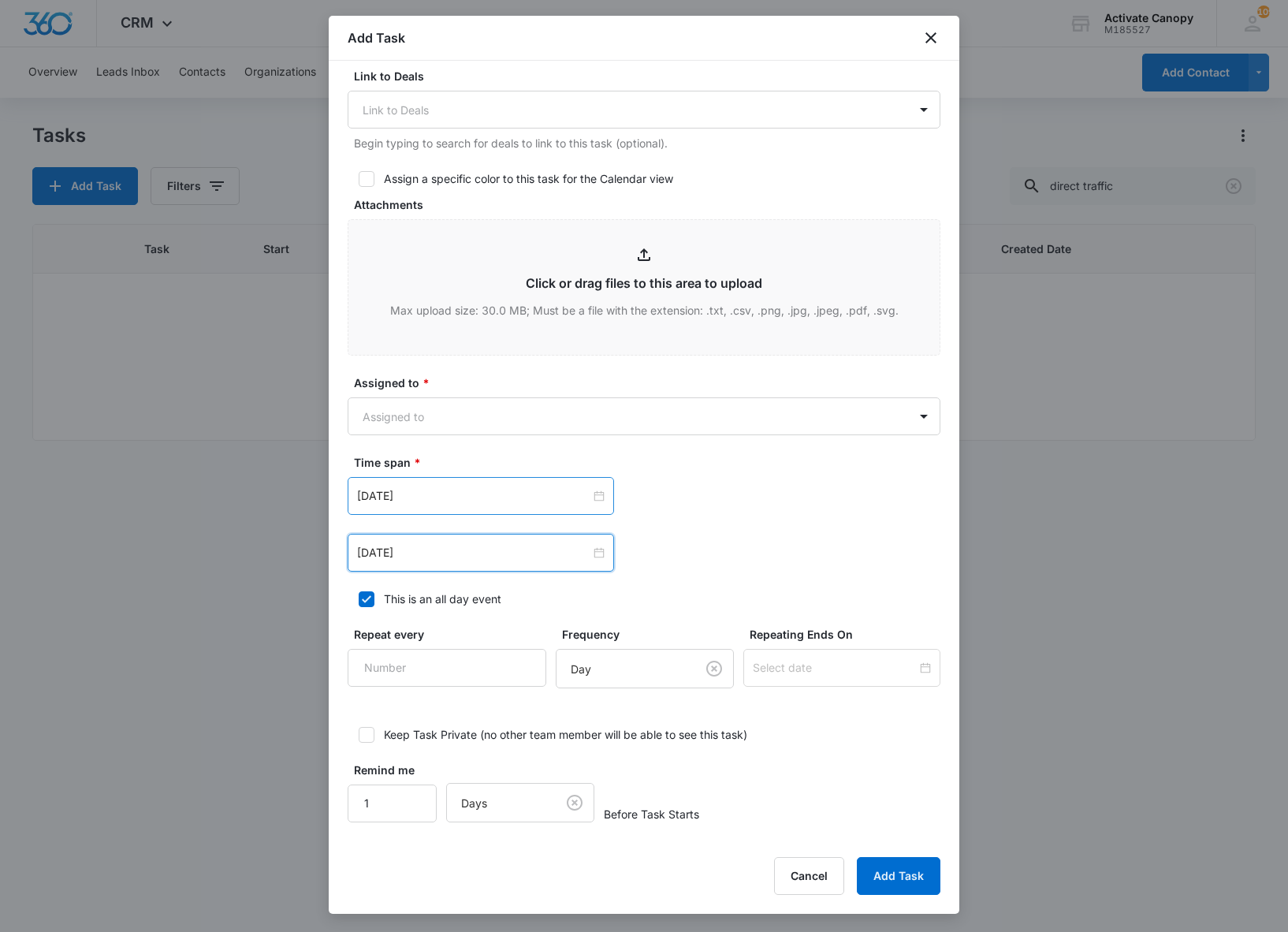
click at [448, 511] on div "[DATE]" at bounding box center [481, 496] width 267 height 38
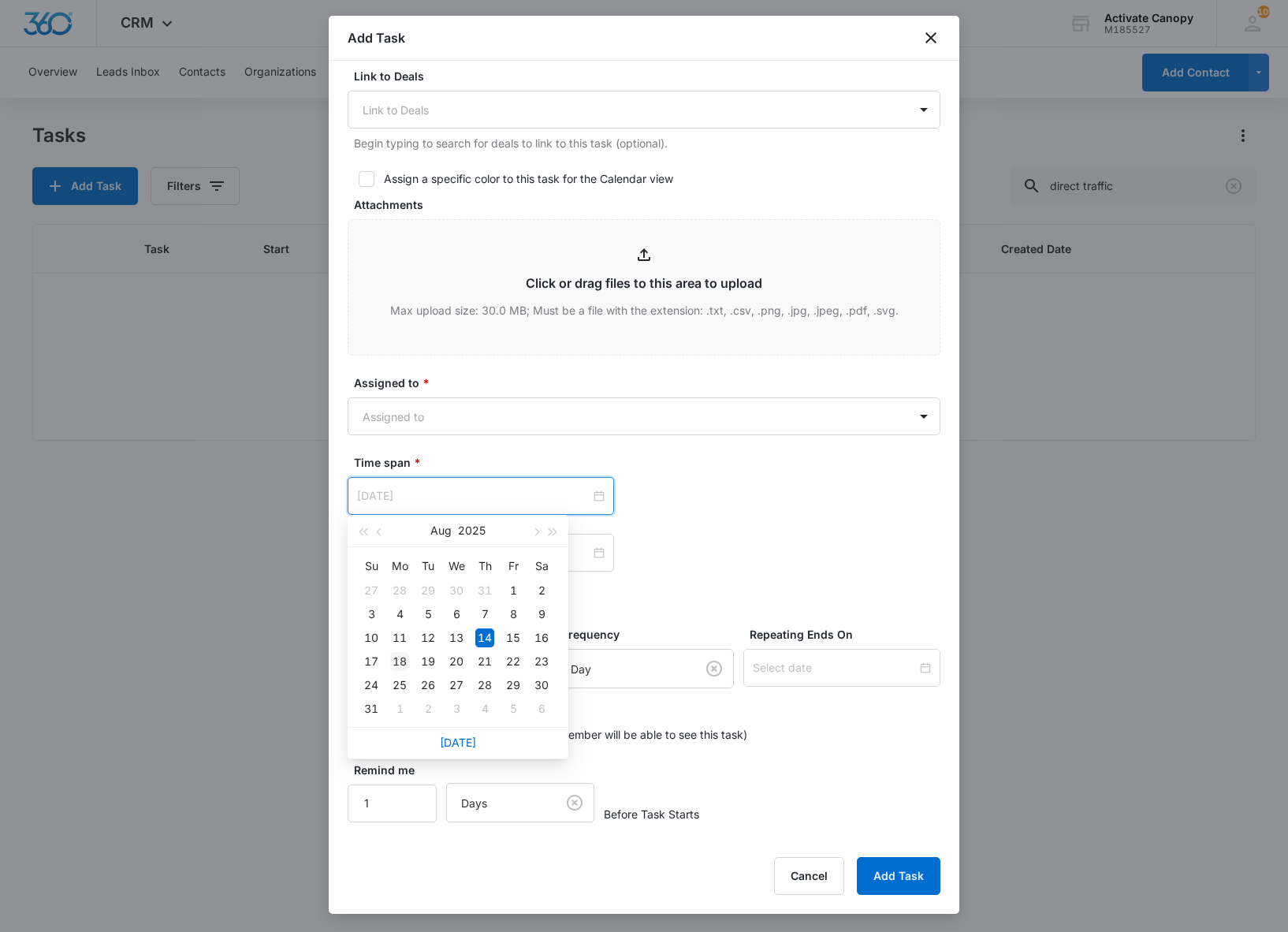
type input "[DATE]"
click at [402, 659] on div "18" at bounding box center [399, 661] width 19 height 19
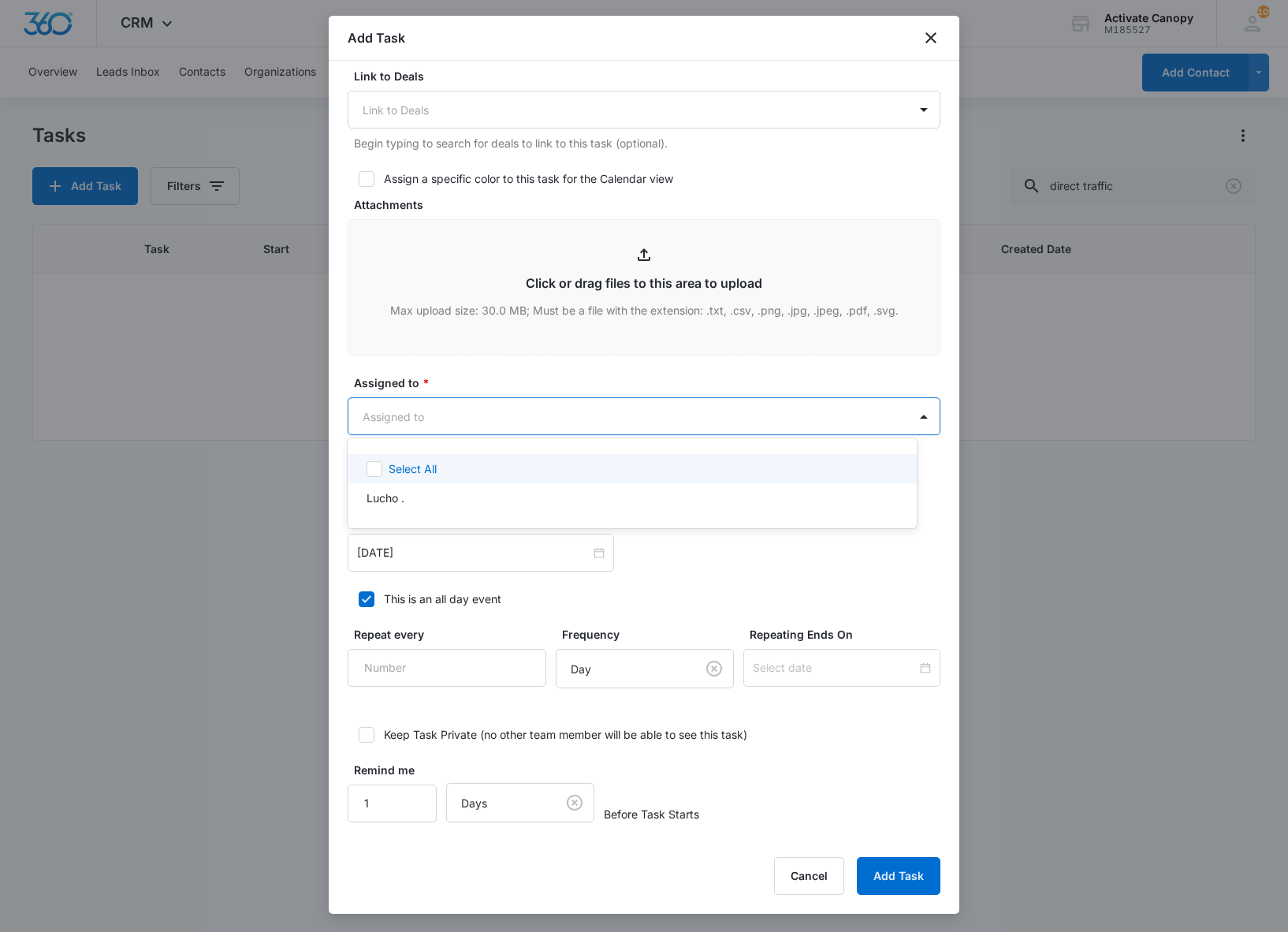
click at [577, 407] on body "CRM Apps Reputation Websites Forms CRM Email Social Content Ads Intelligence Fi…" at bounding box center [644, 466] width 1288 height 932
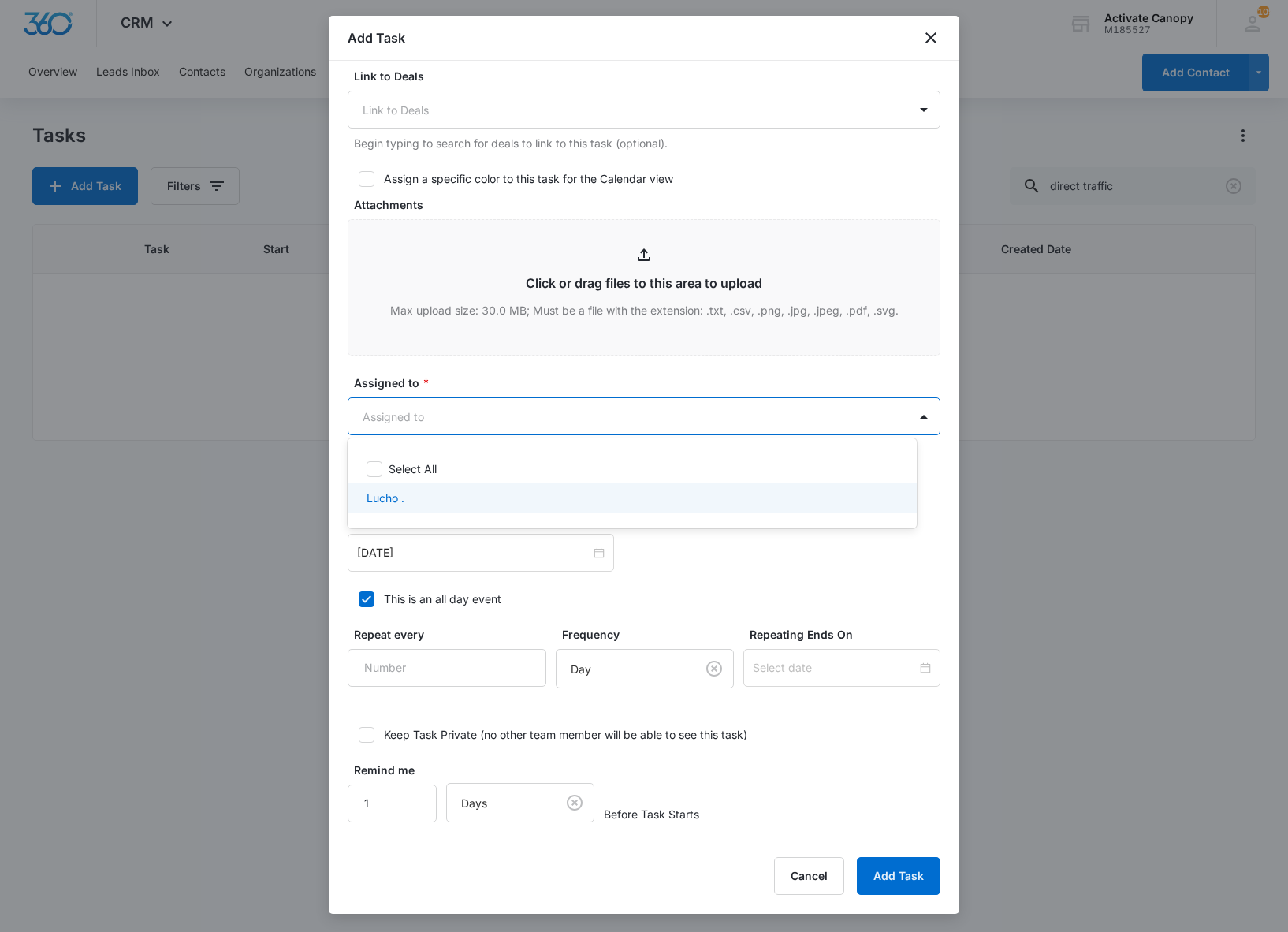
click at [484, 495] on div "Lucho ." at bounding box center [631, 497] width 528 height 17
click at [876, 878] on div at bounding box center [644, 466] width 1288 height 932
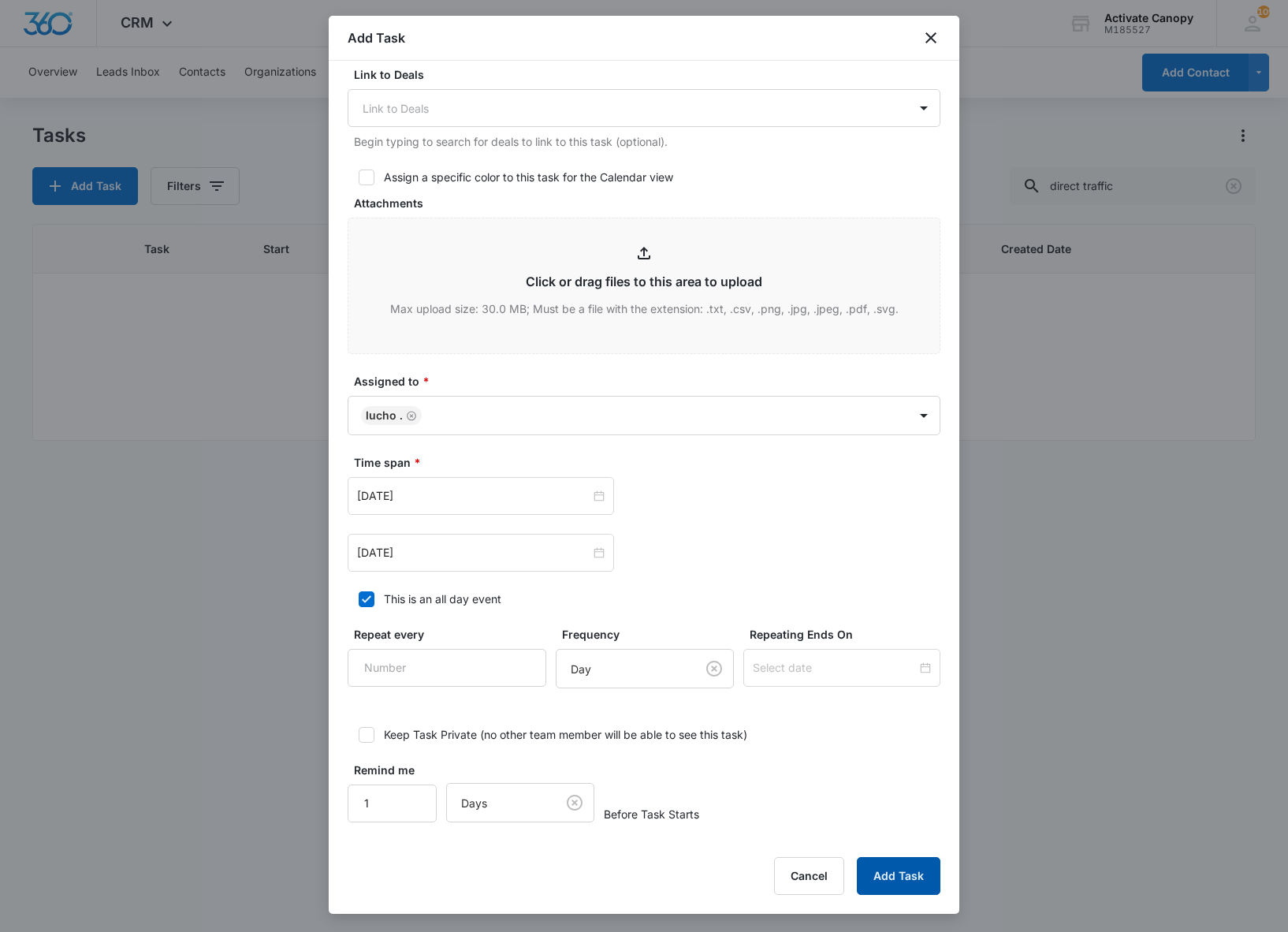
click at [890, 879] on button "Add Task" at bounding box center [898, 876] width 84 height 38
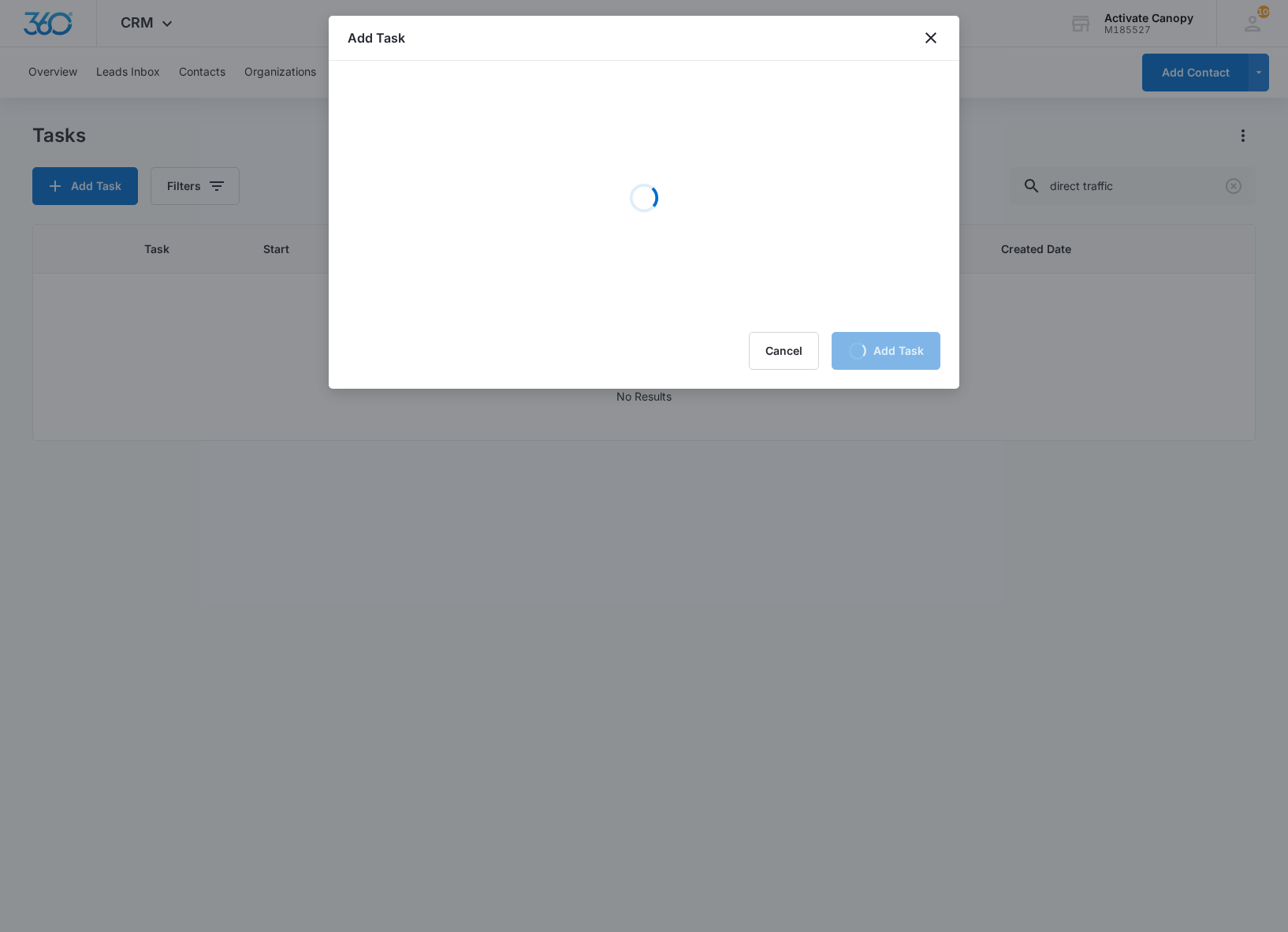
scroll to position [0, 0]
